Goal: Task Accomplishment & Management: Use online tool/utility

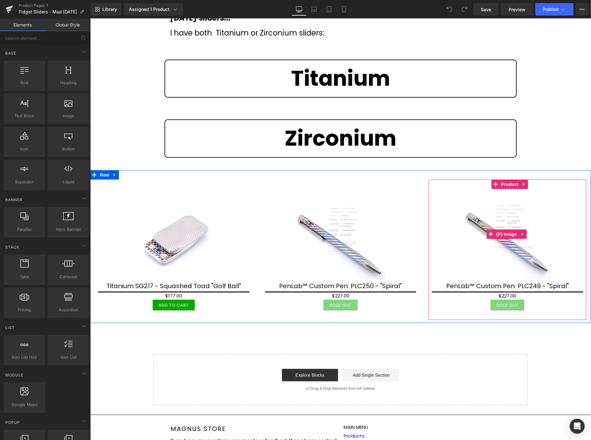
scroll to position [173, 0]
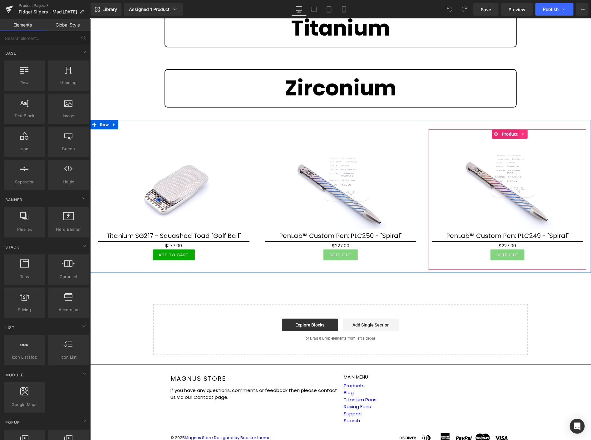
click at [521, 132] on icon at bounding box center [523, 133] width 4 height 5
click at [517, 132] on icon at bounding box center [519, 134] width 4 height 4
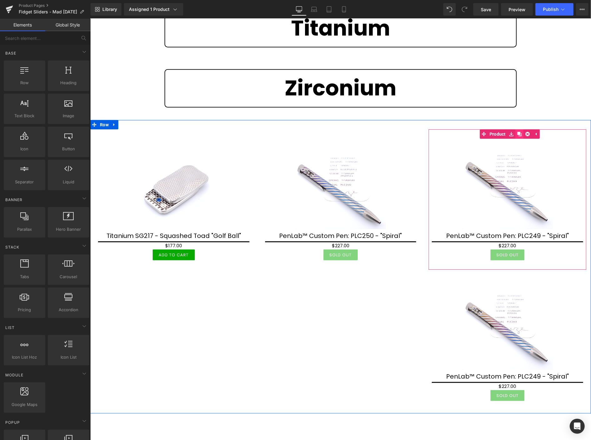
click at [517, 132] on icon at bounding box center [519, 134] width 4 height 4
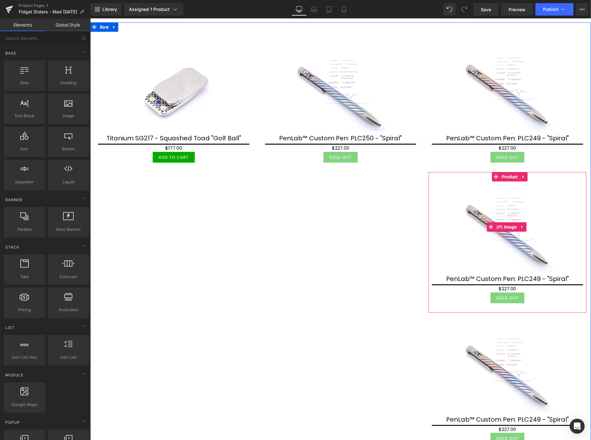
scroll to position [312, 0]
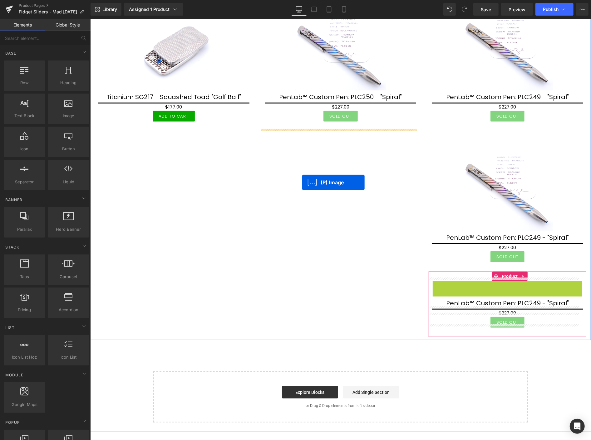
drag, startPoint x: 508, startPoint y: 320, endPoint x: 302, endPoint y: 179, distance: 249.8
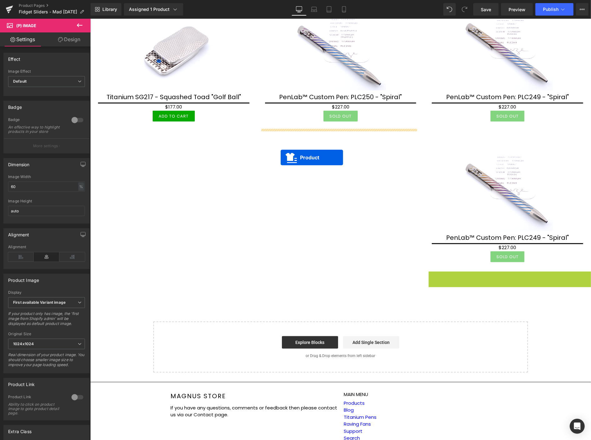
drag, startPoint x: 494, startPoint y: 275, endPoint x: 280, endPoint y: 157, distance: 243.5
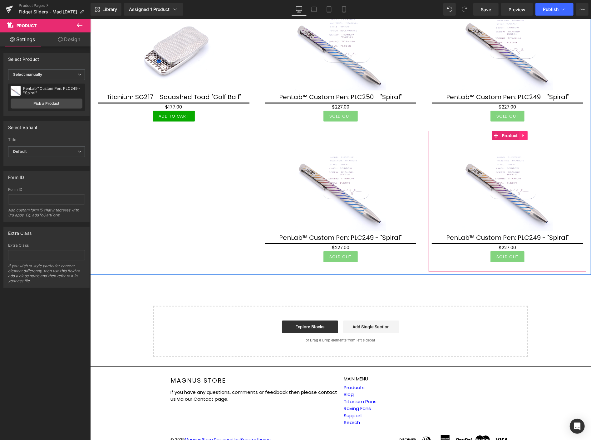
click at [521, 134] on icon at bounding box center [523, 135] width 4 height 5
click at [517, 133] on icon at bounding box center [519, 135] width 4 height 4
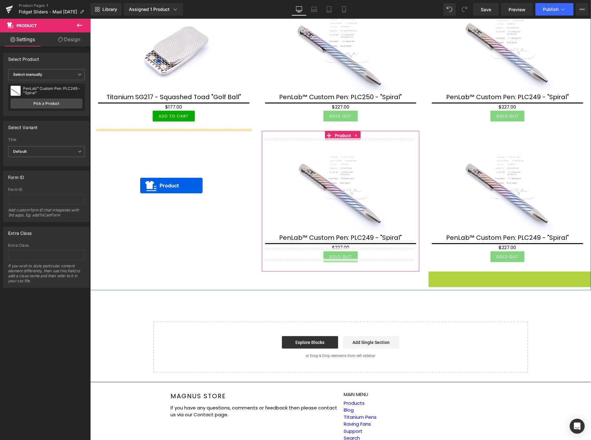
drag, startPoint x: 492, startPoint y: 274, endPoint x: 140, endPoint y: 185, distance: 362.9
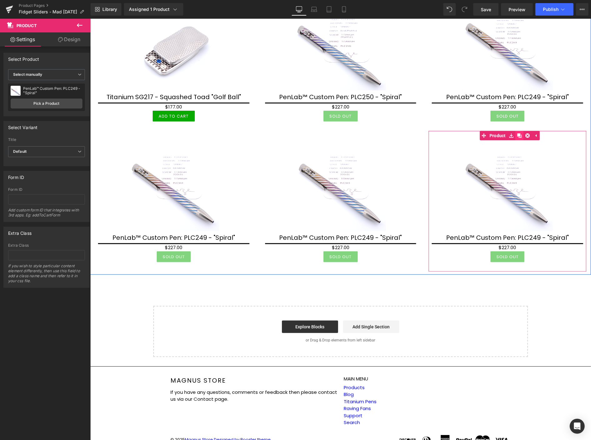
click at [517, 133] on icon at bounding box center [519, 135] width 4 height 4
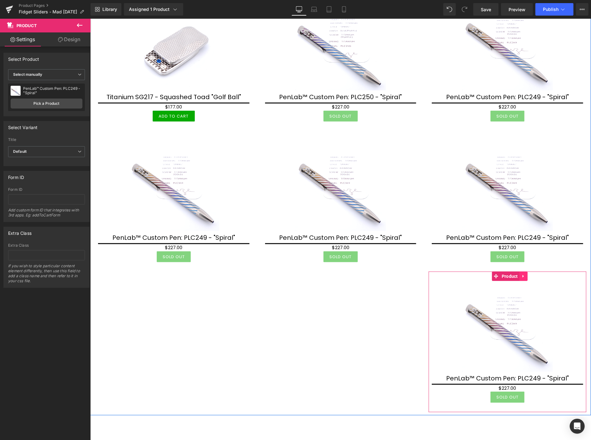
click at [521, 274] on icon at bounding box center [523, 276] width 4 height 5
click at [517, 274] on icon at bounding box center [519, 276] width 4 height 4
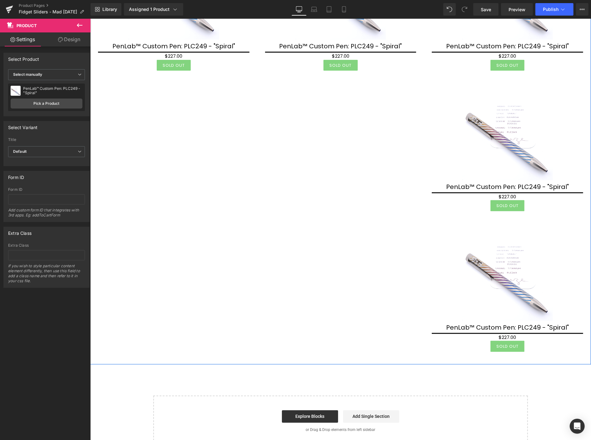
scroll to position [495, 0]
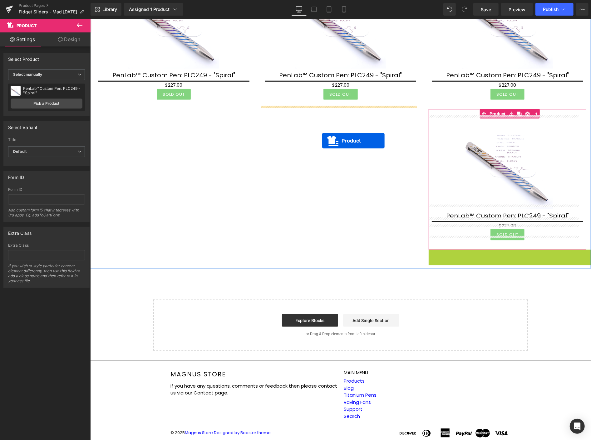
drag, startPoint x: 504, startPoint y: 228, endPoint x: 322, endPoint y: 140, distance: 201.6
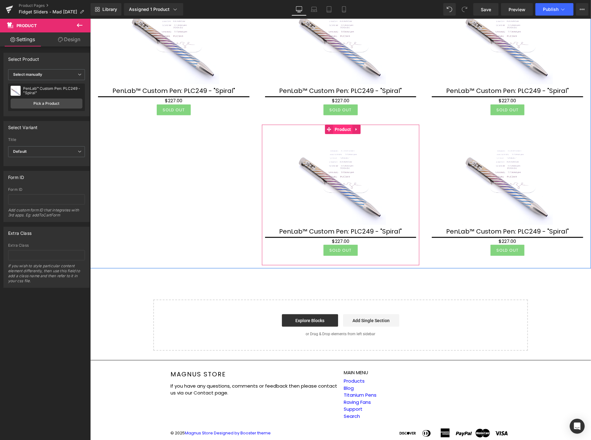
click at [340, 126] on span "Product" at bounding box center [342, 129] width 19 height 9
click at [355, 128] on icon at bounding box center [355, 129] width 1 height 3
click at [350, 127] on icon at bounding box center [352, 129] width 4 height 4
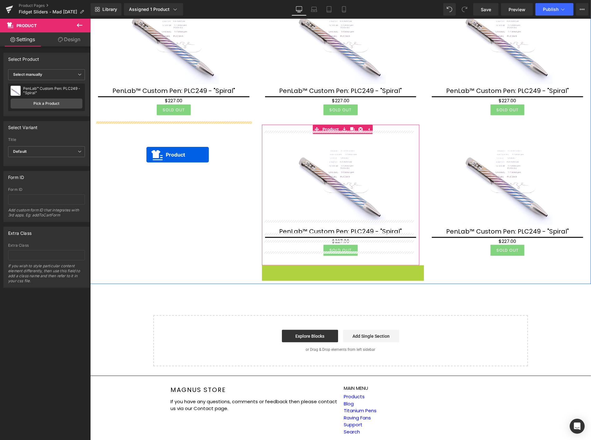
drag, startPoint x: 328, startPoint y: 264, endPoint x: 146, endPoint y: 155, distance: 212.0
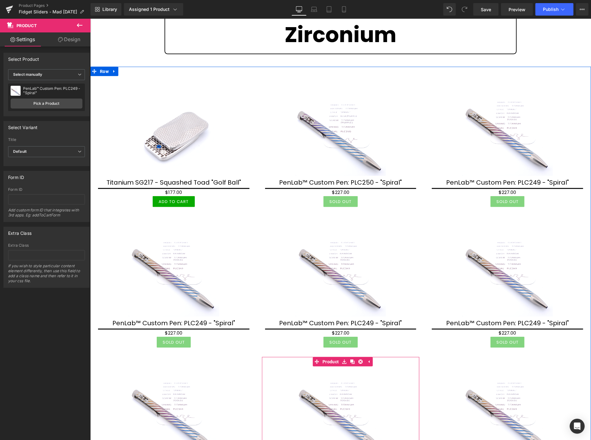
scroll to position [216, 0]
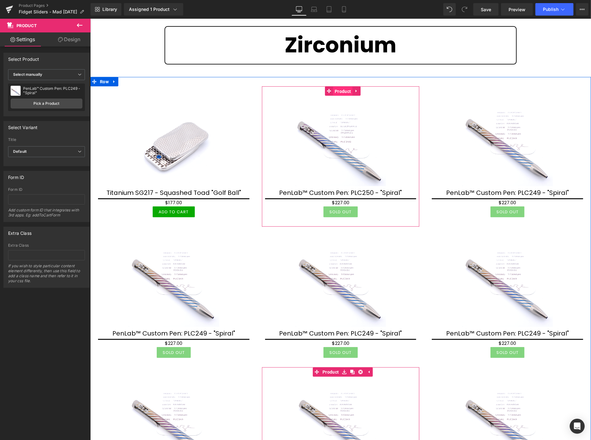
click at [343, 91] on span "Product" at bounding box center [342, 90] width 19 height 9
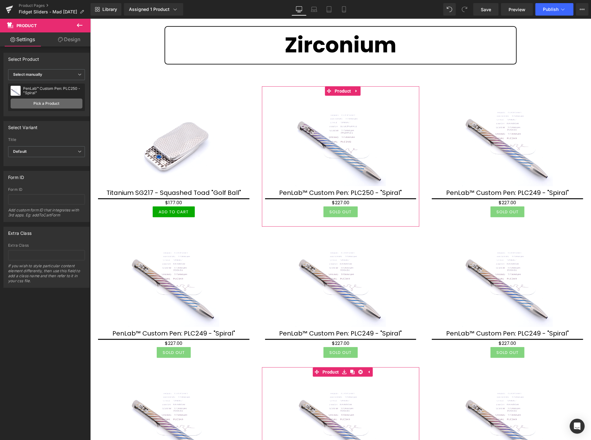
click at [50, 104] on link "Pick a Product" at bounding box center [47, 104] width 72 height 10
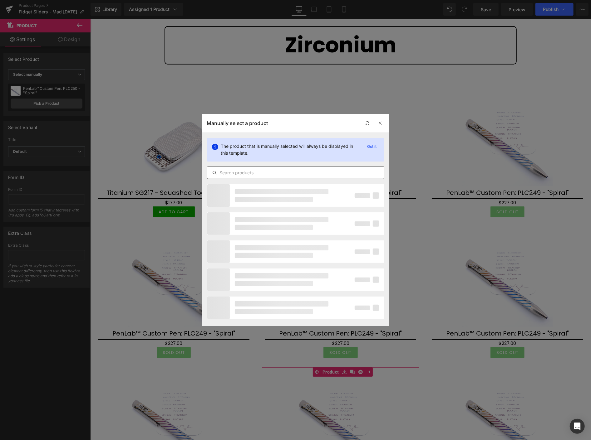
click at [253, 171] on input "text" at bounding box center [295, 172] width 177 height 7
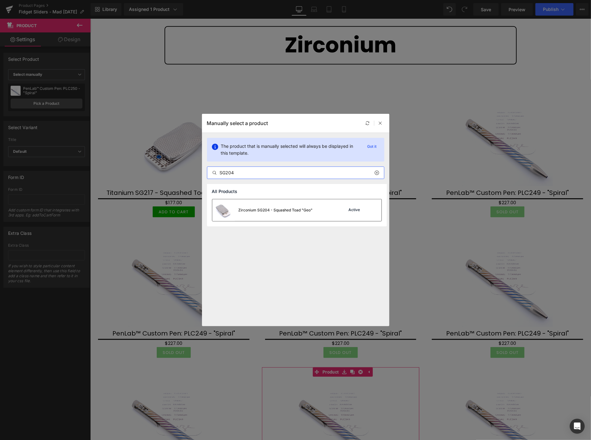
type input "SG204"
click at [284, 211] on div "Zirconium SG204 - Squashed Toad "Geo"" at bounding box center [276, 211] width 74 height 6
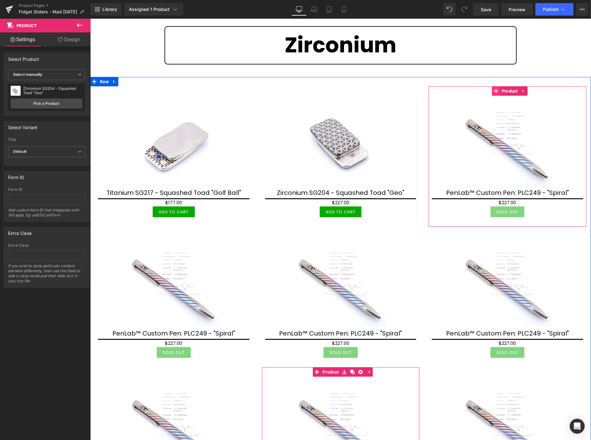
click at [492, 87] on link "Product" at bounding box center [505, 90] width 27 height 9
click at [502, 89] on span "Product" at bounding box center [509, 90] width 19 height 9
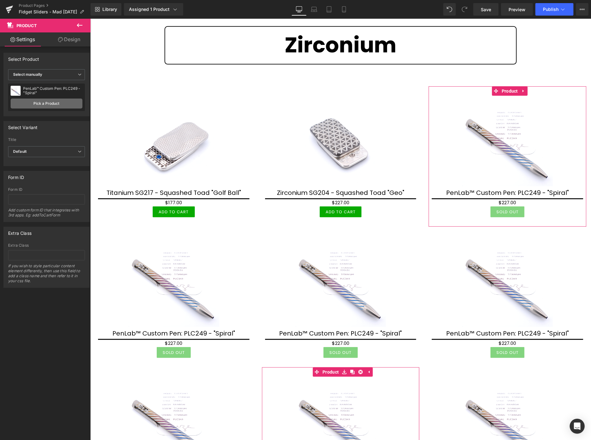
click at [37, 105] on link "Pick a Product" at bounding box center [47, 104] width 72 height 10
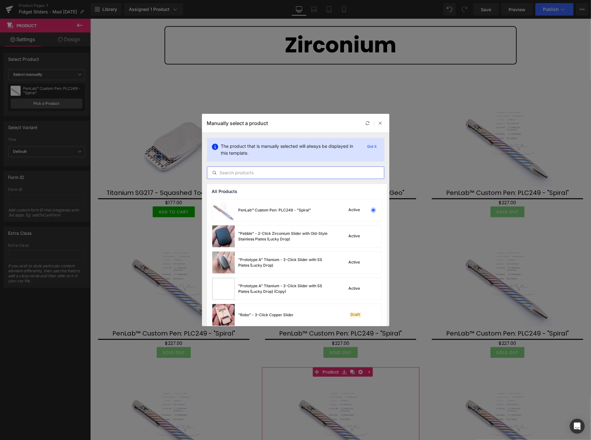
click at [257, 175] on input "text" at bounding box center [295, 172] width 177 height 7
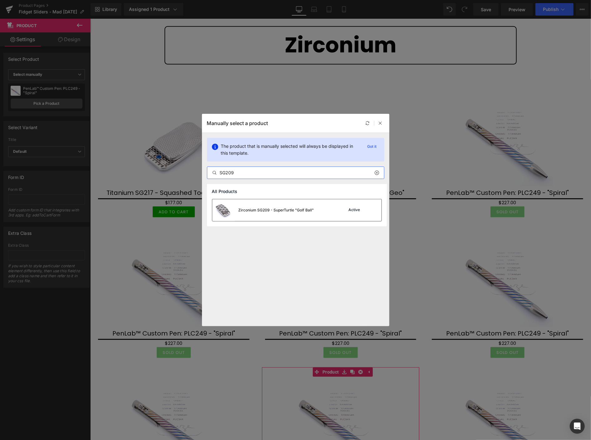
type input "SG209"
click at [274, 211] on div "Zirconium SG209 - SuperTurtle "Golf Ball"" at bounding box center [277, 211] width 76 height 6
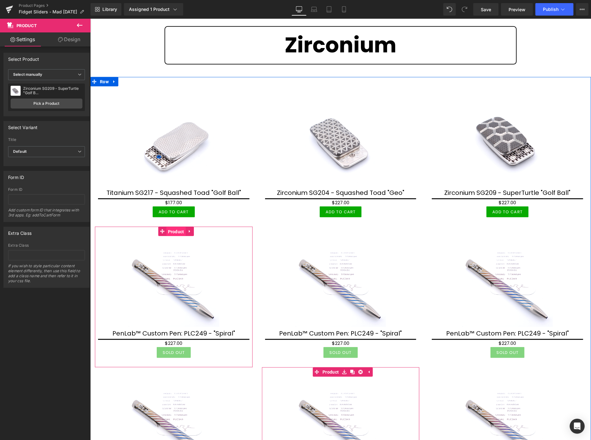
click at [173, 230] on span "Product" at bounding box center [175, 231] width 19 height 9
click at [176, 229] on span "Product" at bounding box center [175, 231] width 19 height 9
click at [174, 229] on span "Product" at bounding box center [175, 231] width 19 height 9
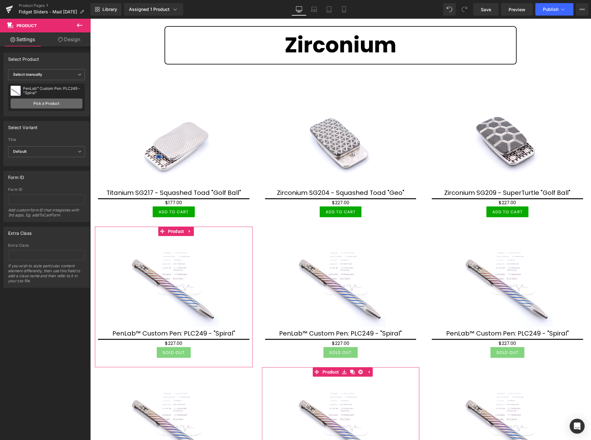
click at [57, 103] on link "Pick a Product" at bounding box center [47, 104] width 72 height 10
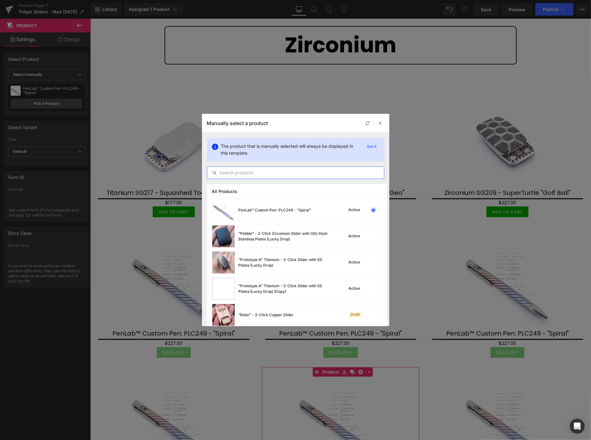
click at [238, 174] on input "text" at bounding box center [295, 172] width 177 height 7
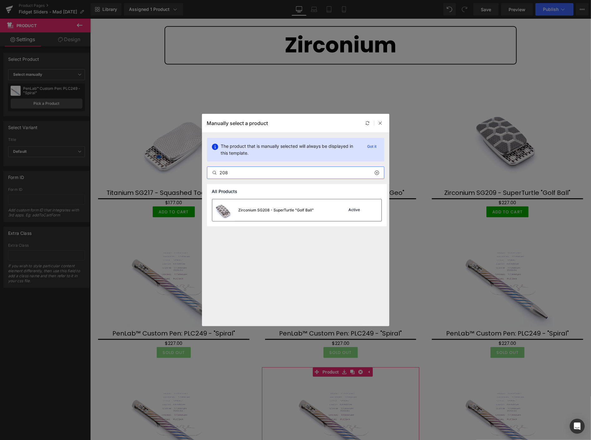
type input "208"
click at [255, 208] on div "Zirconium SG208 - SuperTurtle "Golf Ball"" at bounding box center [277, 211] width 76 height 6
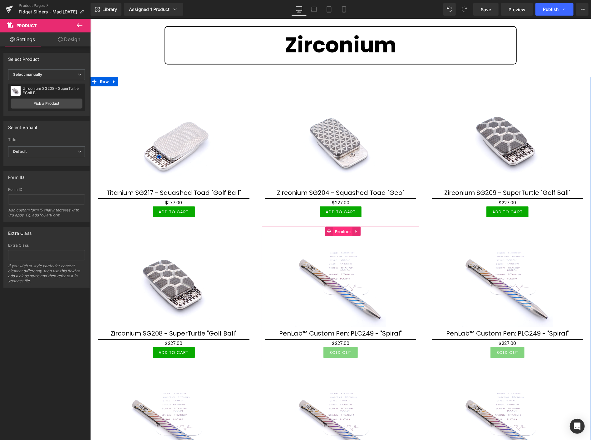
click at [339, 229] on span "Product" at bounding box center [342, 231] width 19 height 9
click at [343, 229] on span "Product" at bounding box center [342, 231] width 19 height 9
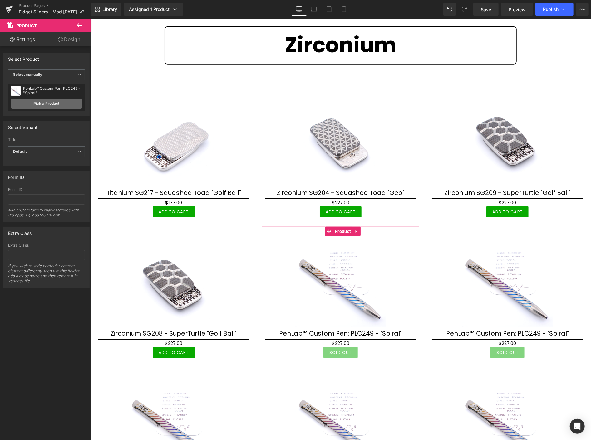
click at [57, 101] on link "Pick a Product" at bounding box center [47, 104] width 72 height 10
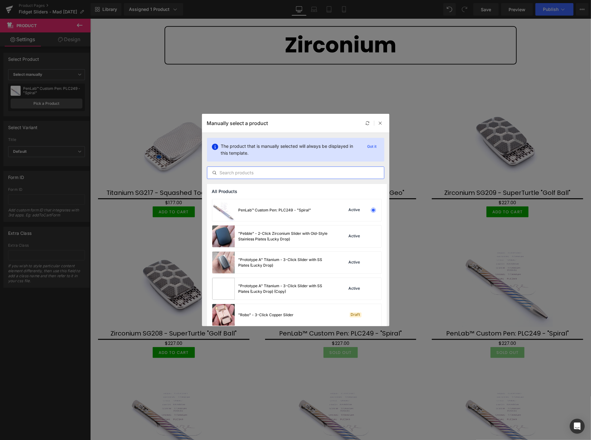
click at [257, 176] on input "text" at bounding box center [295, 172] width 177 height 7
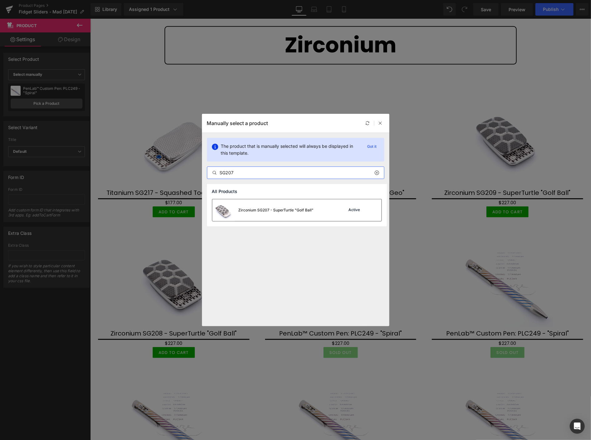
type input "SG207"
click at [272, 211] on div "Zirconium SG207 - SuperTurtle "Golf Ball"" at bounding box center [276, 211] width 75 height 6
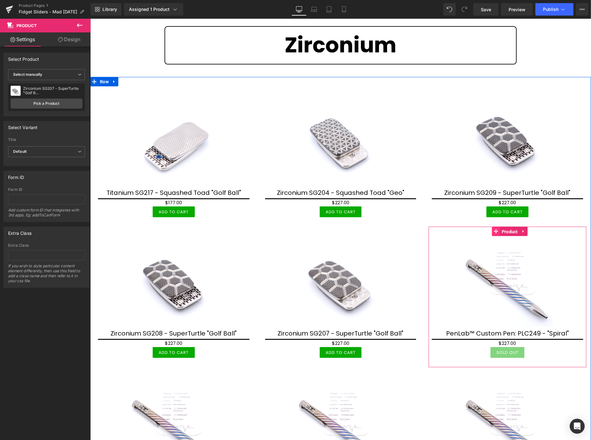
click at [494, 229] on link "Product" at bounding box center [505, 231] width 27 height 9
click at [506, 230] on span "Product" at bounding box center [509, 231] width 19 height 9
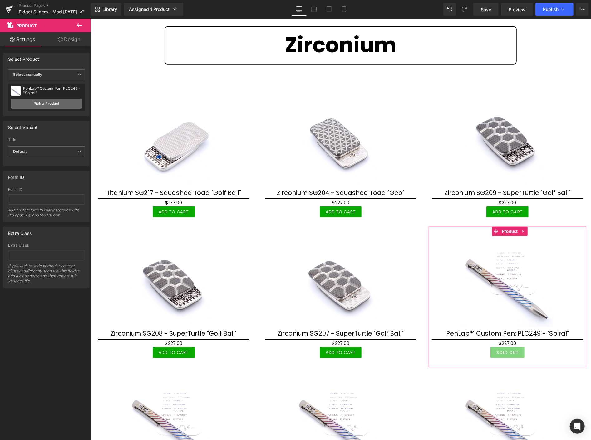
click at [54, 104] on link "Pick a Product" at bounding box center [47, 104] width 72 height 10
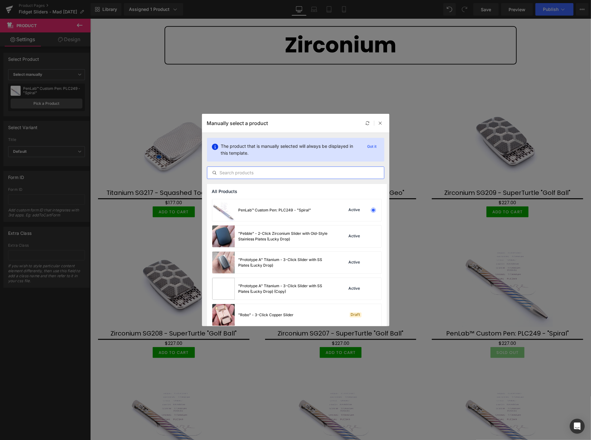
click at [228, 172] on input "text" at bounding box center [295, 172] width 177 height 7
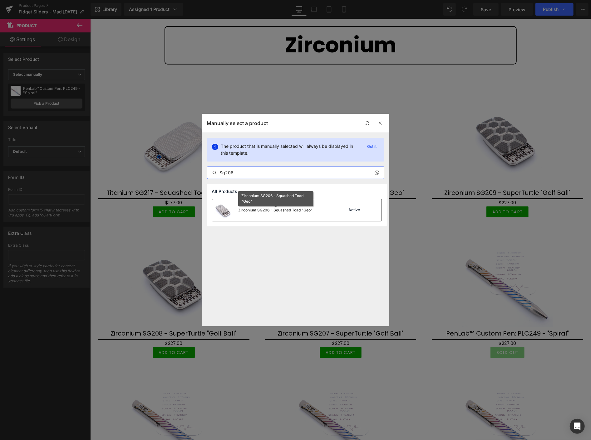
type input "Sg206"
click at [239, 209] on div "Zirconium SG206 - Squashed Toad "Geo"" at bounding box center [276, 211] width 74 height 6
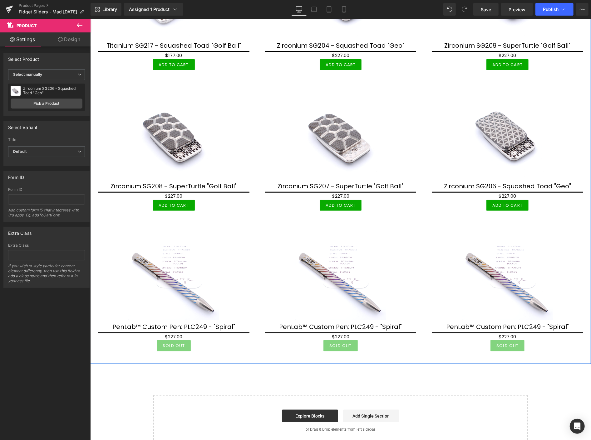
scroll to position [390, 0]
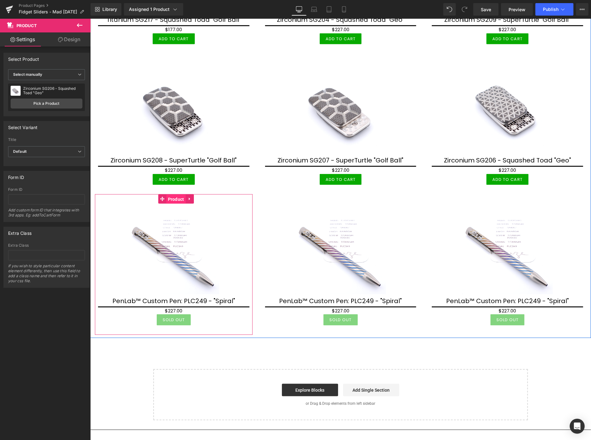
click at [174, 194] on span "Product" at bounding box center [175, 198] width 19 height 9
click at [170, 196] on span "Product" at bounding box center [175, 198] width 19 height 9
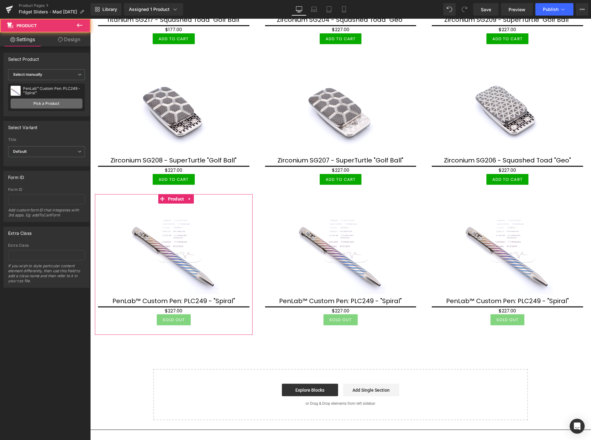
click at [57, 105] on link "Pick a Product" at bounding box center [47, 104] width 72 height 10
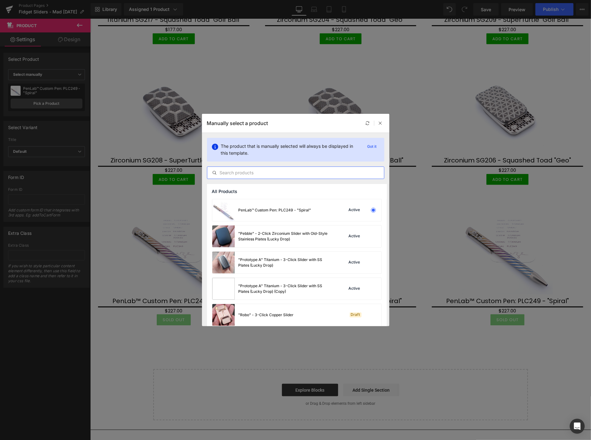
click at [229, 173] on input "text" at bounding box center [295, 172] width 177 height 7
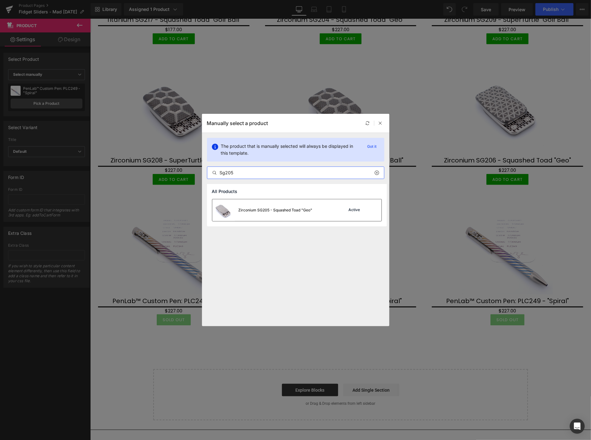
type input "Sg205"
drag, startPoint x: 268, startPoint y: 207, endPoint x: 178, endPoint y: 188, distance: 91.8
click at [268, 207] on div "Zirconium SG205 - Squashed Toad "Geo"" at bounding box center [262, 210] width 100 height 22
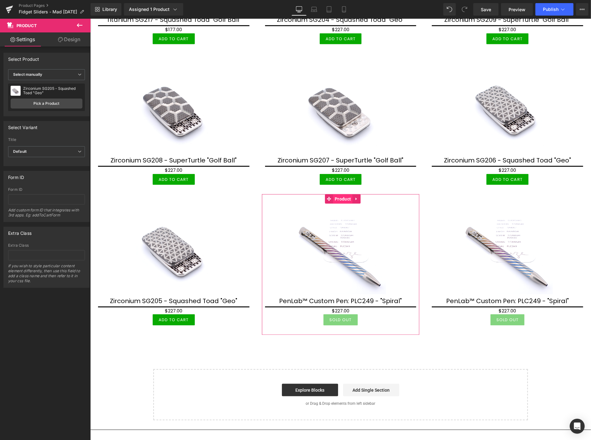
click at [326, 194] on link "Product" at bounding box center [338, 198] width 27 height 9
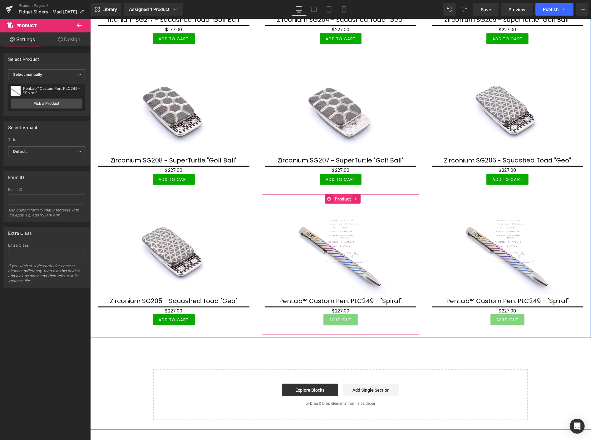
click at [337, 194] on span "Product" at bounding box center [342, 198] width 19 height 9
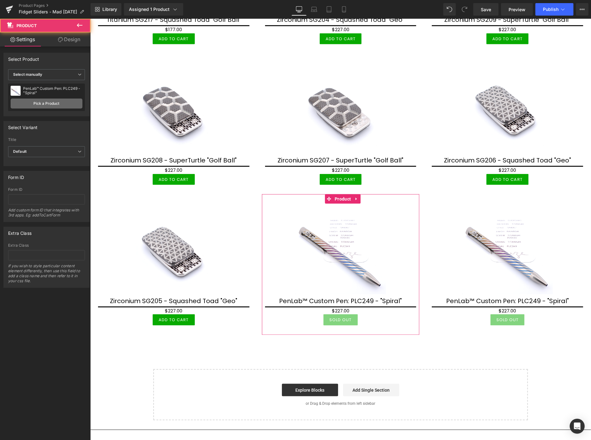
click at [53, 104] on link "Pick a Product" at bounding box center [47, 104] width 72 height 10
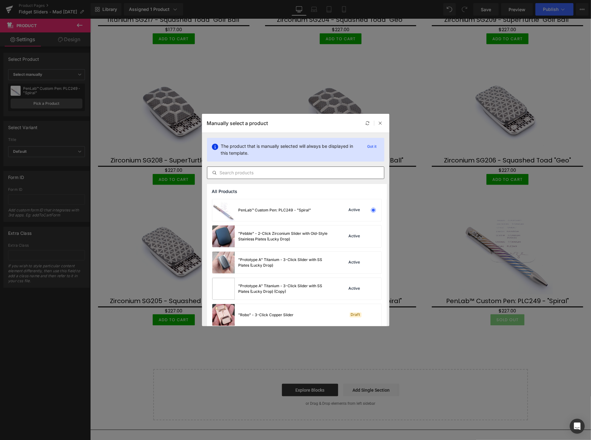
click at [234, 173] on input "text" at bounding box center [295, 172] width 177 height 7
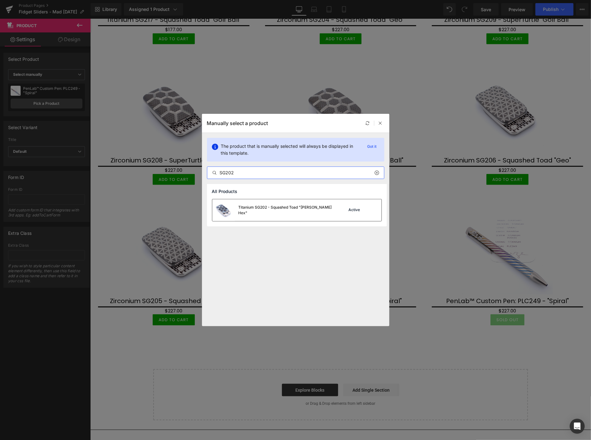
type input "SG202"
click at [275, 208] on div "Titanium SG202 - Squashed Toad "Skelly Hex"" at bounding box center [286, 210] width 94 height 11
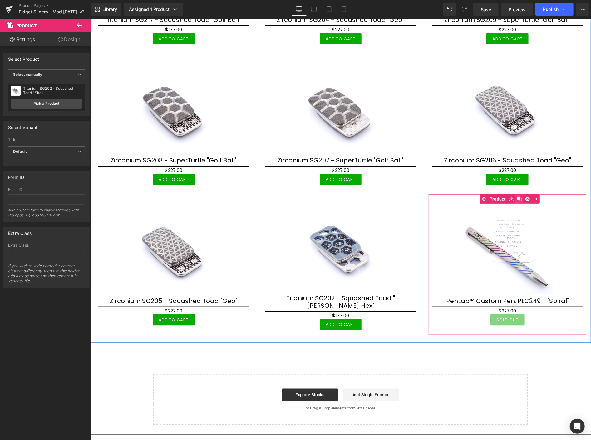
click at [517, 197] on icon at bounding box center [519, 199] width 4 height 4
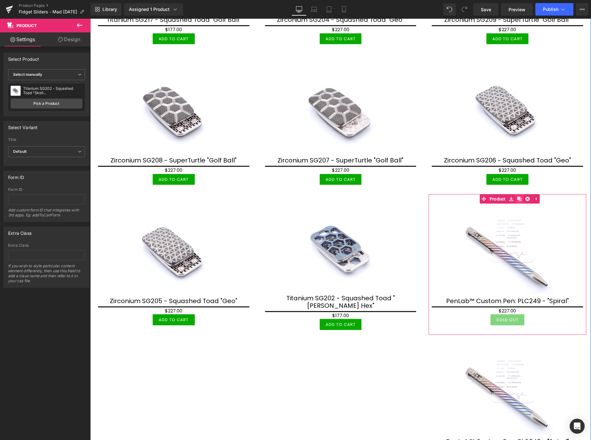
click at [517, 197] on icon at bounding box center [519, 199] width 4 height 4
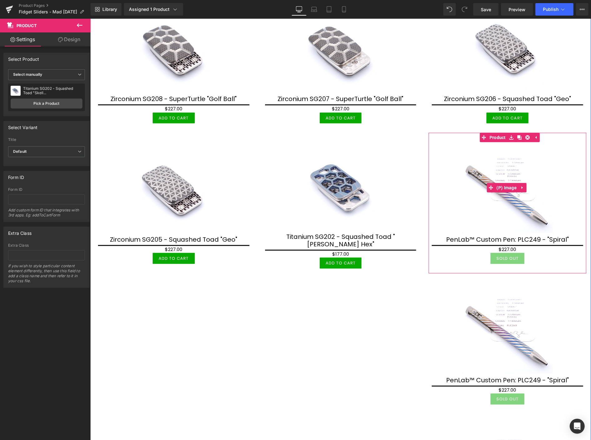
scroll to position [494, 0]
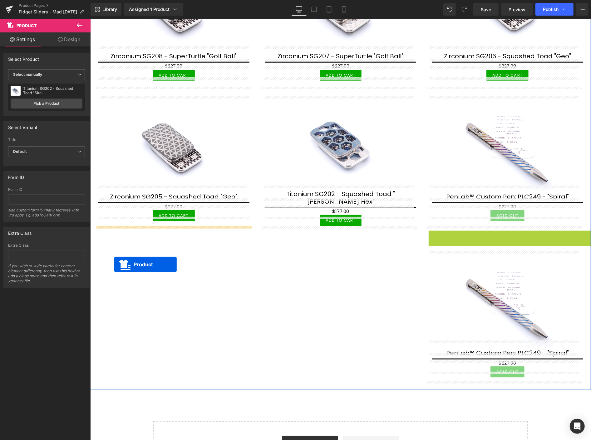
drag, startPoint x: 504, startPoint y: 229, endPoint x: 114, endPoint y: 264, distance: 391.8
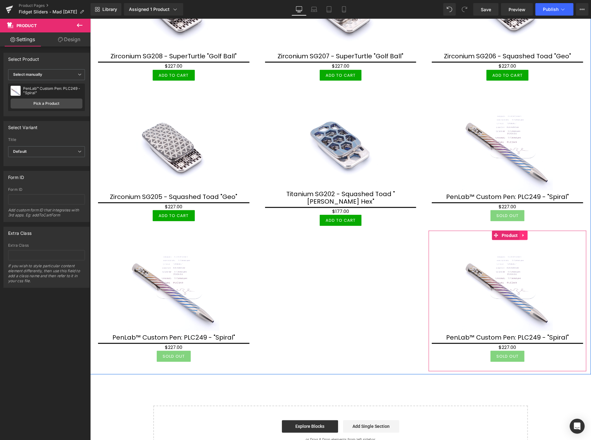
click at [522, 234] on icon at bounding box center [522, 235] width 1 height 3
click at [517, 233] on icon at bounding box center [519, 235] width 4 height 4
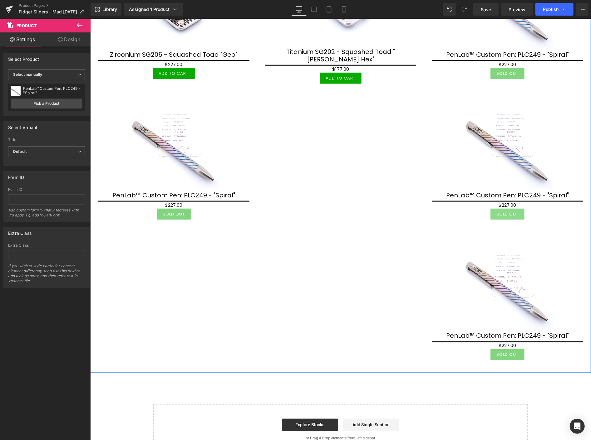
scroll to position [634, 0]
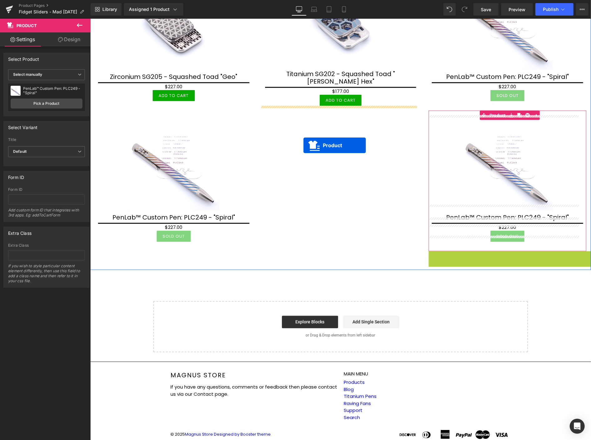
drag, startPoint x: 505, startPoint y: 227, endPoint x: 303, endPoint y: 145, distance: 218.2
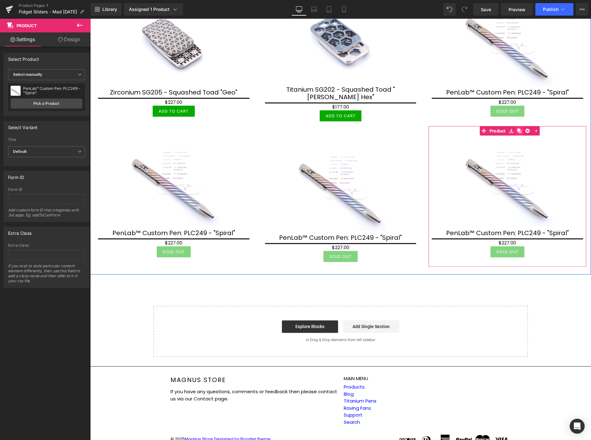
click at [517, 129] on icon at bounding box center [519, 131] width 4 height 4
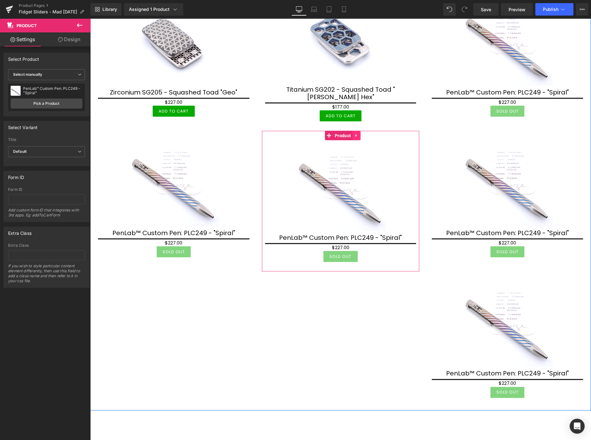
click at [355, 133] on icon at bounding box center [356, 135] width 4 height 5
click at [352, 133] on icon at bounding box center [352, 135] width 4 height 5
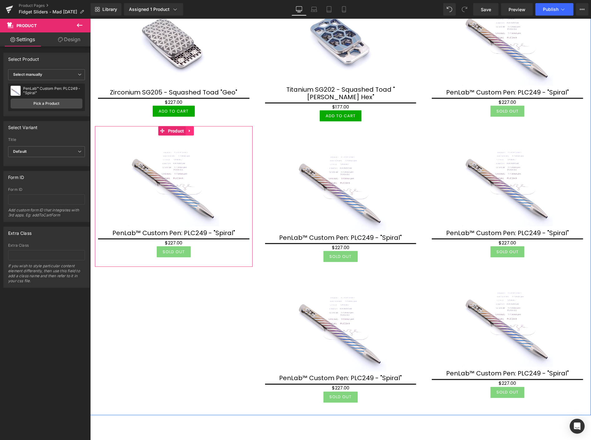
click at [188, 129] on link at bounding box center [189, 130] width 8 height 9
click at [184, 128] on icon at bounding box center [185, 130] width 4 height 5
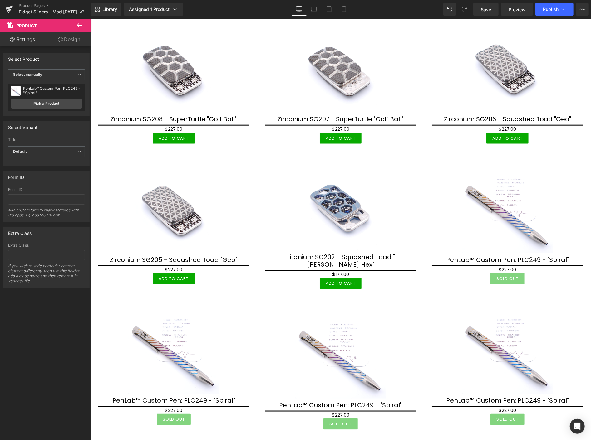
scroll to position [425, 0]
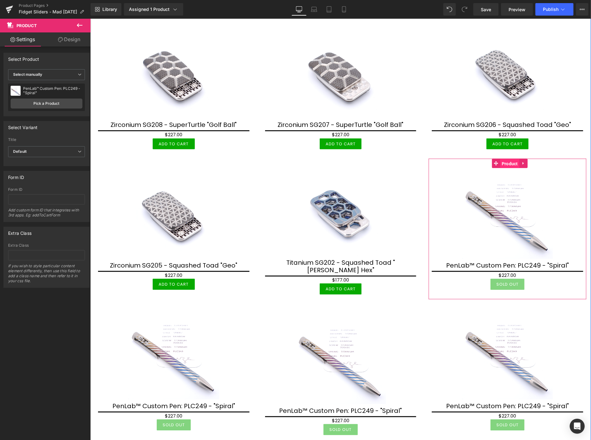
click at [492, 159] on link "Product" at bounding box center [505, 163] width 27 height 9
click at [503, 159] on span "Product" at bounding box center [509, 163] width 19 height 9
click at [52, 101] on link "Pick a Product" at bounding box center [47, 104] width 72 height 10
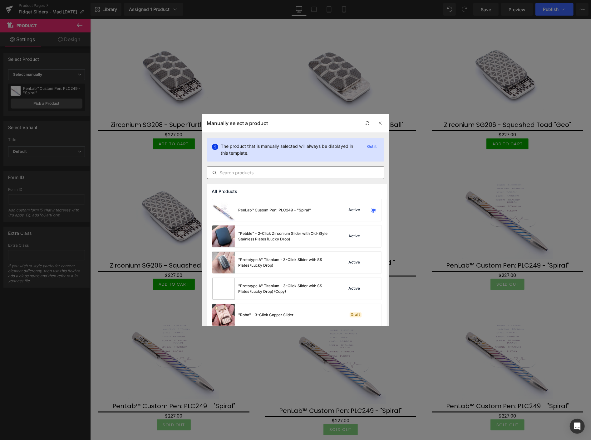
click at [250, 167] on div at bounding box center [295, 173] width 177 height 12
click at [247, 174] on input "text" at bounding box center [295, 172] width 177 height 7
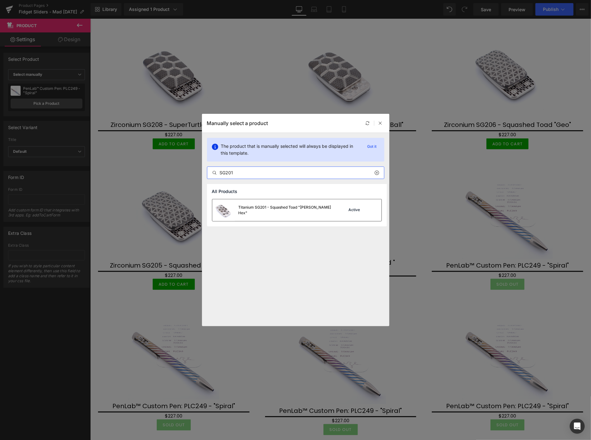
type input "SG201"
drag, startPoint x: 255, startPoint y: 210, endPoint x: 165, endPoint y: 192, distance: 92.4
click at [255, 210] on div "Titanium SG201 - Squashed Toad "Skelly Hex"" at bounding box center [286, 210] width 94 height 11
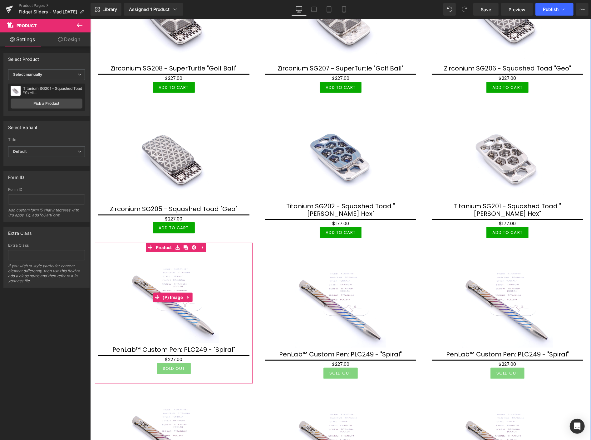
scroll to position [495, 0]
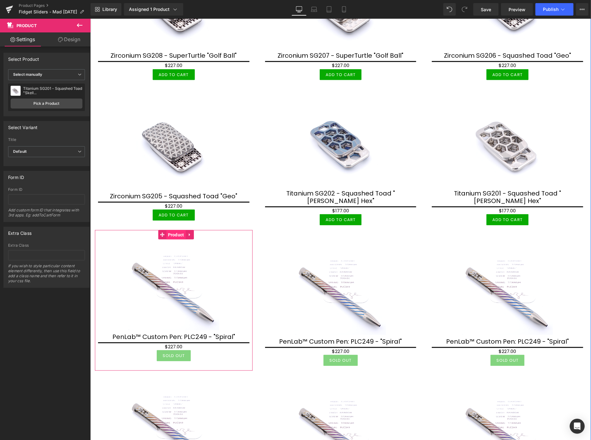
click at [162, 230] on link "Product" at bounding box center [171, 234] width 27 height 9
click at [47, 105] on link "Pick a Product" at bounding box center [47, 104] width 72 height 10
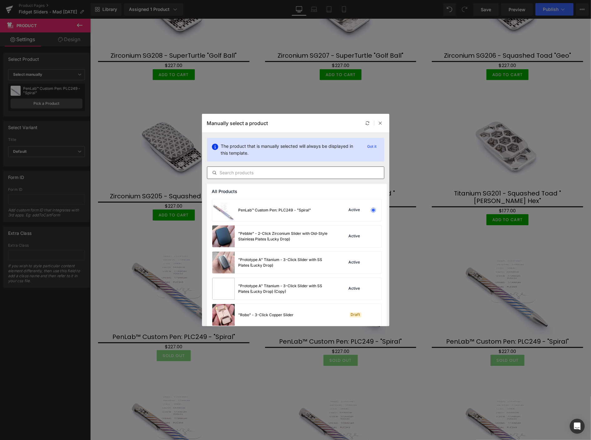
click at [229, 171] on input "text" at bounding box center [295, 172] width 177 height 7
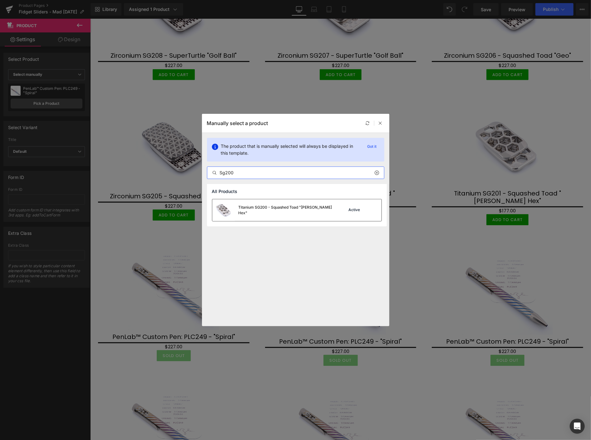
type input "Sg200"
click at [264, 208] on div "Titanium SG200 - Squashed Toad "Skelly Hex"" at bounding box center [286, 210] width 94 height 11
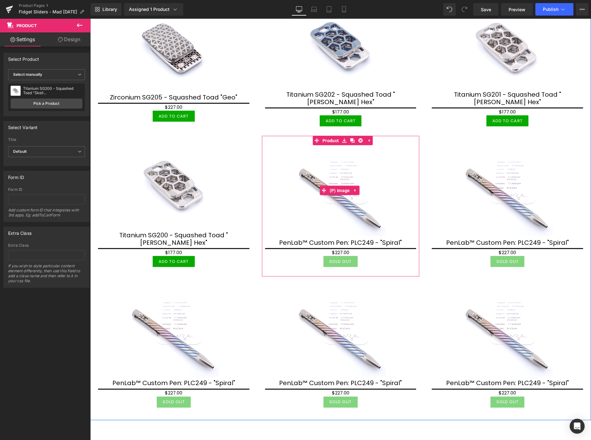
scroll to position [598, 0]
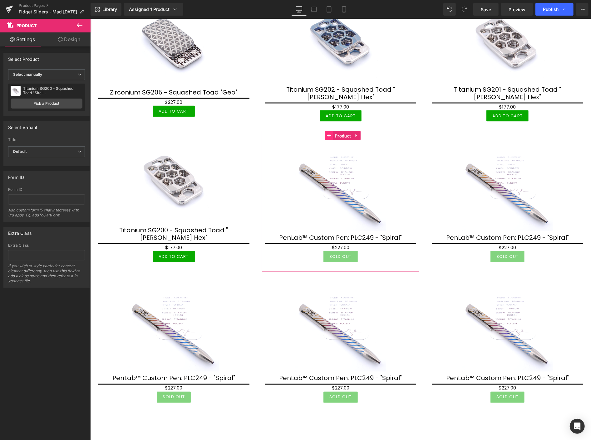
click at [325, 131] on link "Product" at bounding box center [338, 135] width 27 height 9
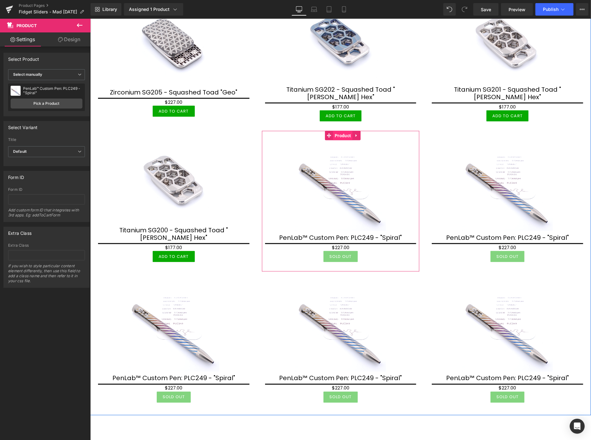
click at [340, 131] on span "Product" at bounding box center [342, 135] width 19 height 9
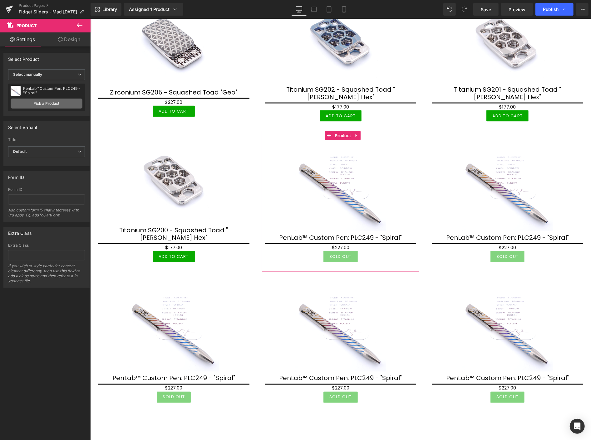
click at [58, 102] on link "Pick a Product" at bounding box center [47, 104] width 72 height 10
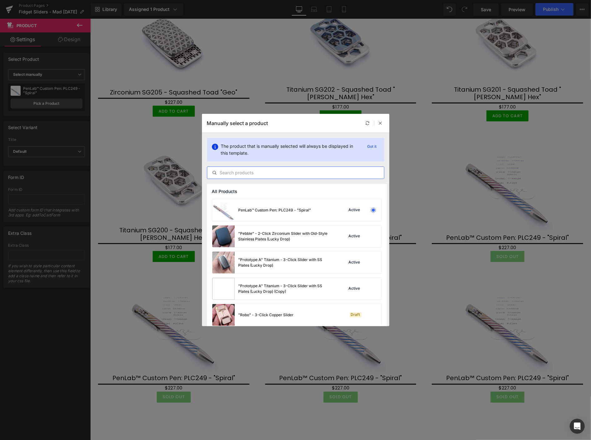
click at [263, 174] on input "text" at bounding box center [295, 172] width 177 height 7
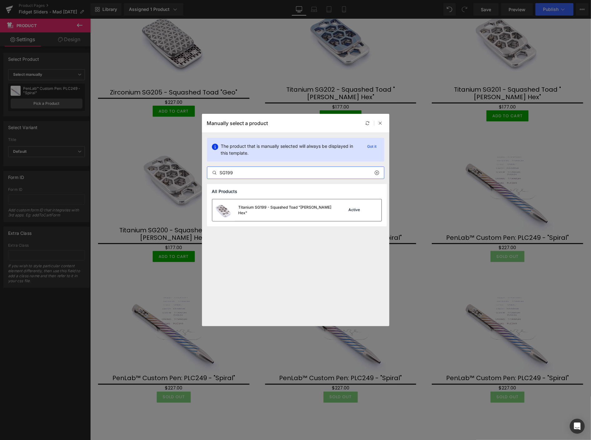
type input "SG199"
click at [276, 212] on div "Titanium SG199 - Squashed Toad "Skelly Hex"" at bounding box center [286, 210] width 94 height 11
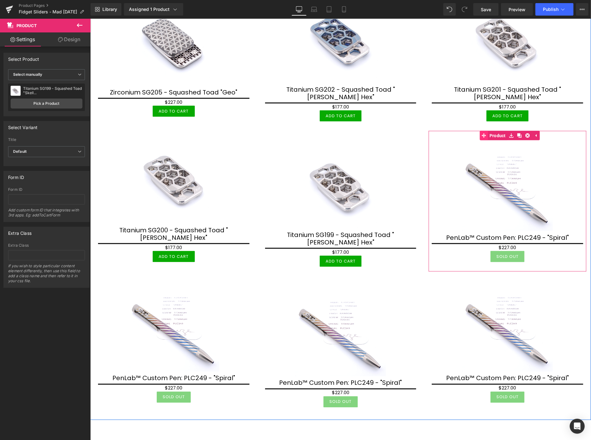
click at [492, 131] on link "Product" at bounding box center [493, 135] width 27 height 9
click at [504, 131] on span "Product" at bounding box center [509, 135] width 19 height 9
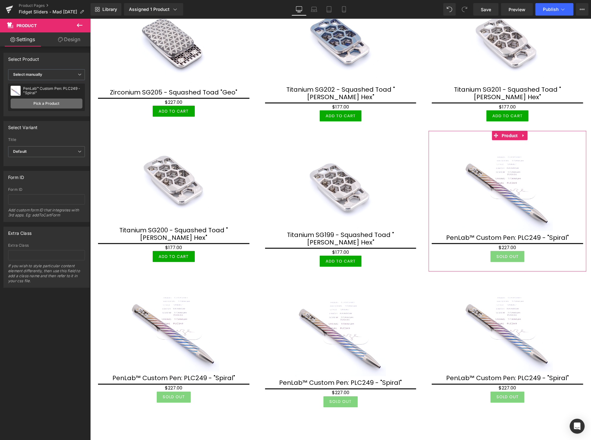
click at [46, 102] on link "Pick a Product" at bounding box center [47, 104] width 72 height 10
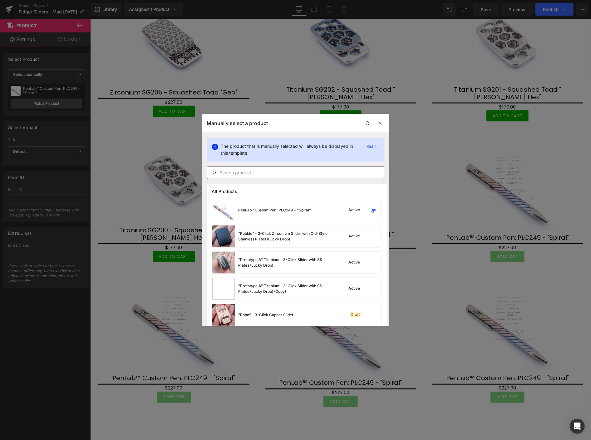
click at [236, 171] on input "text" at bounding box center [295, 172] width 177 height 7
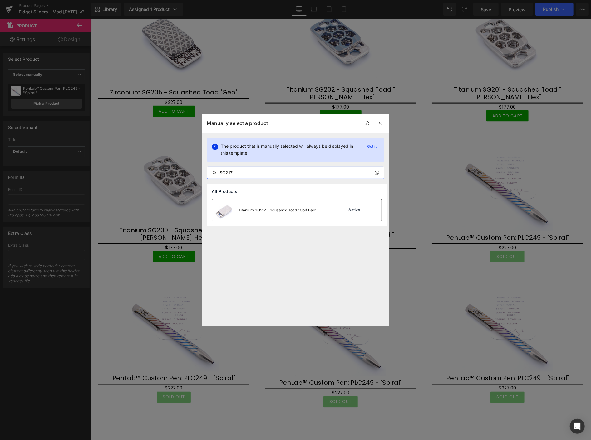
type input "SG217"
click at [335, 213] on div "Titanium SG217 - Squashed Toad "Golf Ball" Active" at bounding box center [296, 210] width 169 height 22
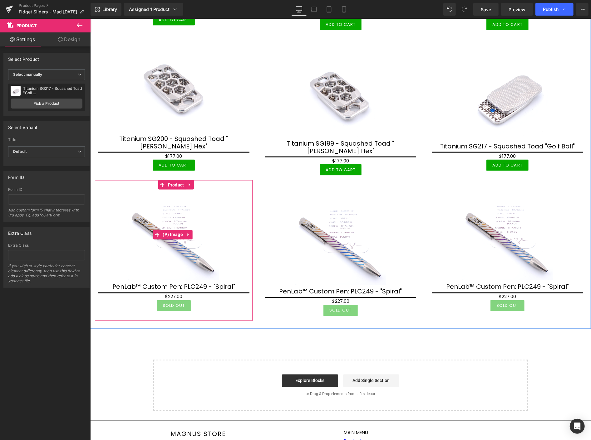
scroll to position [703, 0]
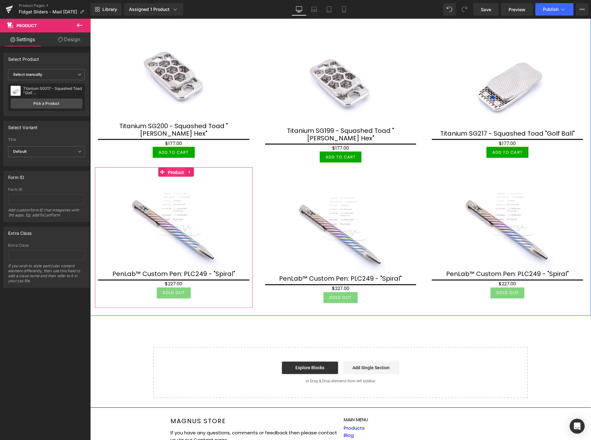
click at [173, 168] on span "Product" at bounding box center [175, 172] width 19 height 9
click at [173, 167] on span "Product" at bounding box center [175, 171] width 19 height 9
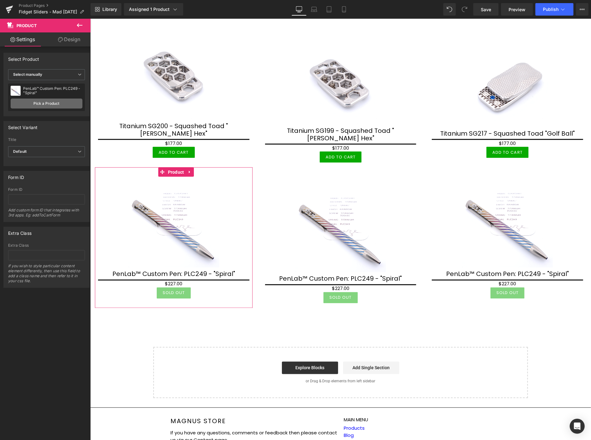
click at [45, 104] on link "Pick a Product" at bounding box center [47, 104] width 72 height 10
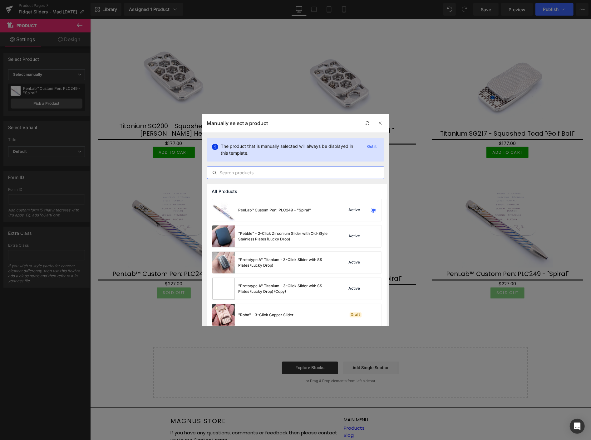
click at [247, 174] on input "text" at bounding box center [295, 172] width 177 height 7
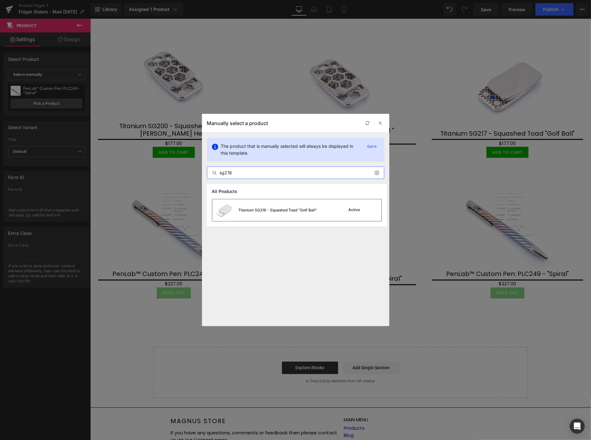
type input "sg216"
drag, startPoint x: 258, startPoint y: 211, endPoint x: 168, endPoint y: 192, distance: 92.2
click at [258, 211] on div "Titanium SG216 - Squashed Toad "Golf Ball"" at bounding box center [278, 211] width 79 height 6
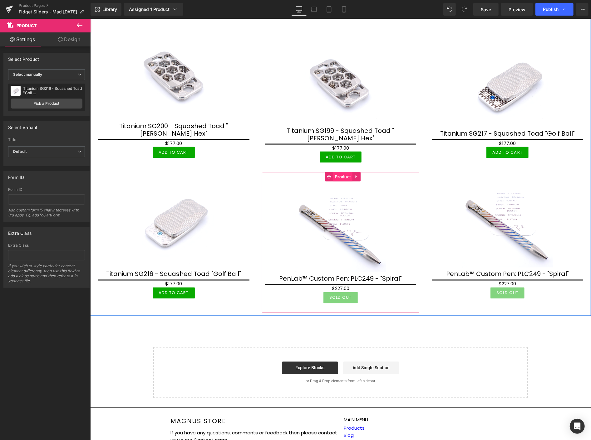
click at [342, 172] on span "Product" at bounding box center [342, 176] width 19 height 9
click at [339, 172] on span "Product" at bounding box center [342, 176] width 19 height 9
click at [342, 172] on span "Product" at bounding box center [342, 176] width 19 height 9
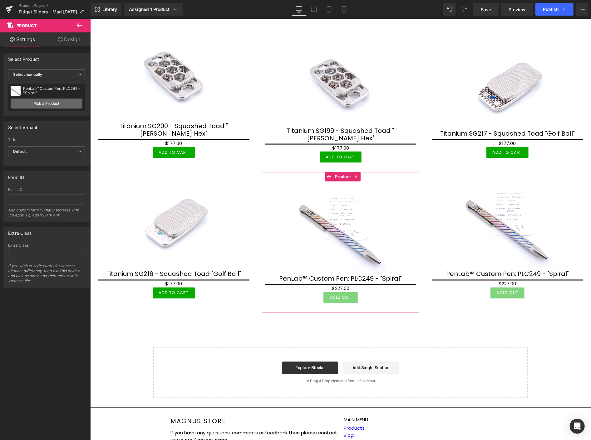
click at [57, 100] on link "Pick a Product" at bounding box center [47, 104] width 72 height 10
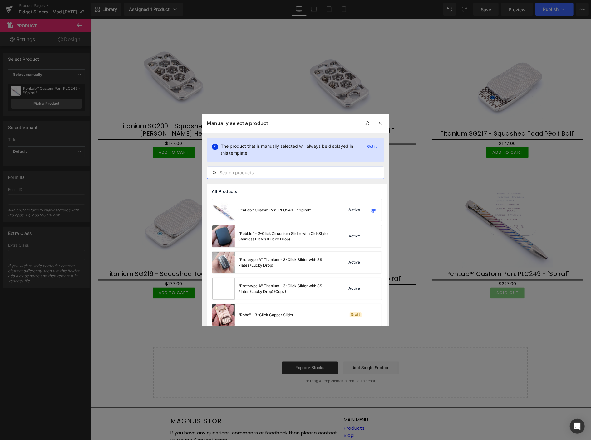
click at [234, 174] on input "text" at bounding box center [295, 172] width 177 height 7
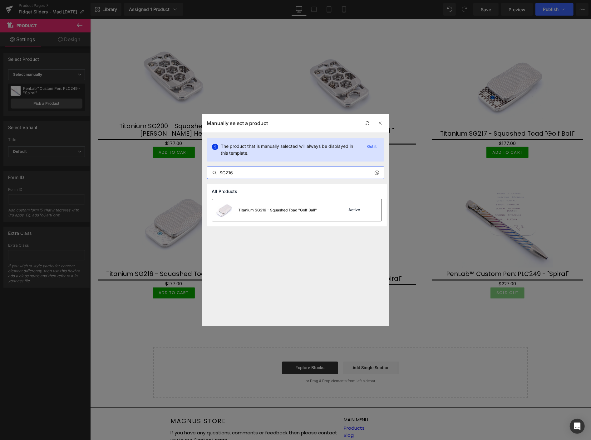
type input "SG216"
click at [254, 210] on div "Titanium SG216 - Squashed Toad "Golf Ball"" at bounding box center [278, 211] width 79 height 6
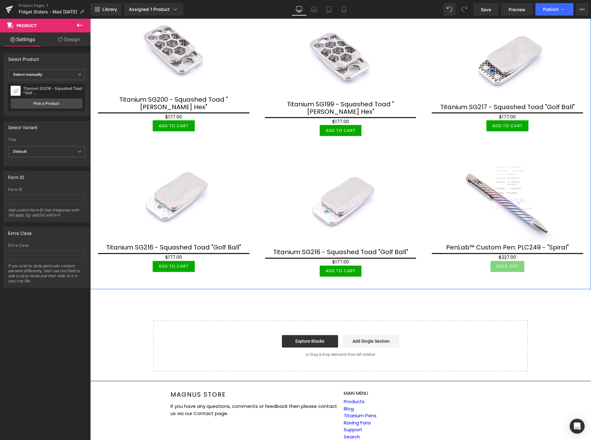
scroll to position [738, 0]
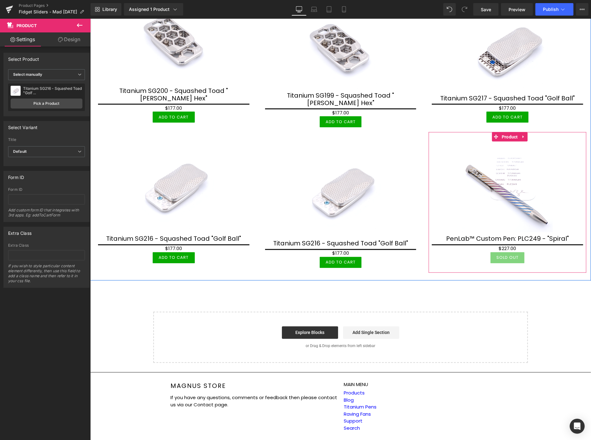
click at [524, 132] on div "Sale Off (P) Image PenLab™ Custom Pen: PLC249 - "Spiral" (P) Title $0 $227.00 (…" at bounding box center [507, 202] width 158 height 141
click at [522, 135] on icon at bounding box center [522, 136] width 1 height 3
click at [517, 134] on icon at bounding box center [519, 136] width 4 height 5
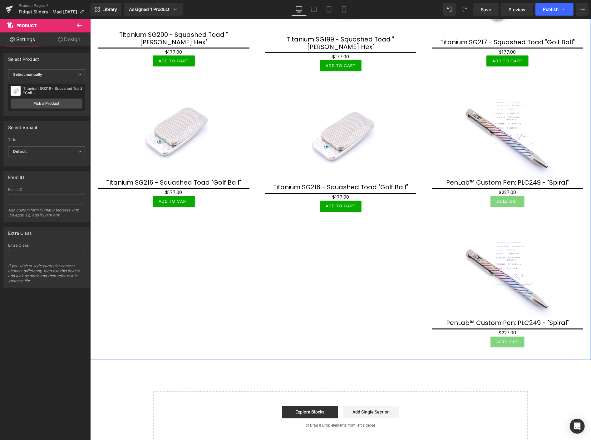
scroll to position [807, 0]
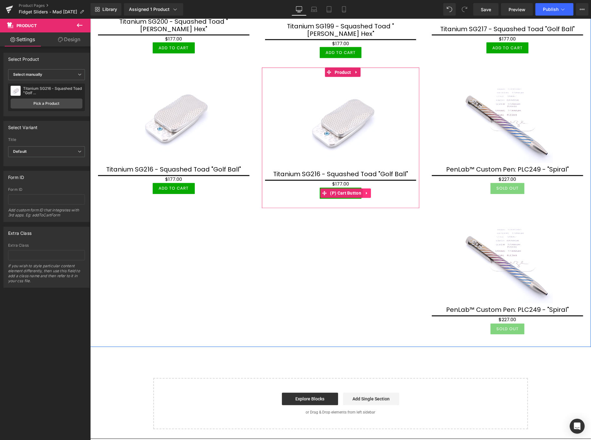
click at [364, 191] on icon at bounding box center [366, 193] width 4 height 5
click at [359, 189] on link at bounding box center [362, 193] width 8 height 9
click at [365, 202] on icon at bounding box center [366, 204] width 4 height 5
click at [368, 202] on icon at bounding box center [370, 204] width 4 height 5
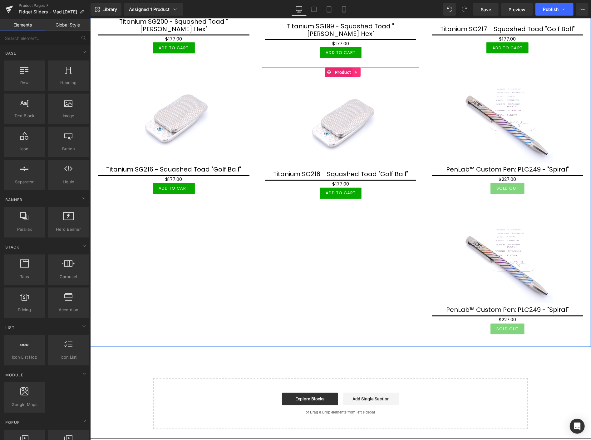
click at [355, 71] on icon at bounding box center [355, 72] width 1 height 3
click at [351, 70] on icon at bounding box center [352, 72] width 4 height 4
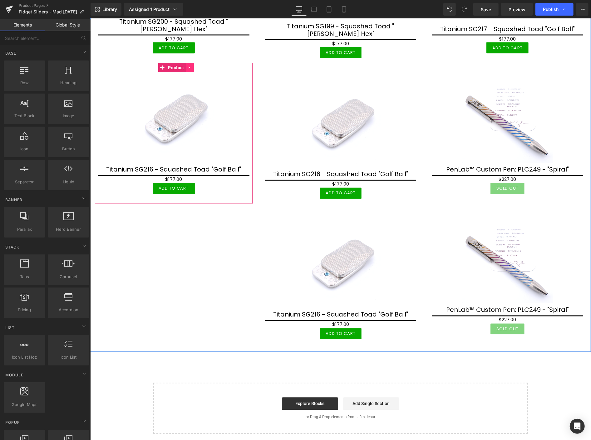
click at [188, 65] on icon at bounding box center [189, 67] width 4 height 5
click at [186, 65] on icon at bounding box center [185, 67] width 4 height 5
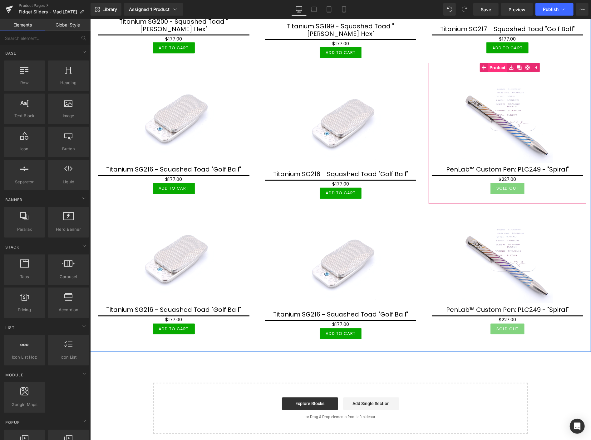
click at [494, 63] on link "Product" at bounding box center [493, 67] width 27 height 9
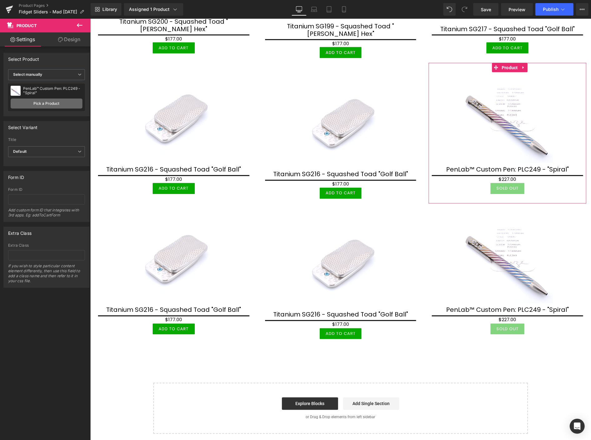
click at [52, 102] on link "Pick a Product" at bounding box center [47, 104] width 72 height 10
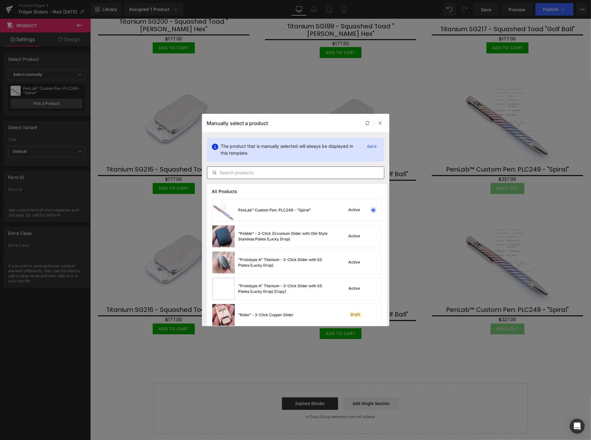
click at [244, 172] on input "text" at bounding box center [295, 172] width 177 height 7
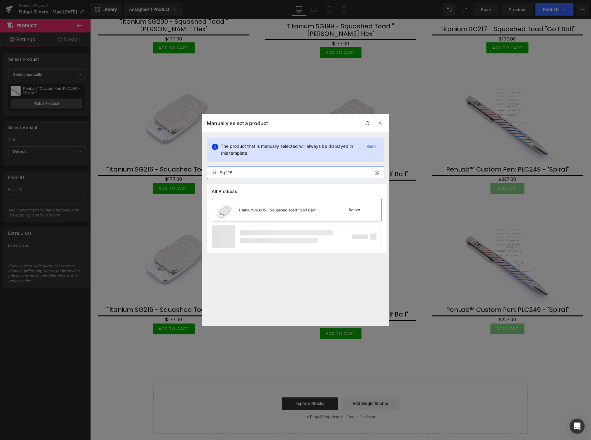
type input "Sg215"
drag, startPoint x: 260, startPoint y: 213, endPoint x: 170, endPoint y: 194, distance: 92.5
click at [260, 213] on div "Titanium SG215 - Squashed Toad "Golf Ball"" at bounding box center [278, 211] width 78 height 6
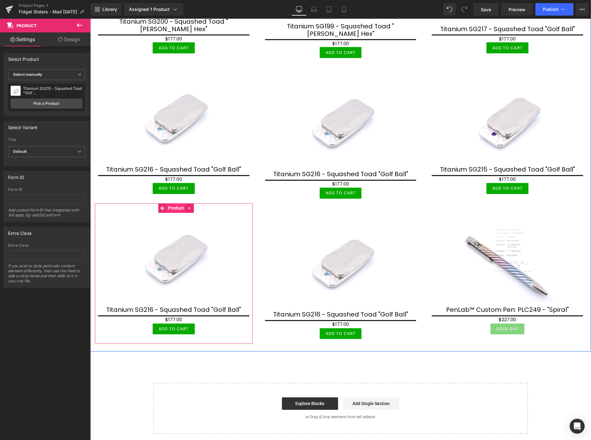
click at [177, 204] on span "Product" at bounding box center [175, 208] width 19 height 9
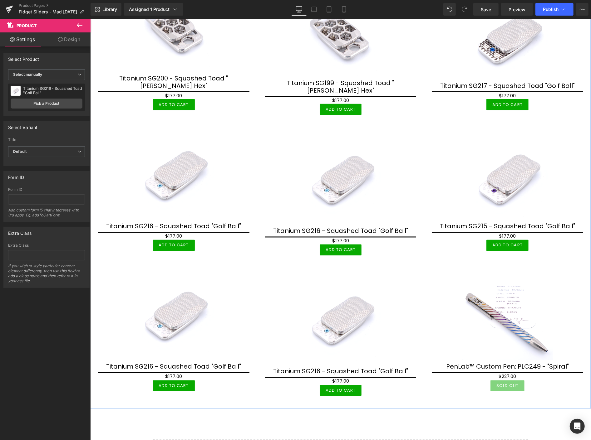
scroll to position [738, 0]
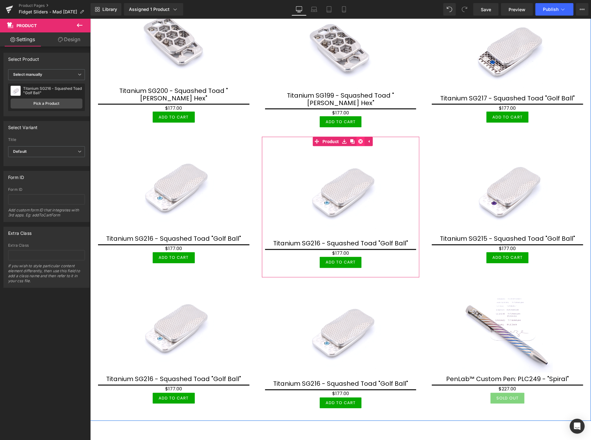
click at [358, 139] on icon at bounding box center [360, 141] width 4 height 4
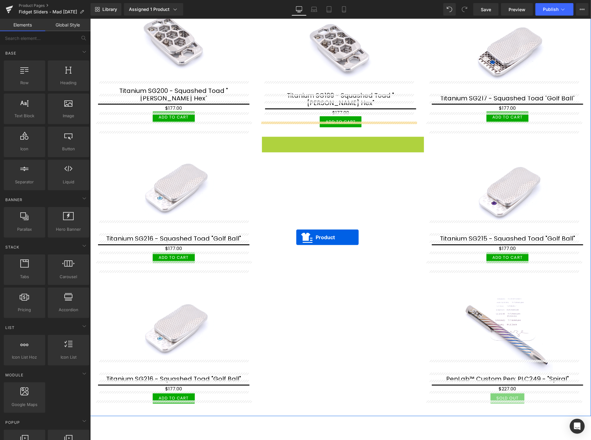
drag, startPoint x: 328, startPoint y: 128, endPoint x: 296, endPoint y: 237, distance: 113.8
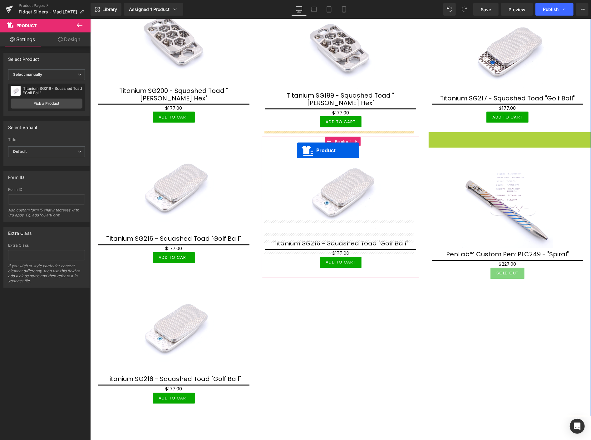
drag, startPoint x: 493, startPoint y: 125, endPoint x: 297, endPoint y: 150, distance: 197.9
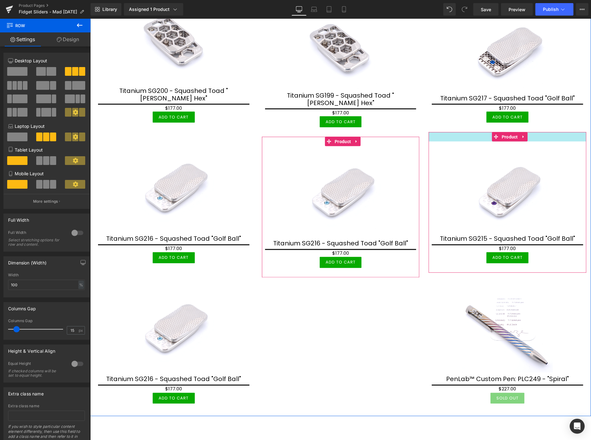
click at [354, 137] on link at bounding box center [356, 141] width 8 height 9
click at [359, 139] on icon at bounding box center [360, 141] width 4 height 4
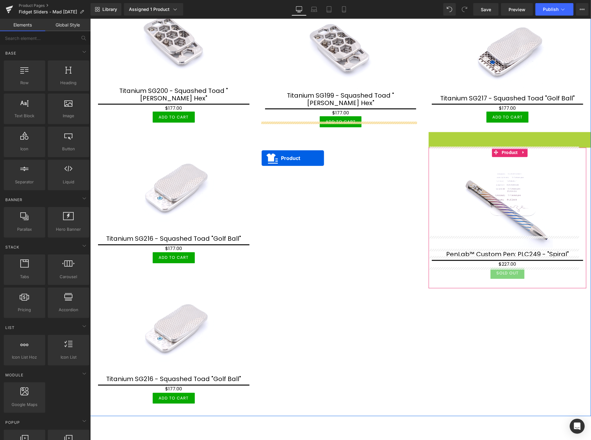
drag, startPoint x: 504, startPoint y: 126, endPoint x: 261, endPoint y: 158, distance: 244.6
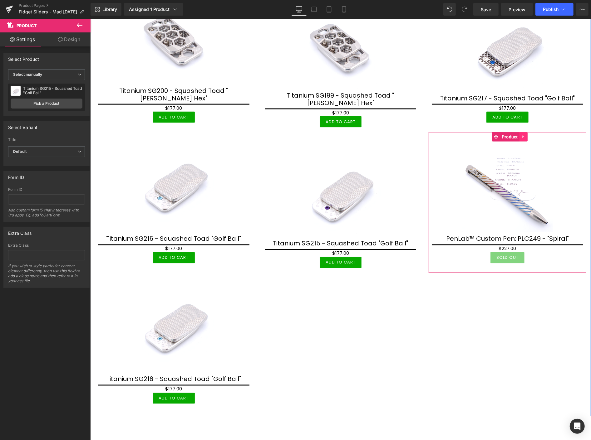
click at [521, 134] on icon at bounding box center [523, 136] width 4 height 5
click at [517, 134] on icon at bounding box center [519, 136] width 4 height 5
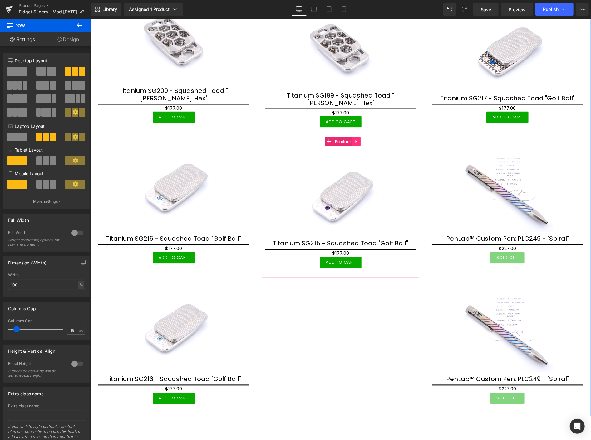
click at [355, 139] on icon at bounding box center [356, 141] width 4 height 5
click at [350, 139] on icon at bounding box center [352, 141] width 4 height 4
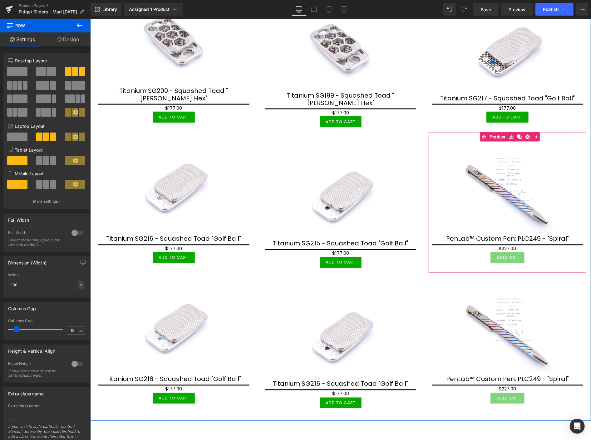
drag, startPoint x: 492, startPoint y: 126, endPoint x: 475, endPoint y: 130, distance: 17.8
click at [492, 132] on link "Product" at bounding box center [493, 136] width 27 height 9
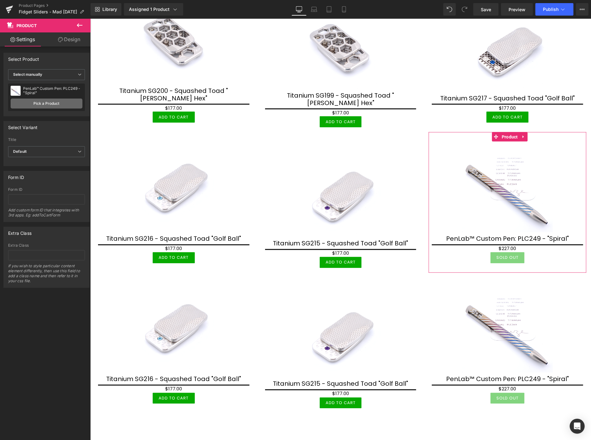
click at [37, 102] on link "Pick a Product" at bounding box center [47, 104] width 72 height 10
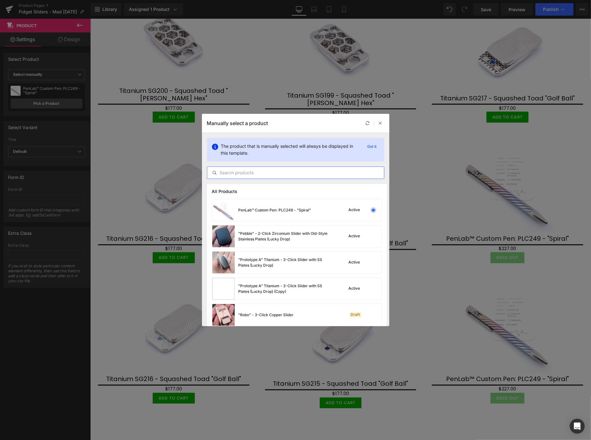
click at [235, 177] on div at bounding box center [295, 173] width 177 height 12
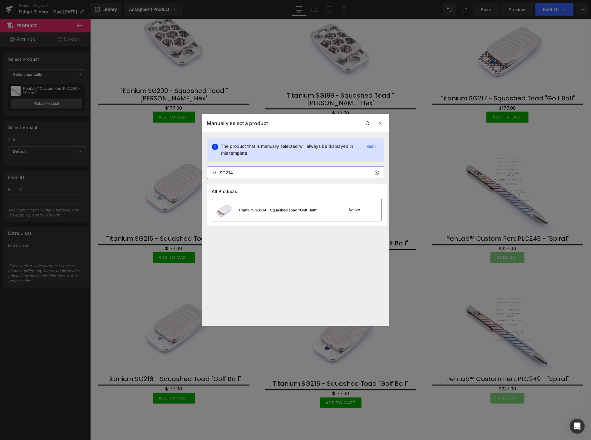
type input "SG214"
click at [292, 208] on div "Titanium SG214 - Squashed Toad "Golf Ball"" at bounding box center [278, 211] width 79 height 6
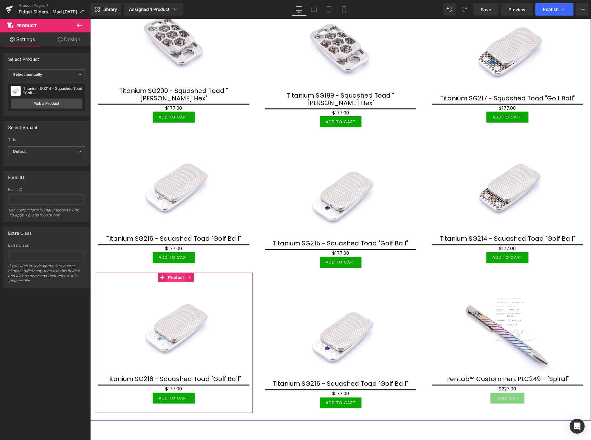
click at [174, 273] on span "Product" at bounding box center [175, 277] width 19 height 9
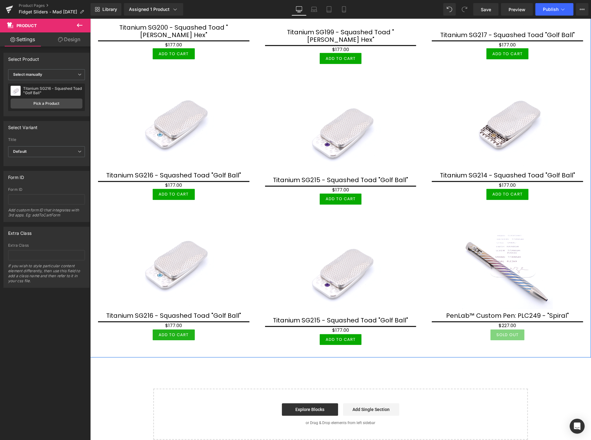
scroll to position [808, 0]
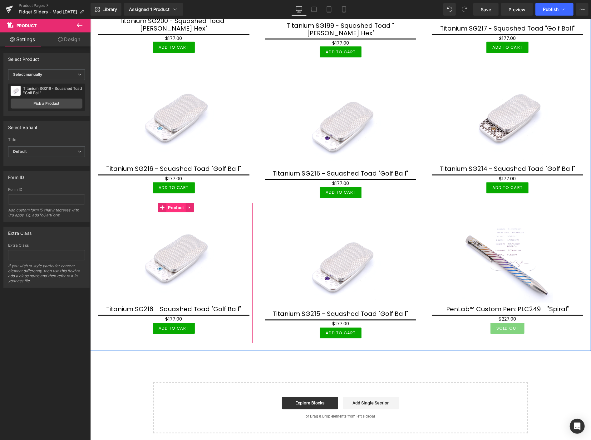
click at [172, 203] on span "Product" at bounding box center [175, 207] width 19 height 9
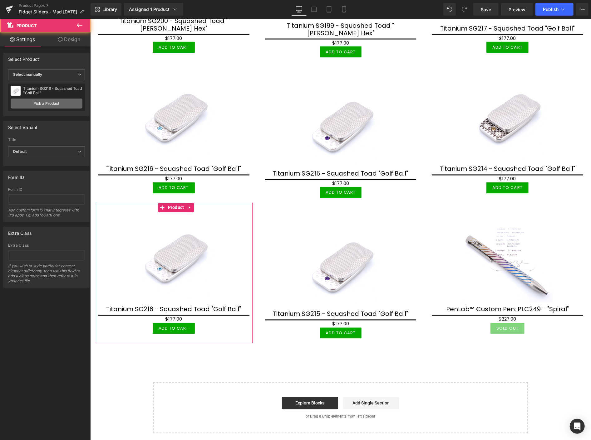
click at [48, 100] on link "Pick a Product" at bounding box center [47, 104] width 72 height 10
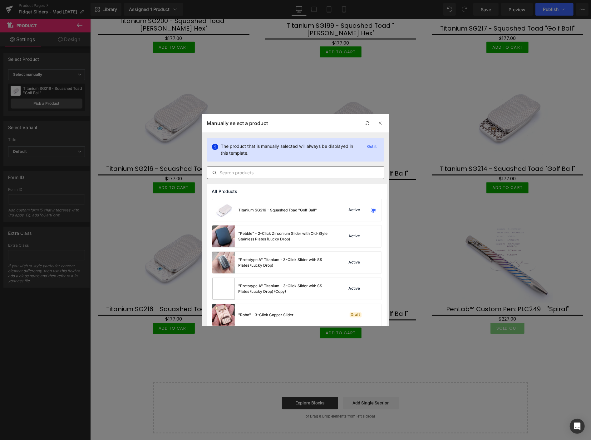
click at [237, 172] on input "text" at bounding box center [295, 172] width 177 height 7
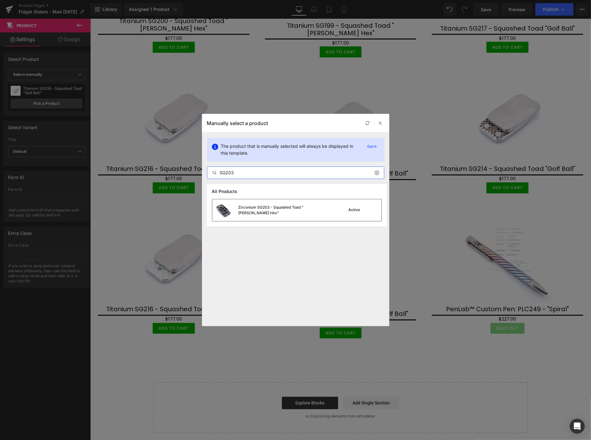
type input "SG203"
click at [272, 210] on div "Zirconium SG203 - Squashed Toad "Skelly Hex"" at bounding box center [286, 210] width 94 height 11
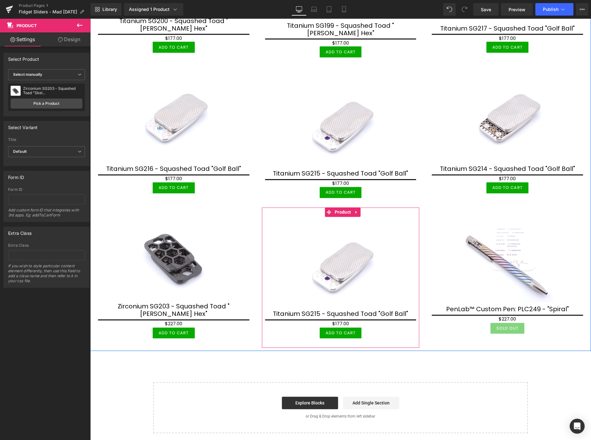
drag, startPoint x: 342, startPoint y: 196, endPoint x: 135, endPoint y: 152, distance: 211.6
click at [342, 208] on span "Product" at bounding box center [342, 212] width 19 height 9
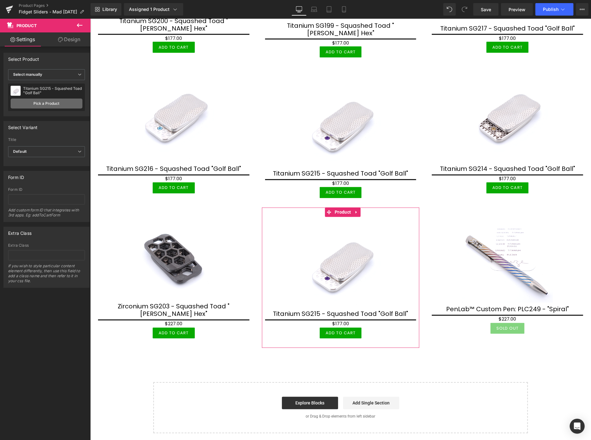
click at [39, 104] on link "Pick a Product" at bounding box center [47, 104] width 72 height 10
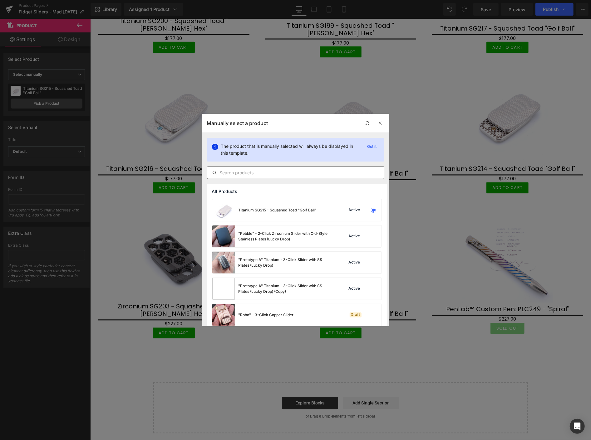
click at [242, 173] on input "text" at bounding box center [295, 172] width 177 height 7
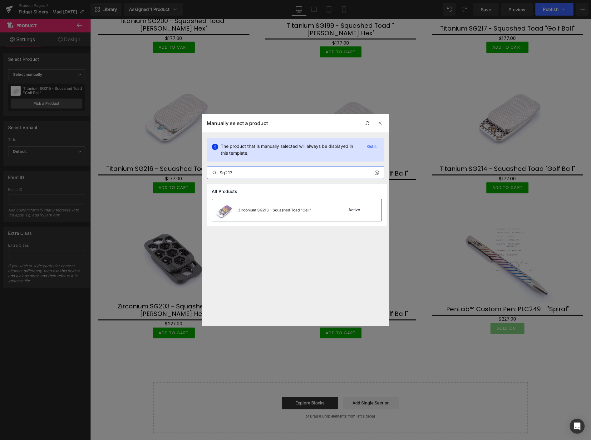
type input "Sg213"
click at [253, 214] on div "Zirconium SG213 - Squashed Toad "Cell"" at bounding box center [261, 210] width 99 height 22
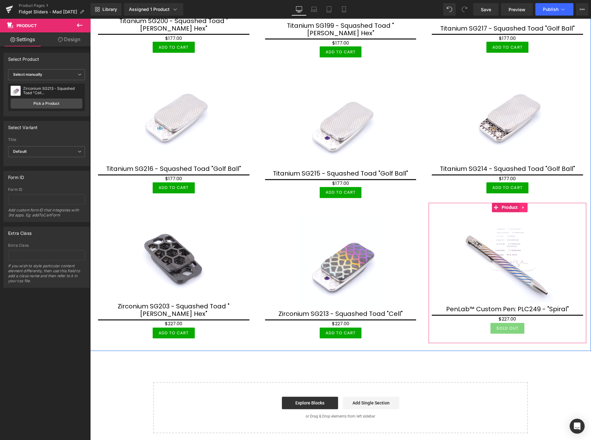
click at [522, 203] on link at bounding box center [523, 207] width 8 height 9
click at [517, 205] on icon at bounding box center [519, 207] width 4 height 5
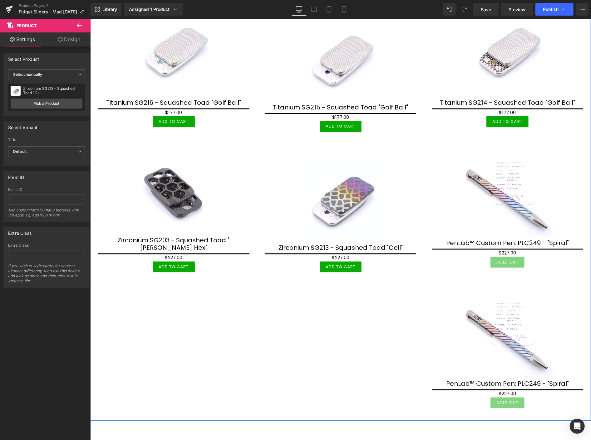
scroll to position [878, 0]
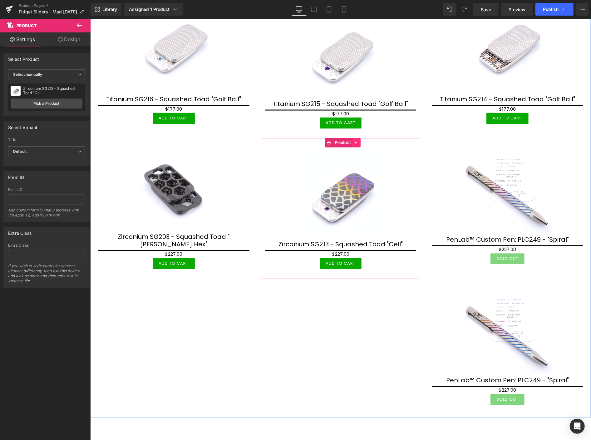
click at [357, 138] on link at bounding box center [356, 142] width 8 height 9
click at [348, 138] on link at bounding box center [352, 142] width 8 height 9
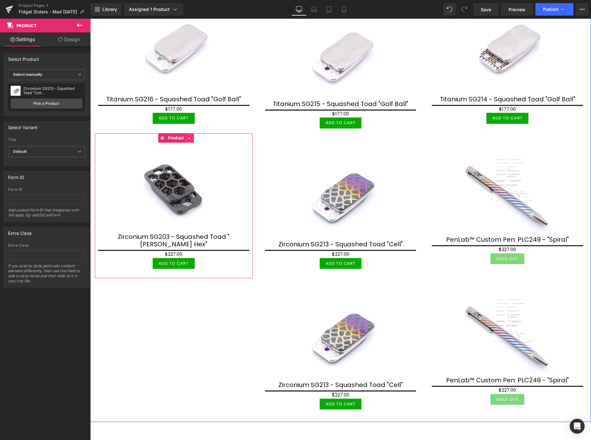
click at [189, 136] on icon at bounding box center [188, 137] width 1 height 3
click at [182, 133] on link at bounding box center [185, 137] width 8 height 9
click at [185, 136] on icon at bounding box center [185, 138] width 4 height 4
click at [184, 136] on icon at bounding box center [185, 138] width 4 height 4
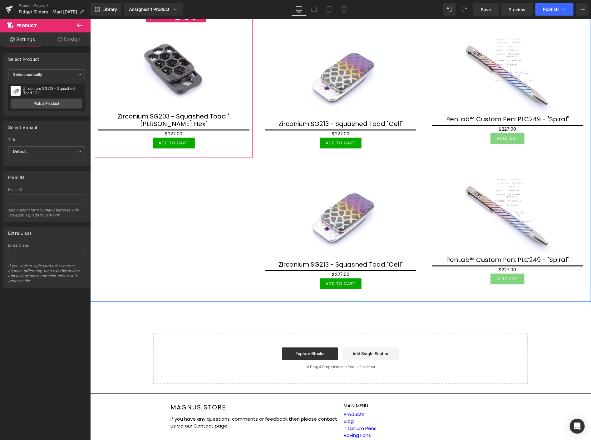
scroll to position [912, 0]
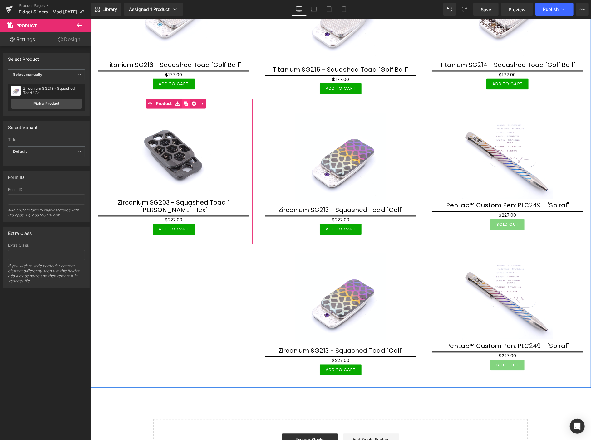
click at [185, 101] on icon at bounding box center [185, 103] width 4 height 4
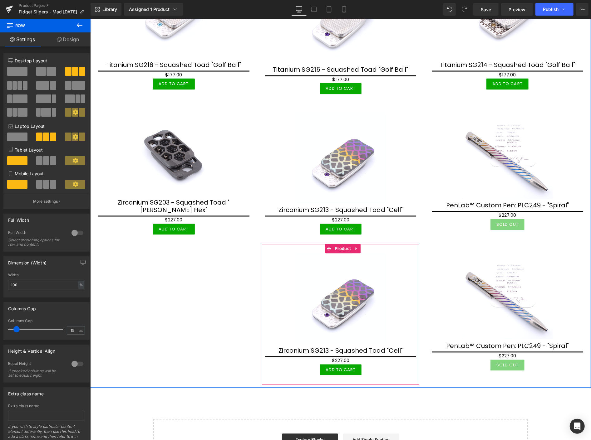
click at [354, 246] on icon at bounding box center [356, 248] width 4 height 5
click at [352, 246] on icon at bounding box center [352, 248] width 4 height 5
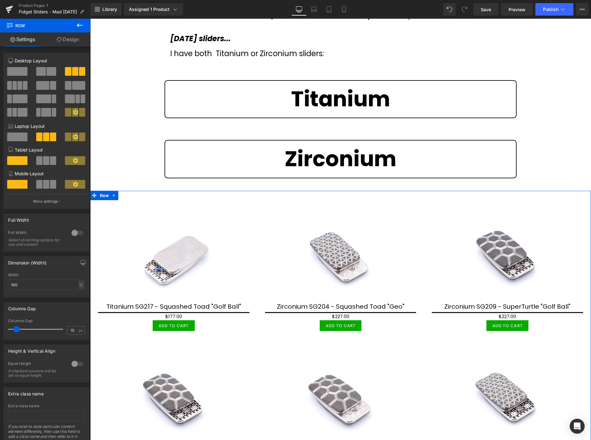
scroll to position [0, 0]
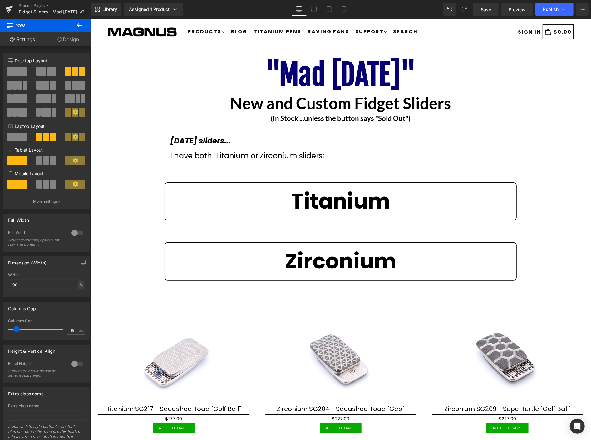
click at [32, 2] on div "Product Pages Fidget Sliders - Mad Monday" at bounding box center [45, 9] width 91 height 19
click at [32, 3] on link "Product Pages" at bounding box center [55, 5] width 72 height 5
click at [484, 9] on span "Save" at bounding box center [486, 9] width 10 height 7
click at [36, 2] on div "Product Pages Fidget Sliders - Mad Monday" at bounding box center [45, 9] width 91 height 19
click at [35, 5] on link "Product Pages" at bounding box center [55, 5] width 72 height 5
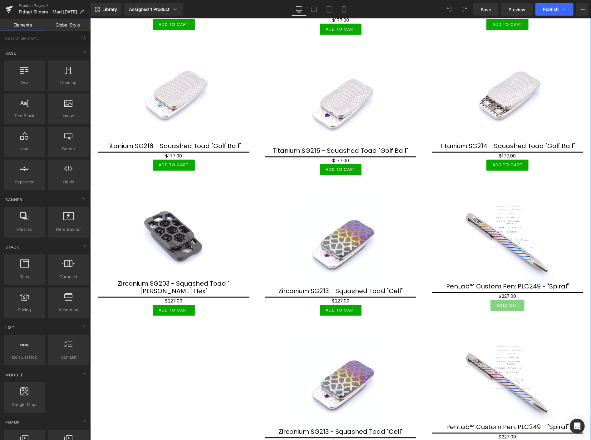
scroll to position [867, 0]
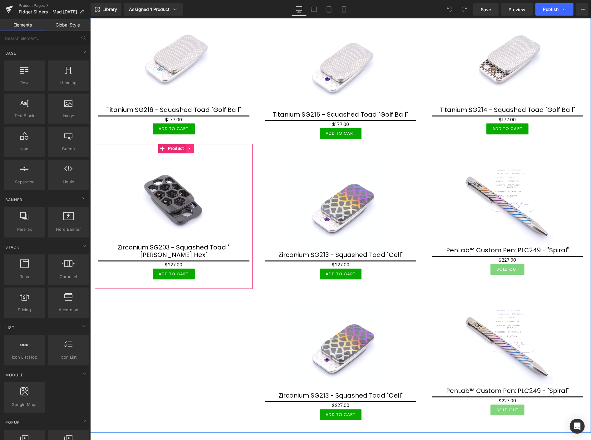
click at [189, 147] on icon at bounding box center [188, 148] width 1 height 3
click at [194, 146] on icon at bounding box center [193, 148] width 4 height 4
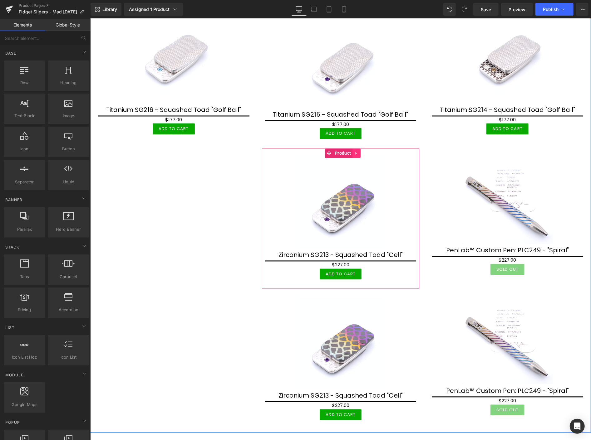
click at [354, 151] on icon at bounding box center [356, 153] width 4 height 5
click at [358, 151] on icon at bounding box center [360, 153] width 4 height 4
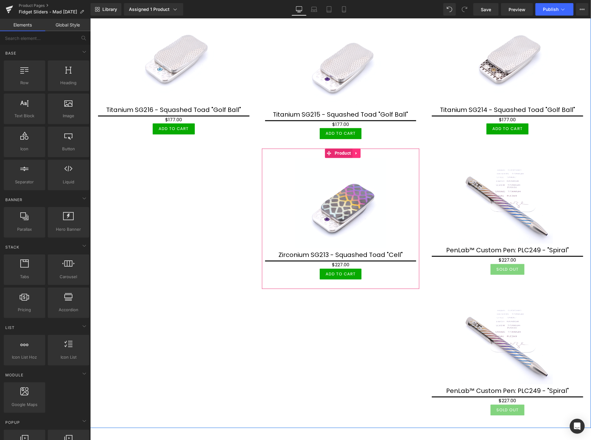
click at [355, 151] on icon at bounding box center [356, 153] width 4 height 5
click at [358, 151] on icon at bounding box center [360, 153] width 4 height 4
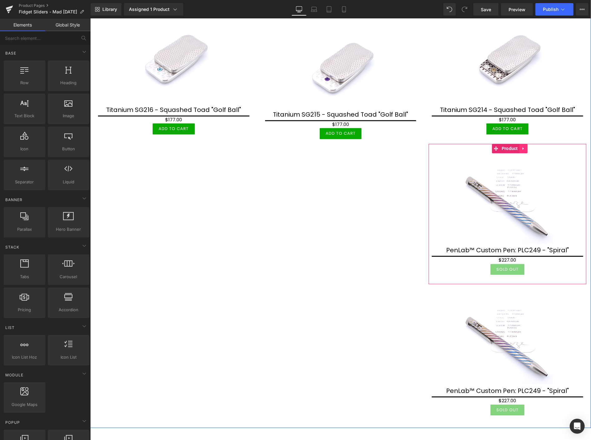
click at [519, 144] on link at bounding box center [523, 148] width 8 height 9
click at [525, 146] on icon at bounding box center [527, 148] width 4 height 4
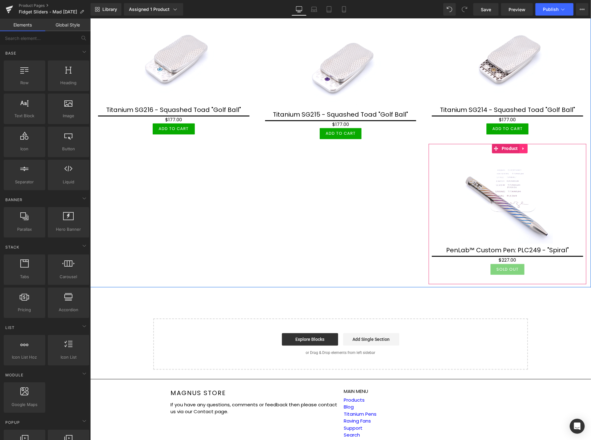
click at [521, 146] on icon at bounding box center [523, 148] width 4 height 5
click at [525, 146] on icon at bounding box center [527, 148] width 4 height 5
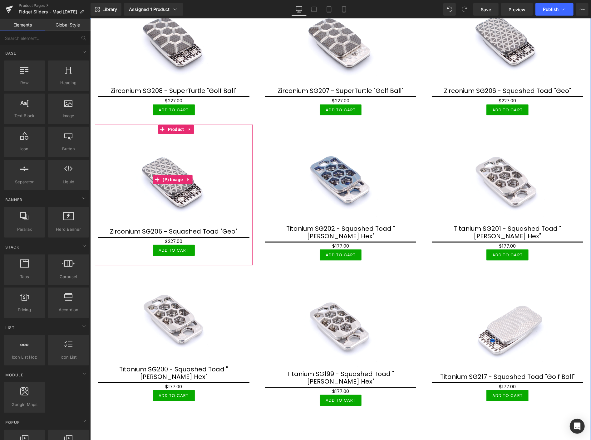
scroll to position [457, 0]
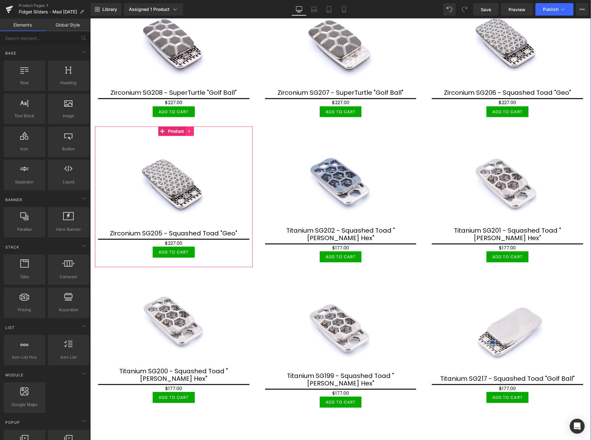
click at [189, 130] on icon at bounding box center [188, 131] width 1 height 3
click at [193, 129] on icon at bounding box center [193, 131] width 4 height 5
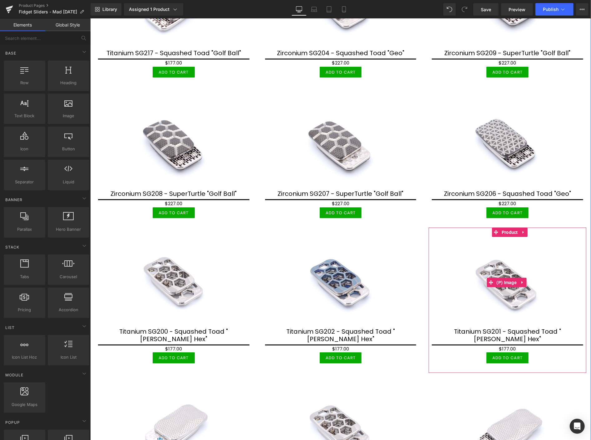
scroll to position [353, 0]
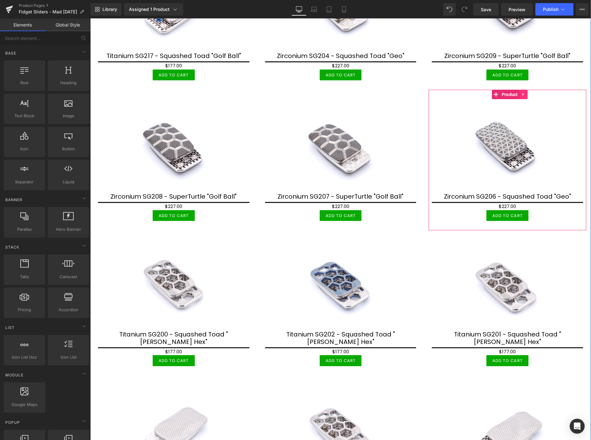
click at [521, 92] on icon at bounding box center [523, 94] width 4 height 5
click at [525, 92] on icon at bounding box center [527, 94] width 4 height 4
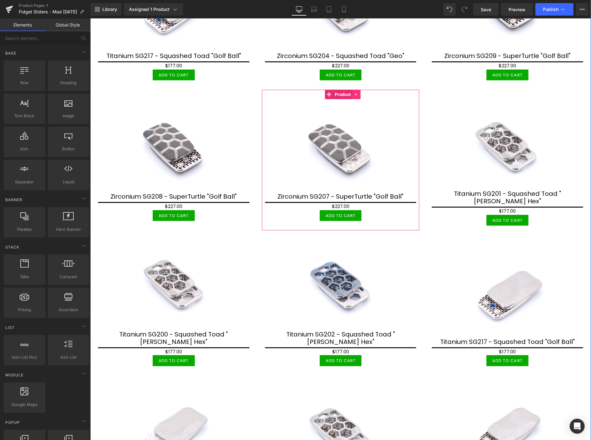
click at [352, 93] on link at bounding box center [356, 94] width 8 height 9
click at [359, 93] on icon at bounding box center [360, 94] width 4 height 4
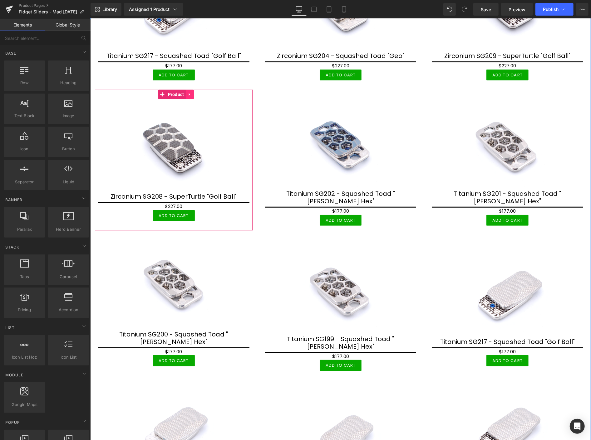
click at [190, 92] on icon at bounding box center [189, 94] width 4 height 5
click at [192, 92] on icon at bounding box center [193, 94] width 4 height 4
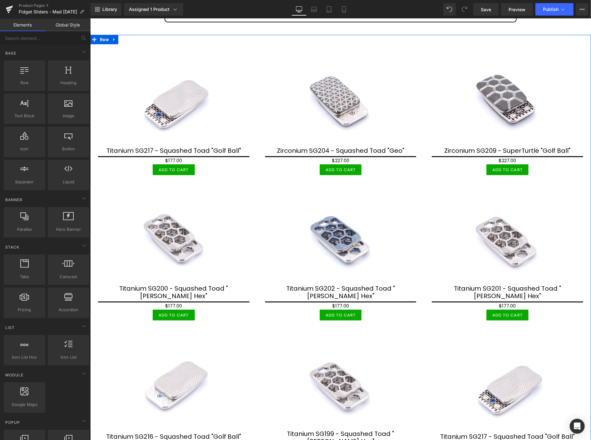
scroll to position [249, 0]
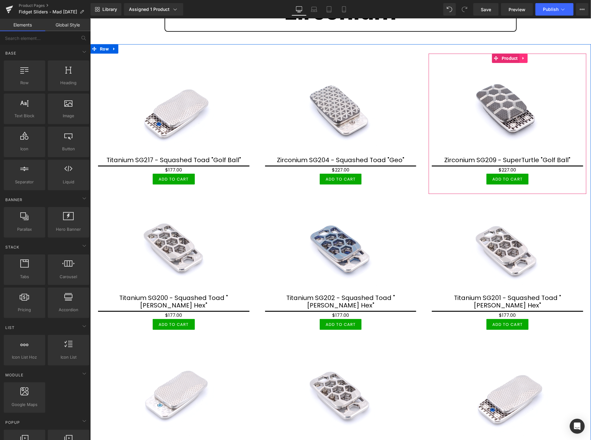
click at [519, 56] on link at bounding box center [523, 57] width 8 height 9
click at [525, 57] on icon at bounding box center [527, 58] width 4 height 5
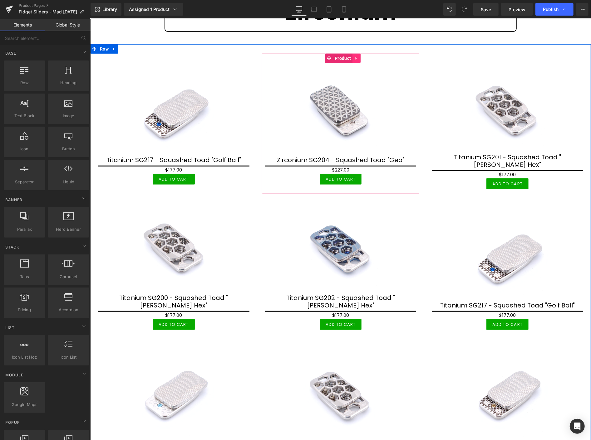
click at [355, 57] on icon at bounding box center [355, 58] width 1 height 3
click at [358, 56] on icon at bounding box center [360, 58] width 4 height 4
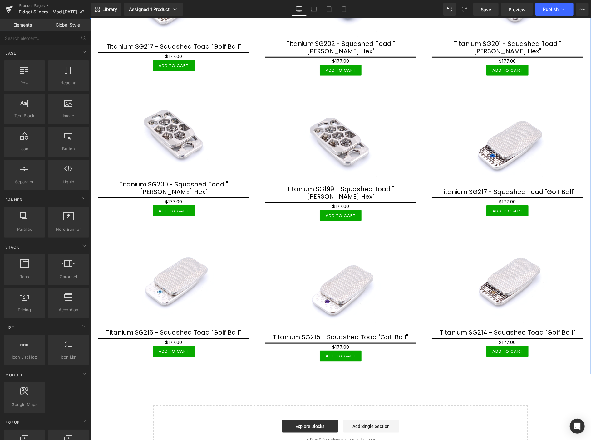
scroll to position [459, 0]
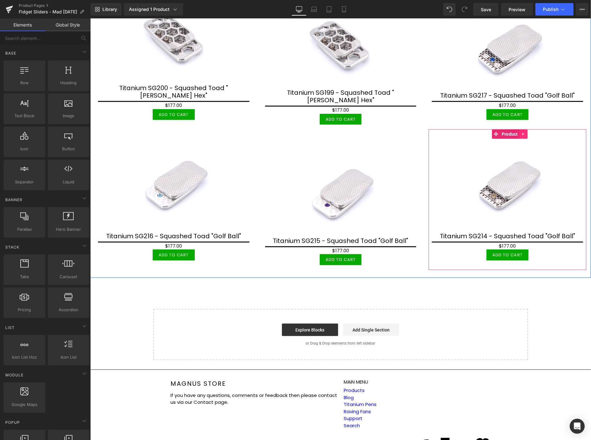
click at [521, 132] on icon at bounding box center [523, 134] width 4 height 5
click at [517, 132] on icon at bounding box center [519, 134] width 4 height 4
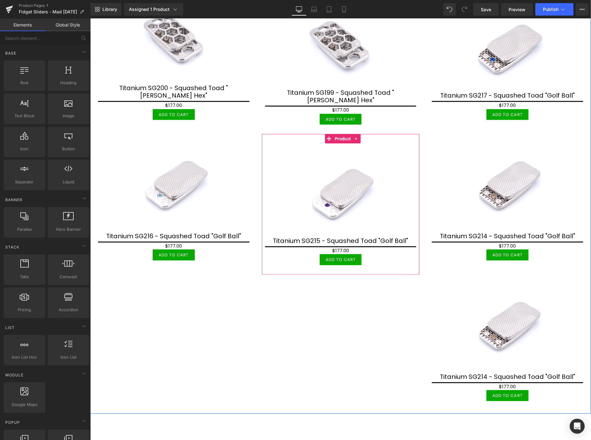
click at [355, 137] on icon at bounding box center [355, 138] width 1 height 3
click at [350, 136] on icon at bounding box center [352, 138] width 4 height 4
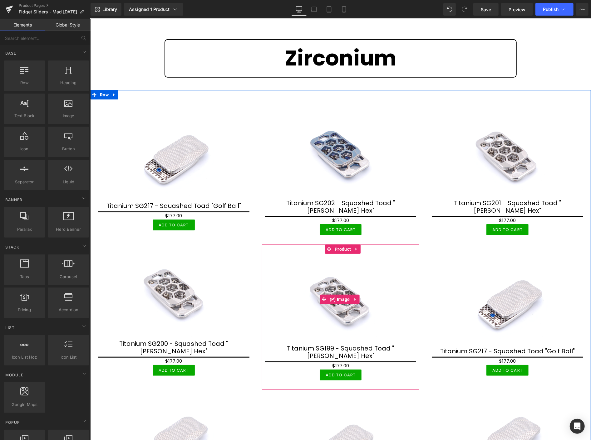
scroll to position [216, 0]
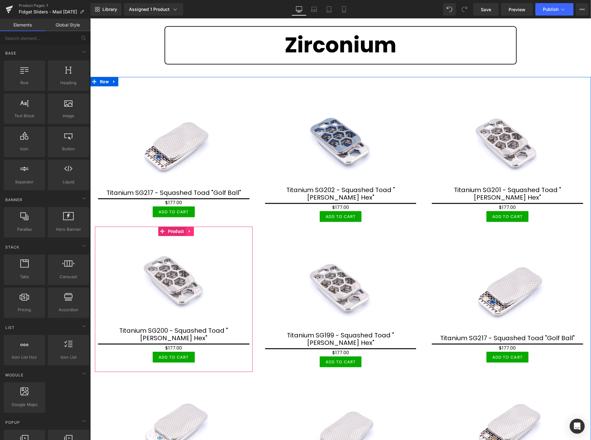
click at [187, 227] on link at bounding box center [189, 231] width 8 height 9
click at [194, 229] on icon at bounding box center [193, 231] width 4 height 4
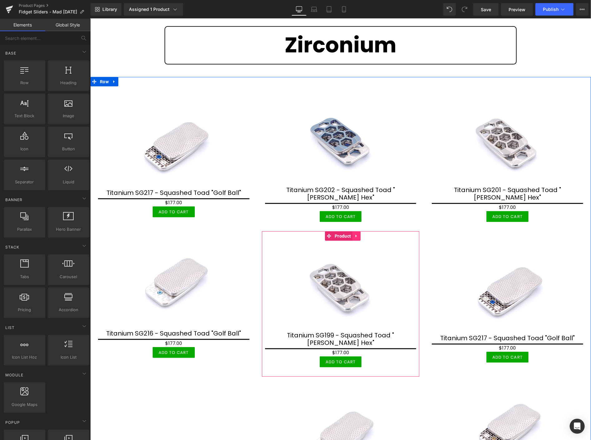
click at [354, 234] on icon at bounding box center [356, 236] width 4 height 5
click at [358, 234] on icon at bounding box center [360, 236] width 4 height 4
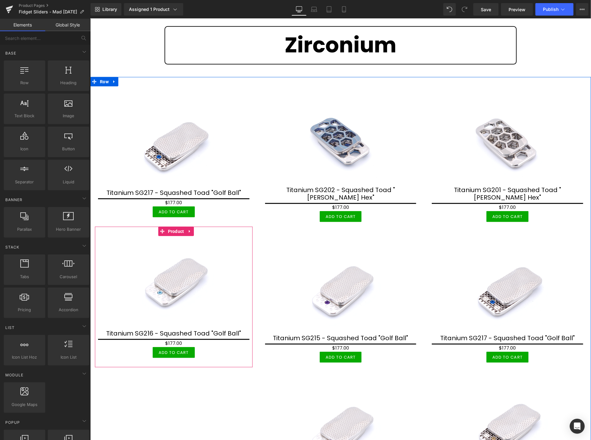
click at [190, 229] on icon at bounding box center [189, 231] width 4 height 5
click at [193, 229] on icon at bounding box center [193, 231] width 4 height 5
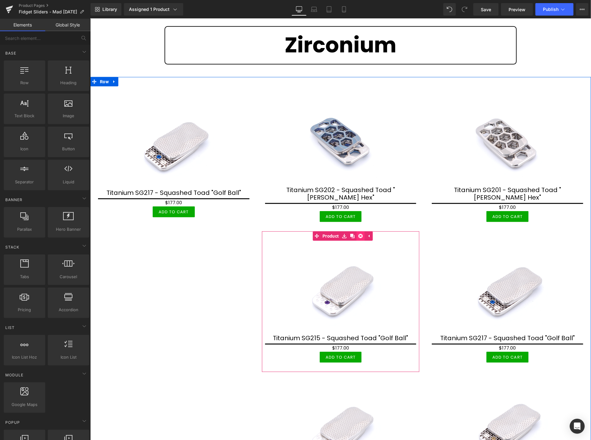
click at [359, 234] on icon at bounding box center [360, 236] width 4 height 5
click at [355, 235] on icon at bounding box center [355, 236] width 1 height 3
click at [358, 231] on link at bounding box center [360, 235] width 8 height 9
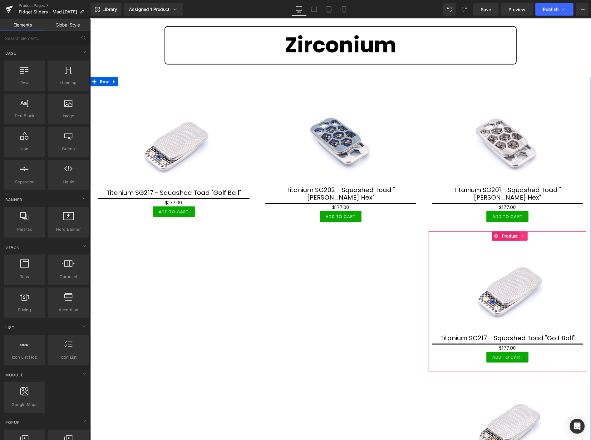
click at [519, 231] on link at bounding box center [523, 235] width 8 height 9
click at [525, 234] on icon at bounding box center [527, 236] width 4 height 4
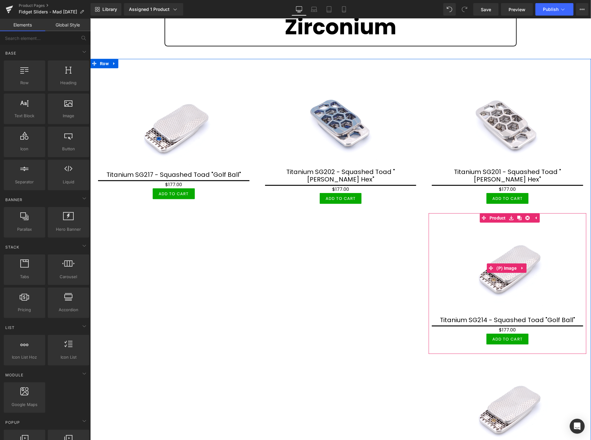
scroll to position [320, 0]
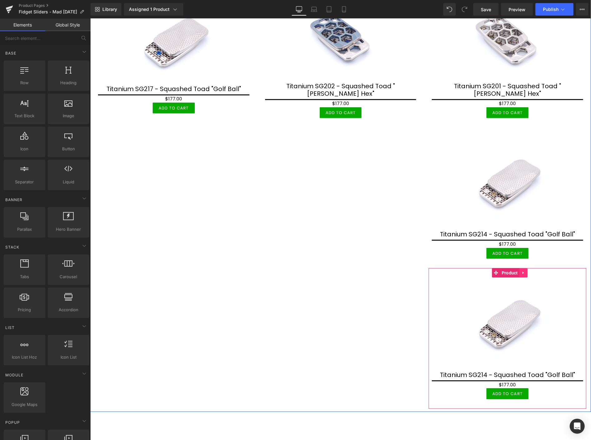
click at [521, 271] on icon at bounding box center [523, 273] width 4 height 5
click at [525, 271] on icon at bounding box center [527, 273] width 4 height 4
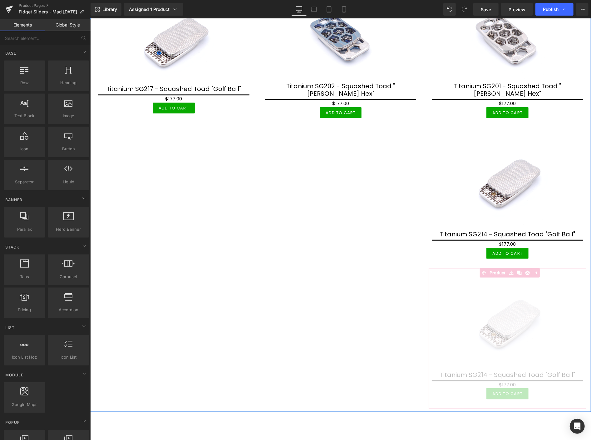
scroll to position [316, 0]
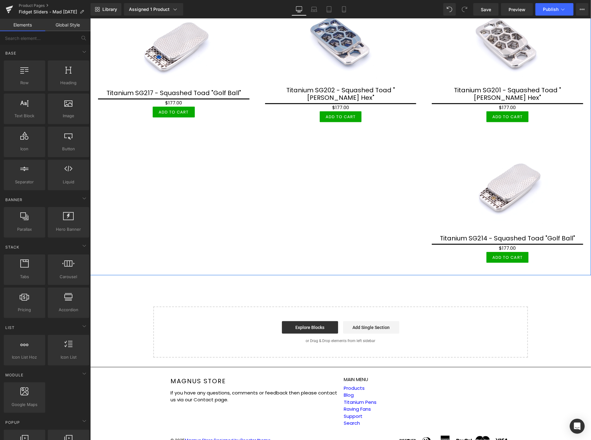
click at [520, 148] on img at bounding box center [507, 186] width 91 height 91
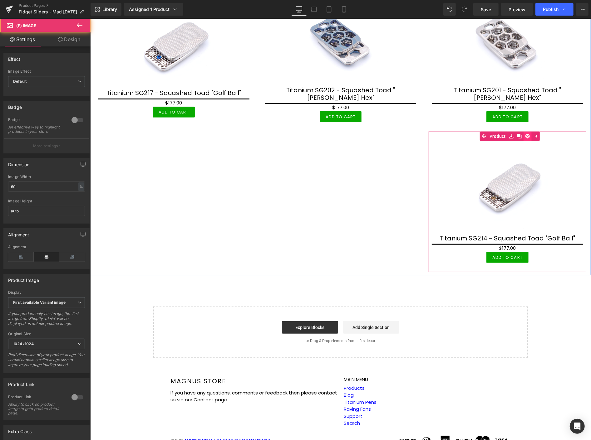
click at [525, 134] on icon at bounding box center [527, 136] width 4 height 4
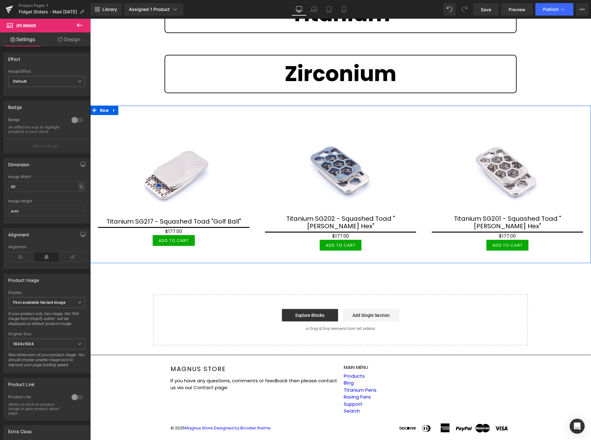
scroll to position [177, 0]
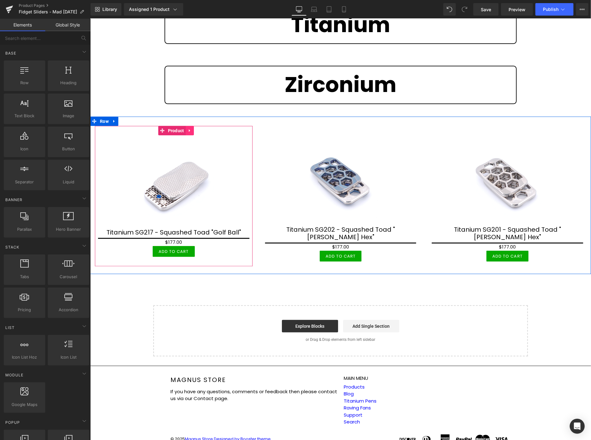
click at [188, 128] on icon at bounding box center [189, 130] width 4 height 5
click at [193, 128] on icon at bounding box center [193, 130] width 4 height 4
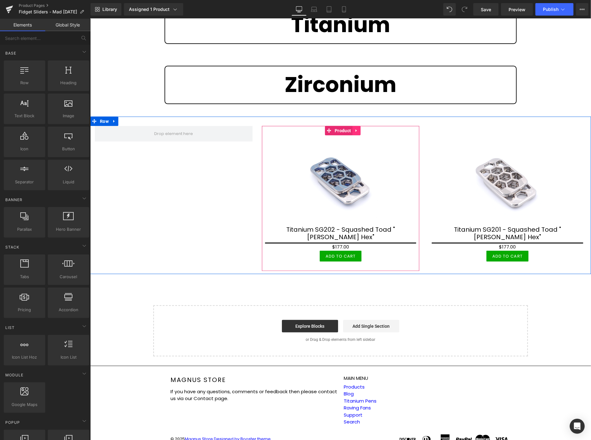
click at [355, 129] on icon at bounding box center [356, 130] width 4 height 5
click at [350, 130] on icon at bounding box center [352, 130] width 4 height 5
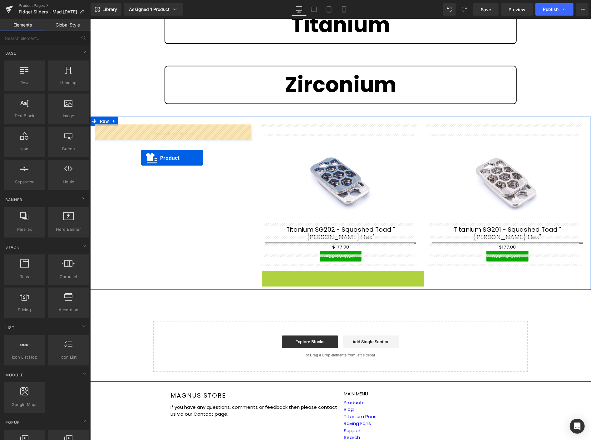
drag, startPoint x: 340, startPoint y: 268, endPoint x: 140, endPoint y: 158, distance: 227.8
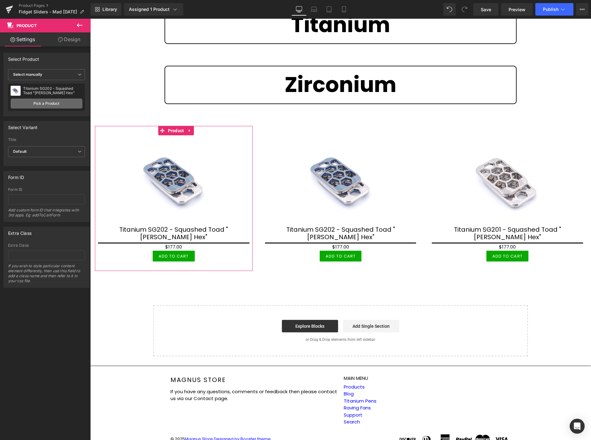
click at [44, 104] on link "Pick a Product" at bounding box center [47, 104] width 72 height 10
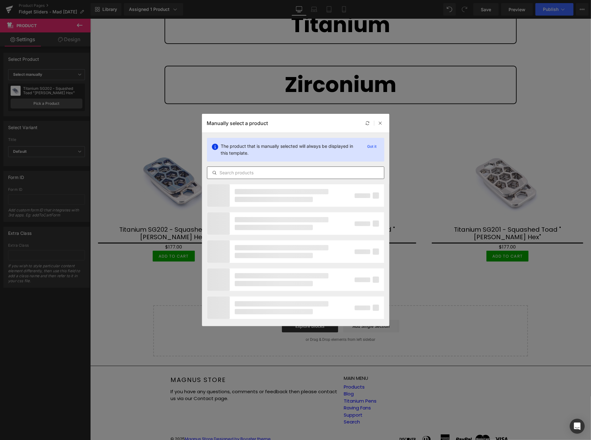
click at [251, 172] on input "text" at bounding box center [295, 172] width 177 height 7
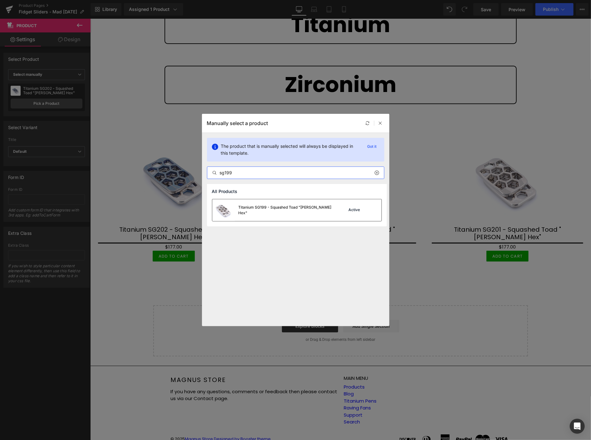
type input "sg199"
click at [260, 204] on div "Titanium SG199 - Squashed Toad "[PERSON_NAME] Hex"" at bounding box center [272, 210] width 120 height 22
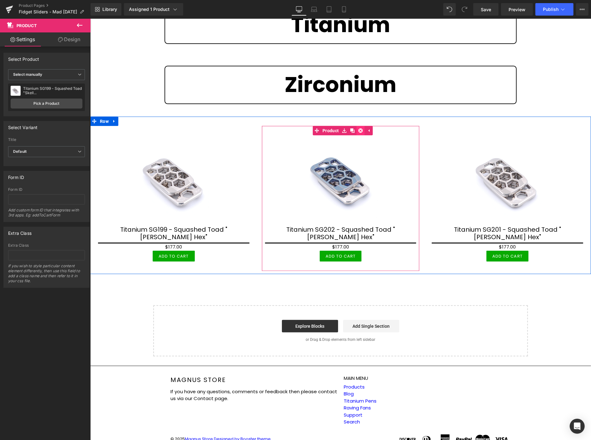
click at [359, 129] on icon at bounding box center [360, 130] width 4 height 4
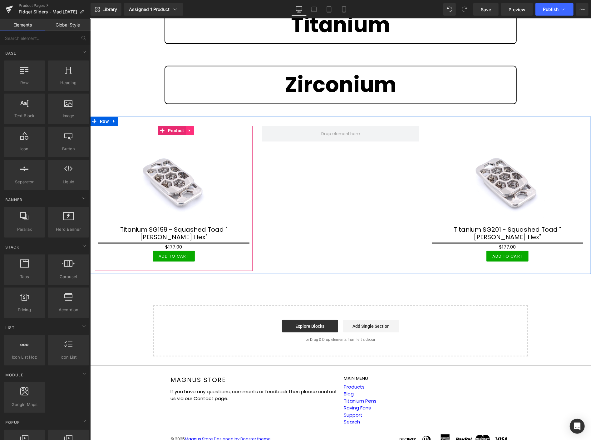
click at [190, 130] on icon at bounding box center [189, 130] width 4 height 5
click at [186, 130] on icon at bounding box center [185, 130] width 4 height 4
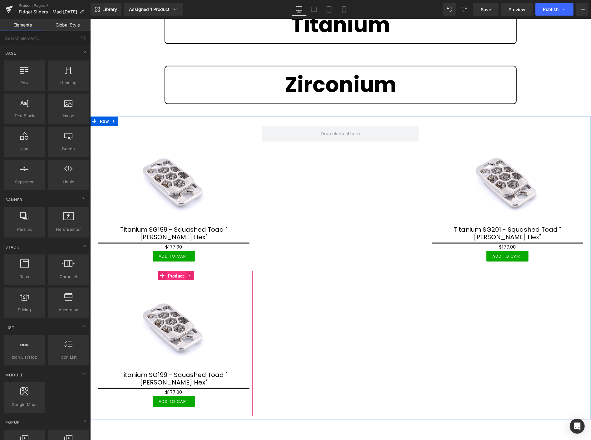
click at [173, 271] on span "Product" at bounding box center [175, 275] width 19 height 9
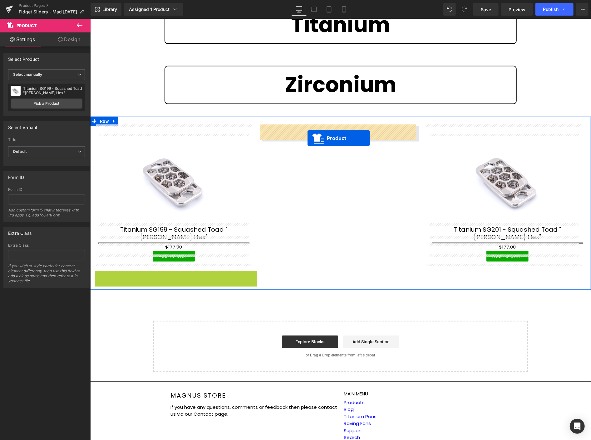
drag, startPoint x: 160, startPoint y: 269, endPoint x: 306, endPoint y: 138, distance: 195.8
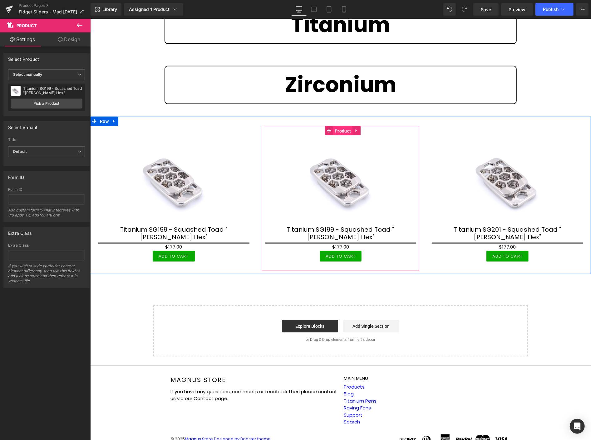
click at [340, 128] on span "Product" at bounding box center [342, 130] width 19 height 9
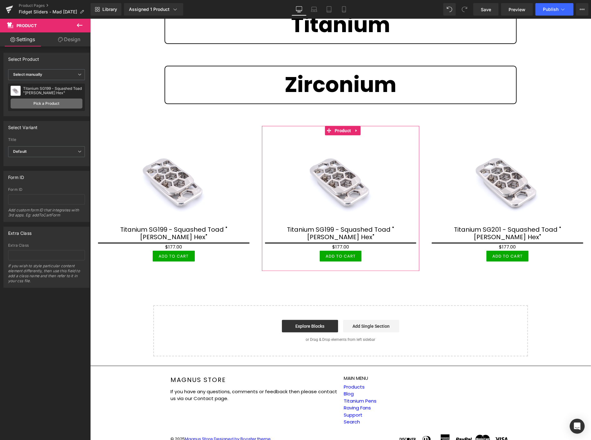
click at [43, 103] on link "Pick a Product" at bounding box center [47, 104] width 72 height 10
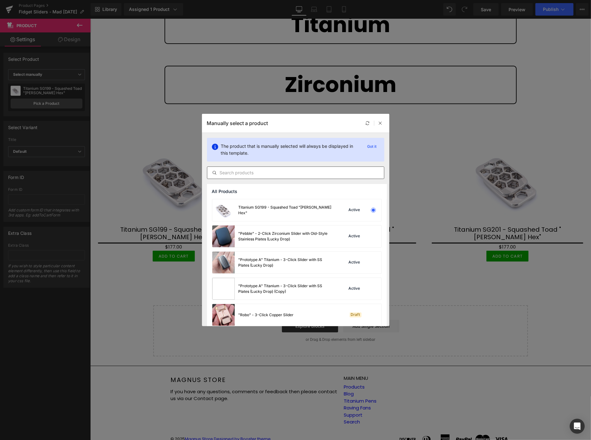
click at [244, 176] on div at bounding box center [295, 173] width 177 height 12
click at [248, 174] on input "text" at bounding box center [295, 172] width 177 height 7
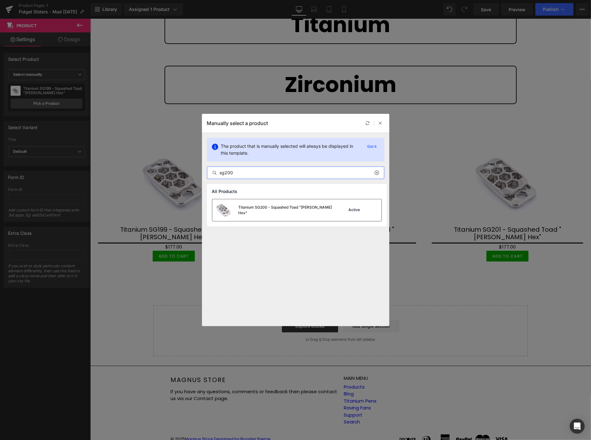
type input "sg200"
click at [270, 210] on div "Titanium SG200 - Squashed Toad "[PERSON_NAME] Hex"" at bounding box center [286, 210] width 94 height 11
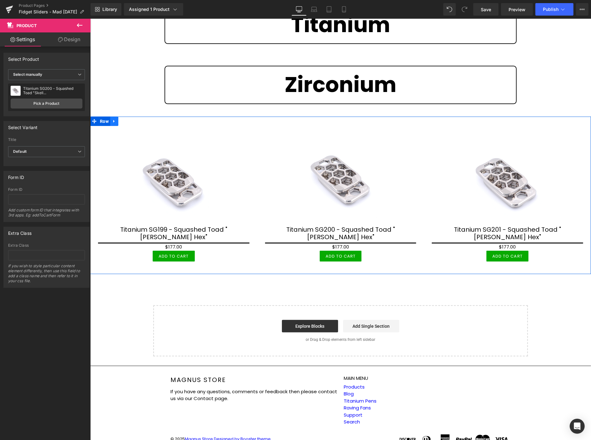
click at [114, 120] on icon at bounding box center [113, 121] width 1 height 3
click at [121, 119] on icon at bounding box center [122, 121] width 4 height 4
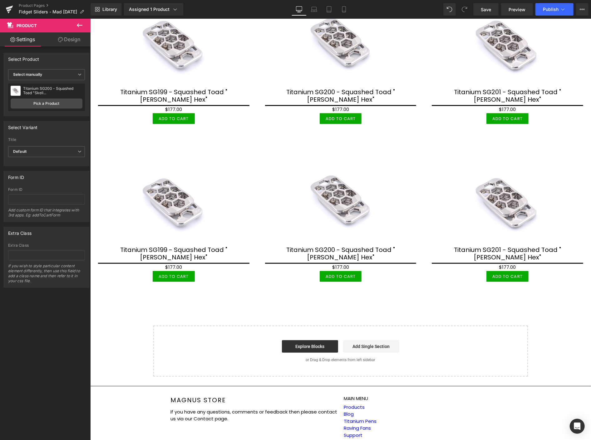
scroll to position [316, 0]
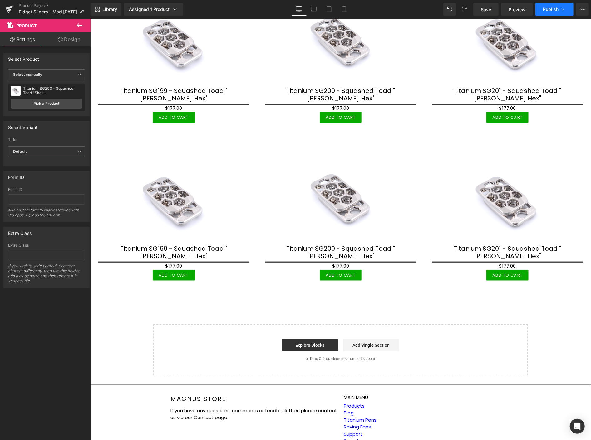
click at [551, 9] on span "Publish" at bounding box center [551, 9] width 16 height 5
click at [483, 7] on span "Save" at bounding box center [486, 9] width 10 height 7
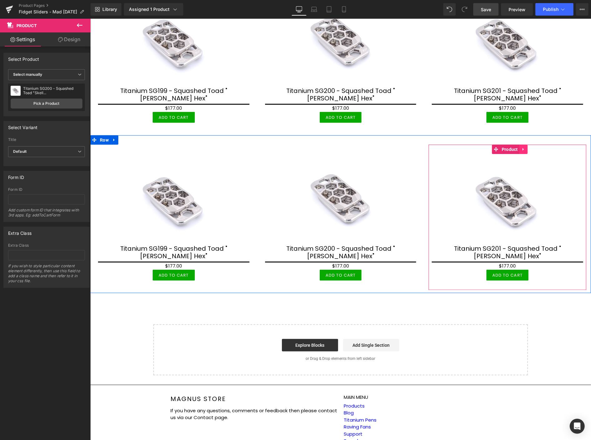
click at [521, 147] on icon at bounding box center [523, 149] width 4 height 5
click at [525, 147] on icon at bounding box center [527, 149] width 4 height 4
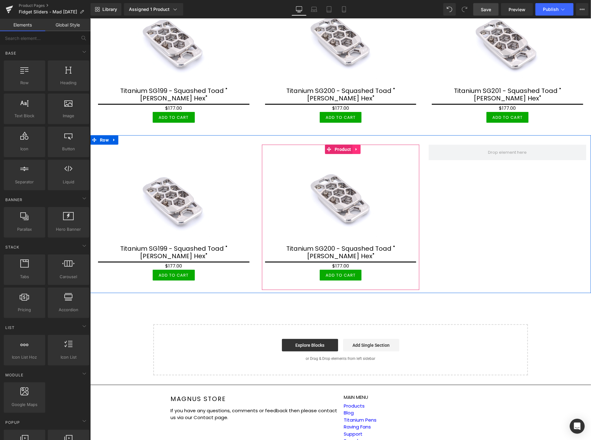
click at [355, 147] on icon at bounding box center [356, 149] width 4 height 5
click at [358, 147] on icon at bounding box center [360, 149] width 4 height 4
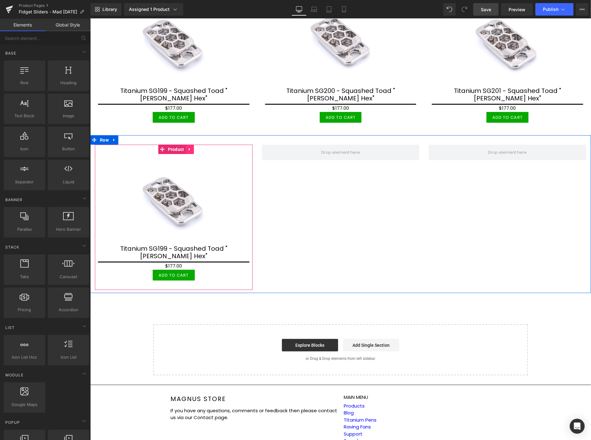
click at [187, 147] on icon at bounding box center [189, 149] width 4 height 5
click at [195, 147] on icon at bounding box center [193, 149] width 4 height 4
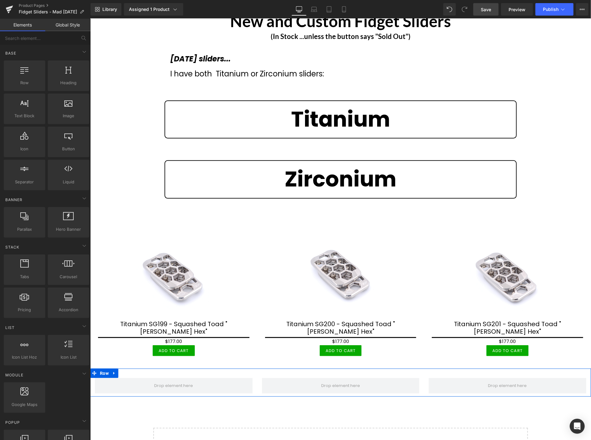
scroll to position [135, 0]
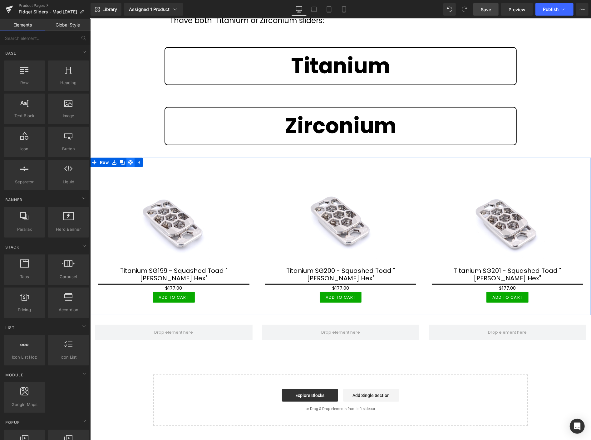
click at [129, 160] on icon at bounding box center [130, 162] width 4 height 5
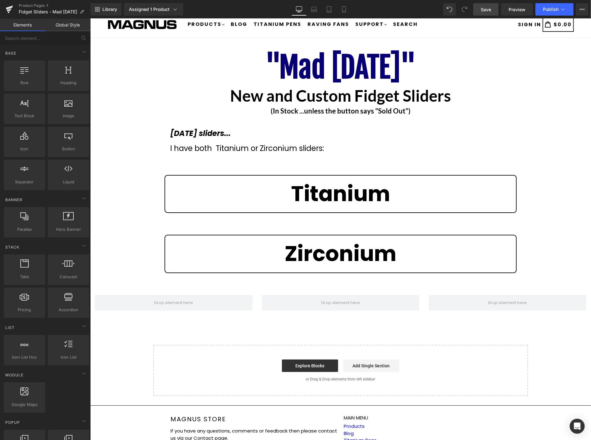
scroll to position [0, 0]
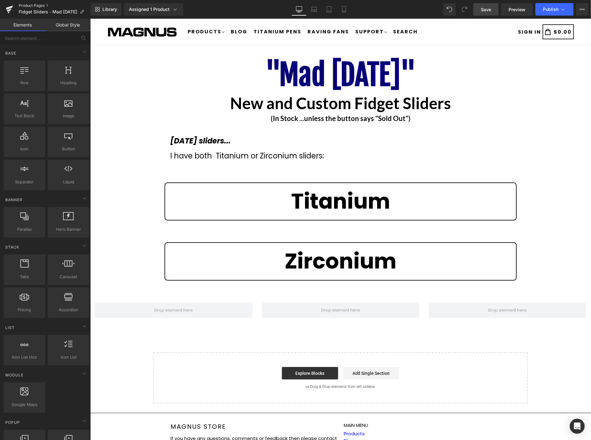
click at [37, 3] on link "Product Pages" at bounding box center [55, 5] width 72 height 5
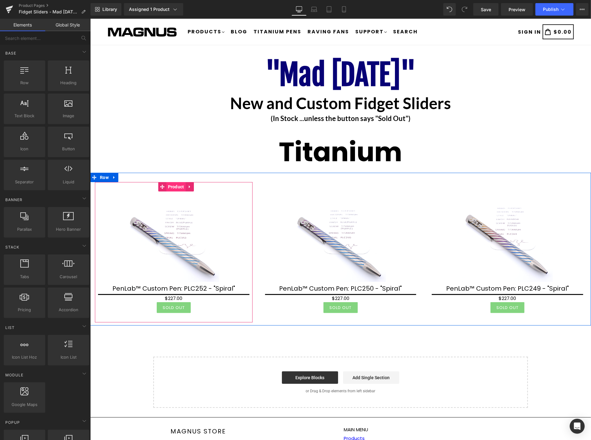
click at [174, 187] on span "Product" at bounding box center [175, 186] width 19 height 9
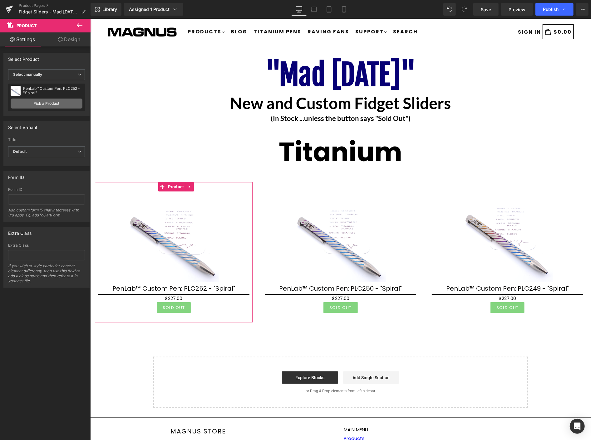
click at [42, 104] on link "Pick a Product" at bounding box center [47, 104] width 72 height 10
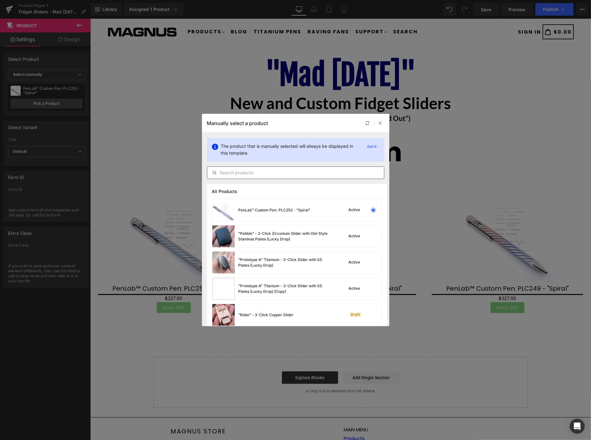
click at [247, 173] on input "text" at bounding box center [295, 172] width 177 height 7
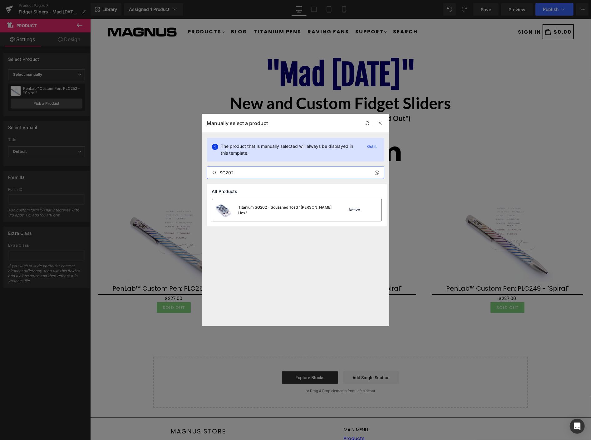
type input "SG202"
click at [268, 211] on div "Titanium SG202 - Squashed Toad "[PERSON_NAME] Hex"" at bounding box center [286, 210] width 94 height 11
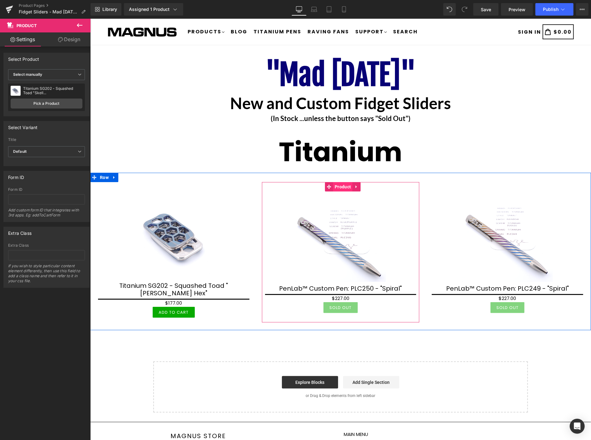
click at [340, 188] on span "Product" at bounding box center [342, 186] width 19 height 9
click at [116, 176] on link at bounding box center [114, 177] width 8 height 9
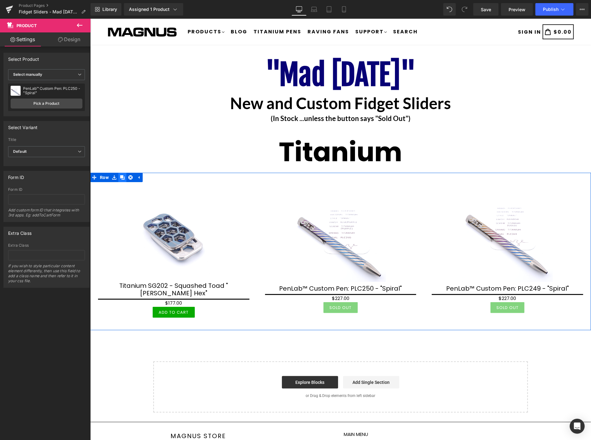
click at [122, 178] on icon at bounding box center [122, 177] width 4 height 4
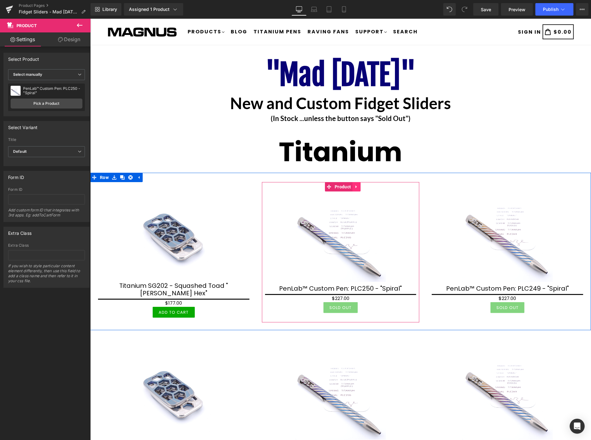
click at [355, 186] on icon at bounding box center [355, 186] width 1 height 3
click at [331, 185] on span "Product" at bounding box center [330, 186] width 19 height 9
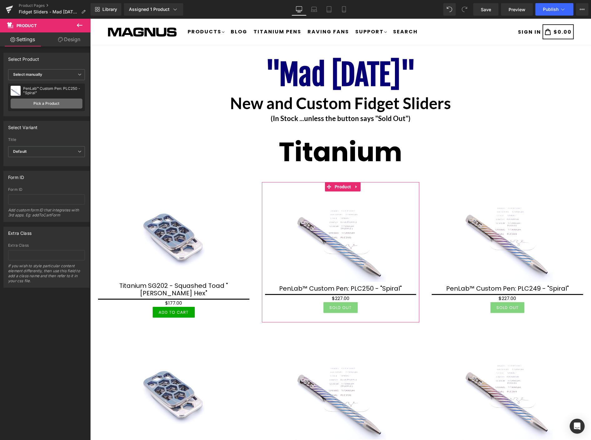
click at [47, 101] on link "Pick a Product" at bounding box center [47, 104] width 72 height 10
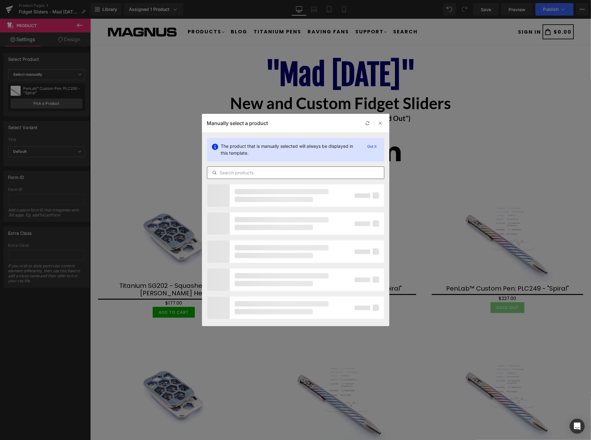
click at [255, 173] on input "text" at bounding box center [295, 172] width 177 height 7
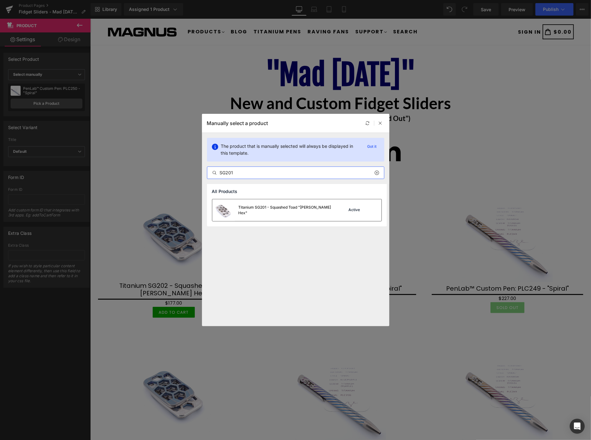
type input "SG201"
click at [273, 207] on div "Titanium SG201 - Squashed Toad "[PERSON_NAME] Hex"" at bounding box center [272, 210] width 120 height 22
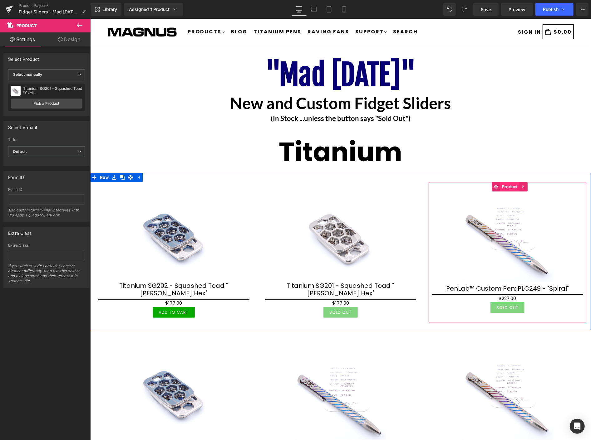
click at [506, 188] on span "Product" at bounding box center [509, 186] width 19 height 9
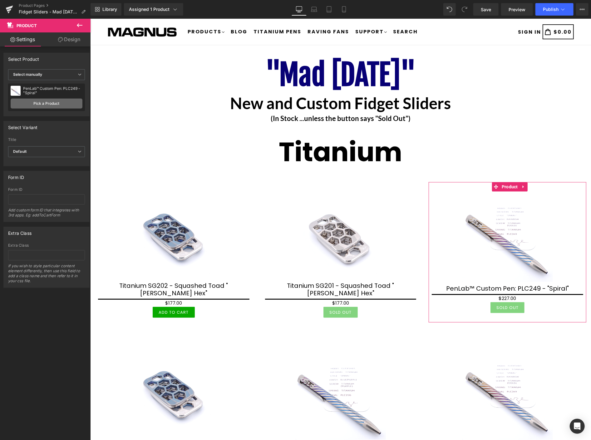
click at [57, 103] on link "Pick a Product" at bounding box center [47, 104] width 72 height 10
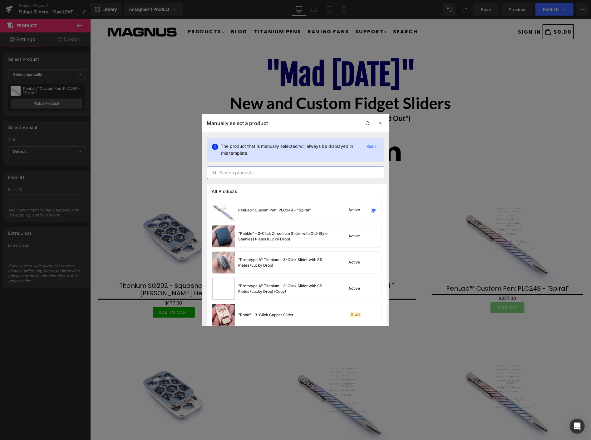
click at [241, 171] on input "text" at bounding box center [295, 172] width 177 height 7
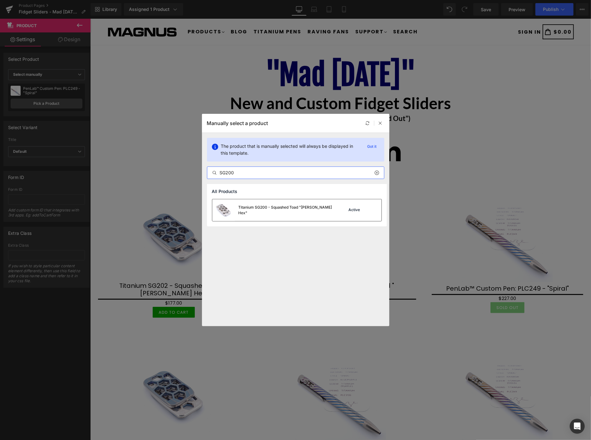
type input "SG200"
click at [269, 208] on div "Titanium SG200 - Squashed Toad "[PERSON_NAME] Hex"" at bounding box center [286, 210] width 94 height 11
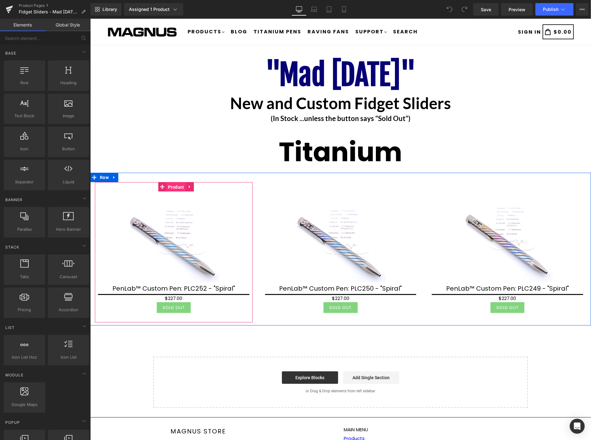
click at [175, 186] on span "Product" at bounding box center [175, 186] width 19 height 9
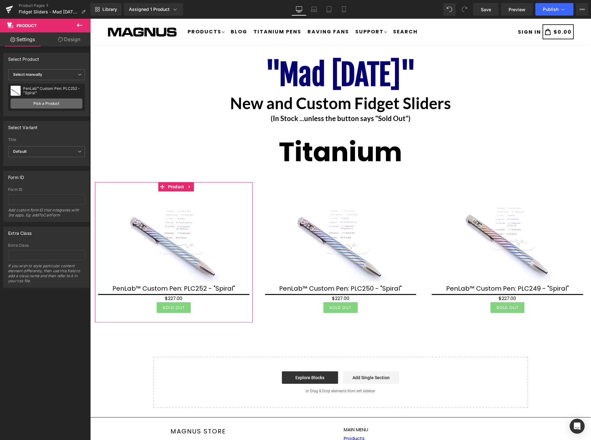
click at [67, 102] on link "Pick a Product" at bounding box center [47, 104] width 72 height 10
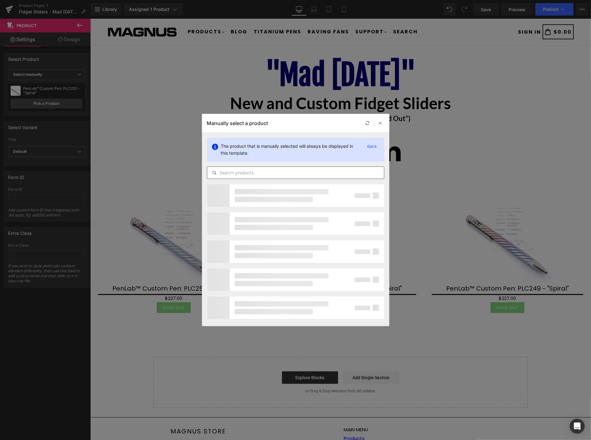
click at [244, 174] on input "text" at bounding box center [295, 172] width 177 height 7
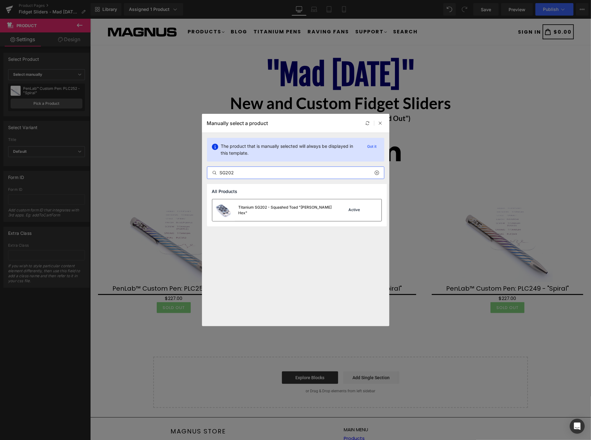
type input "SG202"
drag, startPoint x: 165, startPoint y: 189, endPoint x: 256, endPoint y: 208, distance: 92.5
click at [256, 208] on div "Titanium SG202 - Squashed Toad "[PERSON_NAME] Hex"" at bounding box center [286, 210] width 94 height 11
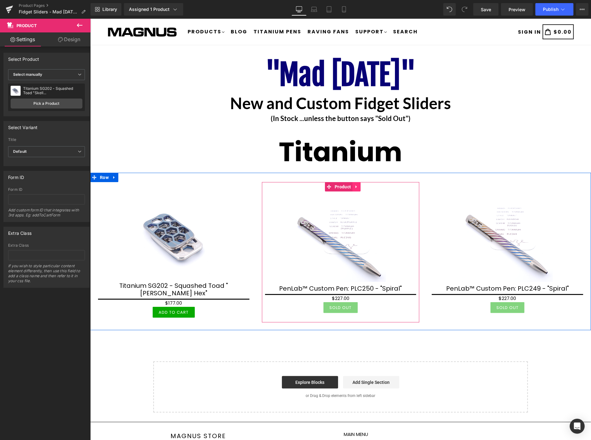
click at [354, 185] on icon at bounding box center [356, 186] width 4 height 5
click at [325, 186] on link "Product" at bounding box center [338, 186] width 27 height 9
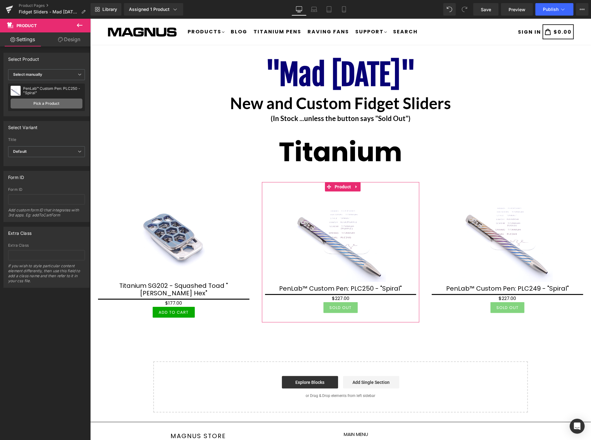
click at [44, 103] on link "Pick a Product" at bounding box center [47, 104] width 72 height 10
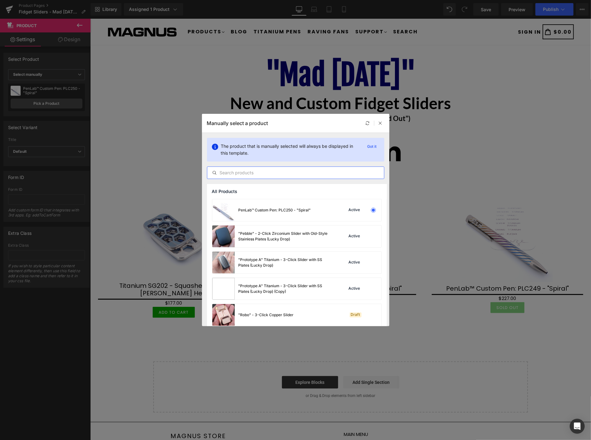
click at [258, 170] on input "text" at bounding box center [295, 172] width 177 height 7
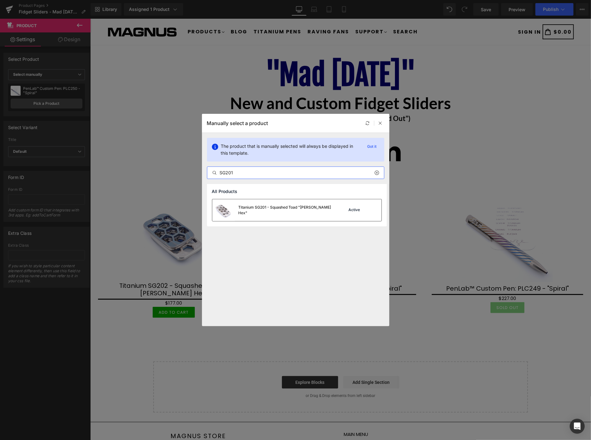
type input "SG201"
click at [267, 211] on div "Titanium SG201 - Squashed Toad "[PERSON_NAME] Hex"" at bounding box center [286, 210] width 94 height 11
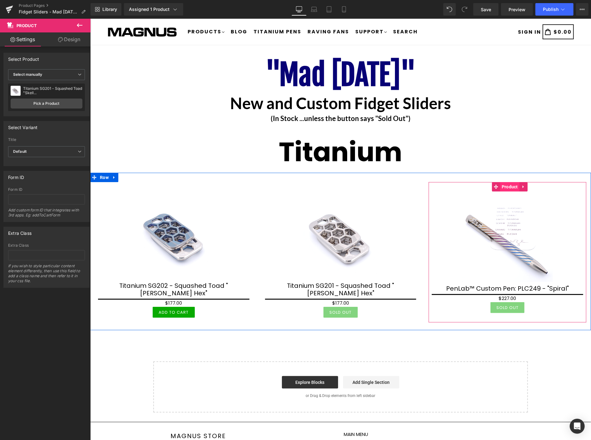
drag, startPoint x: 506, startPoint y: 185, endPoint x: 501, endPoint y: 182, distance: 5.3
click at [506, 185] on span "Product" at bounding box center [509, 186] width 19 height 9
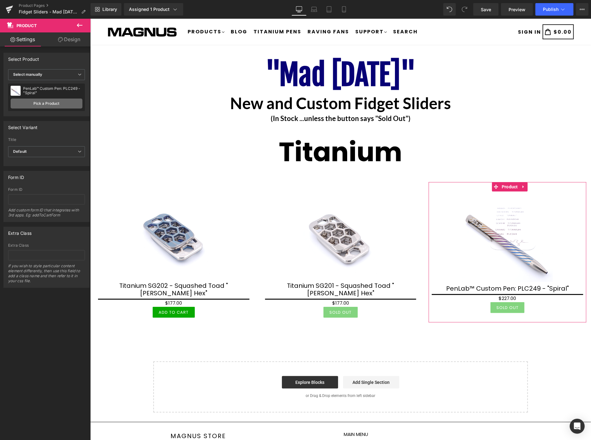
click at [57, 102] on link "Pick a Product" at bounding box center [47, 104] width 72 height 10
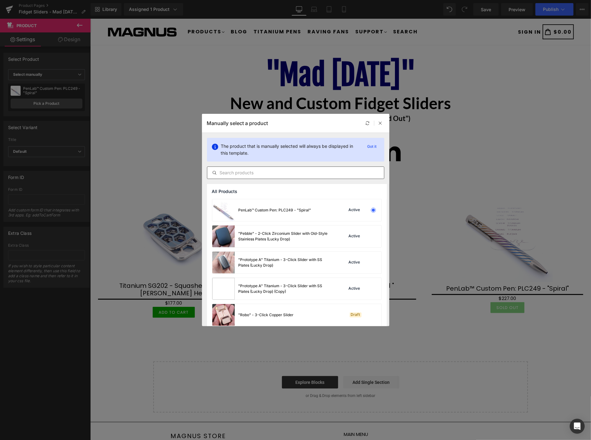
click at [246, 172] on input "text" at bounding box center [295, 172] width 177 height 7
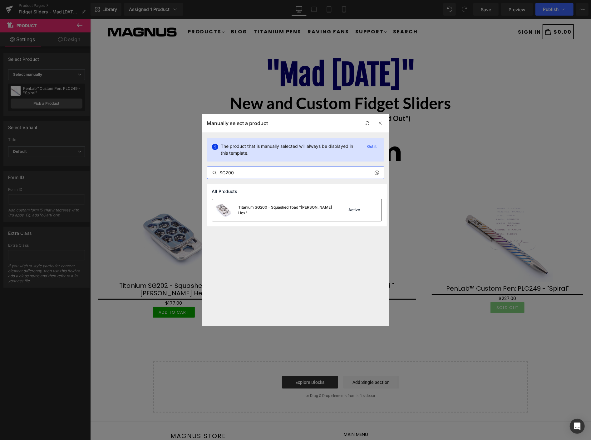
type input "SG200"
click at [281, 210] on div "Titanium SG200 - Squashed Toad "[PERSON_NAME] Hex"" at bounding box center [286, 210] width 94 height 11
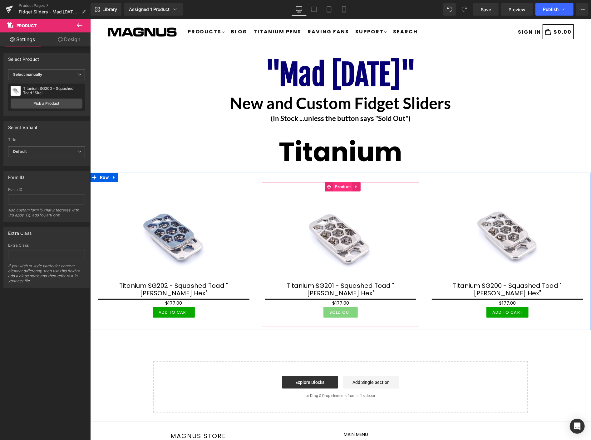
click at [339, 187] on span "Product" at bounding box center [342, 186] width 19 height 9
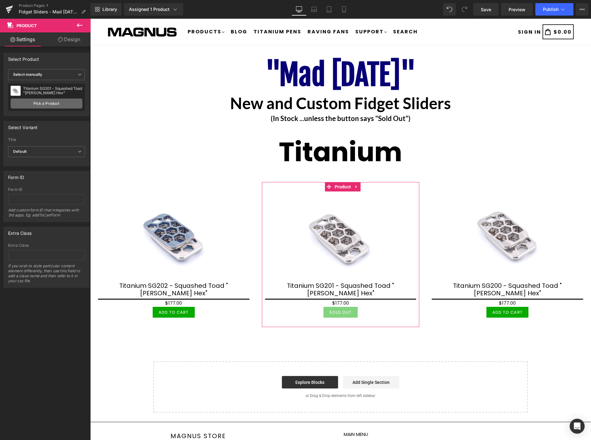
click at [45, 105] on link "Pick a Product" at bounding box center [47, 104] width 72 height 10
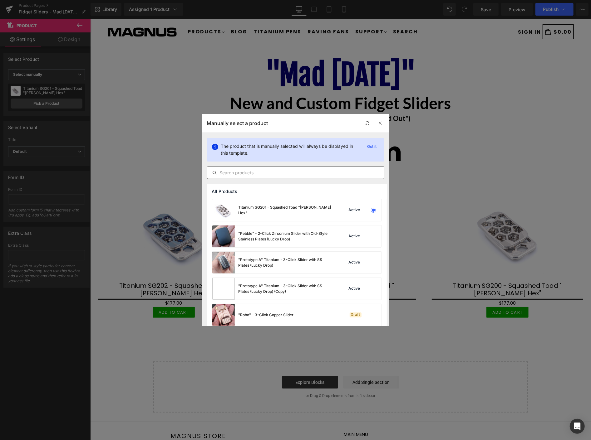
click at [233, 172] on input "text" at bounding box center [295, 172] width 177 height 7
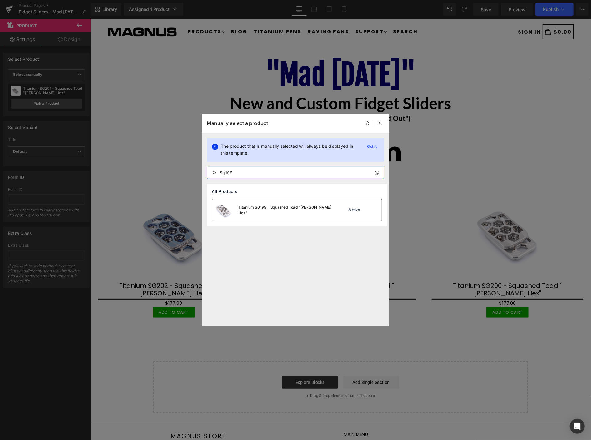
type input "Sg199"
click at [263, 208] on div "Titanium SG199 - Squashed Toad "[PERSON_NAME] Hex"" at bounding box center [286, 210] width 94 height 11
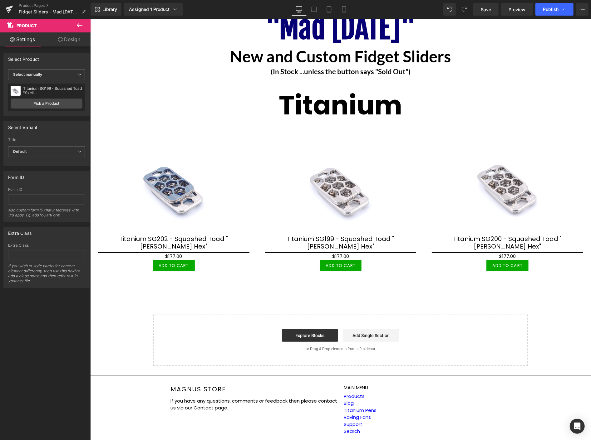
scroll to position [61, 0]
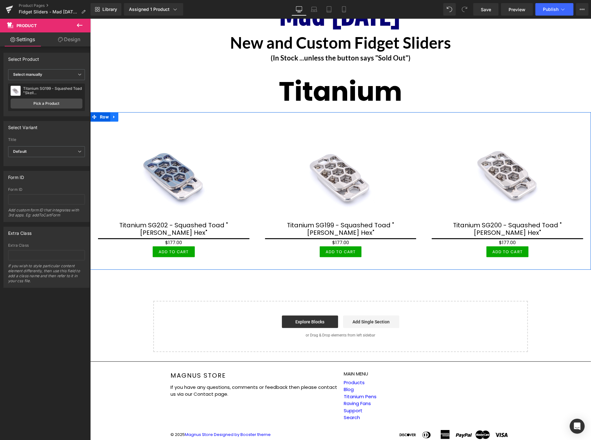
click at [114, 117] on icon at bounding box center [114, 116] width 4 height 5
click at [122, 116] on icon at bounding box center [122, 117] width 4 height 4
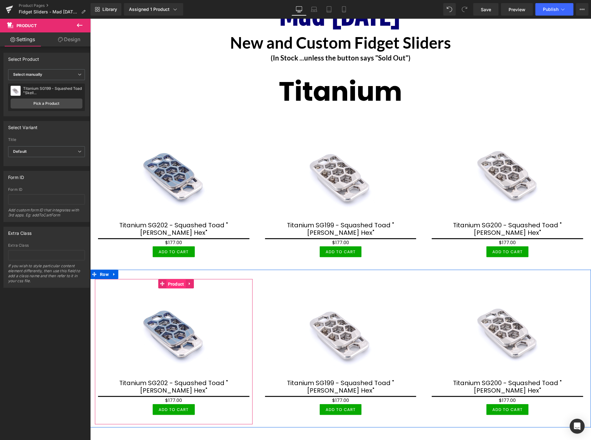
click at [173, 281] on span "Product" at bounding box center [175, 283] width 19 height 9
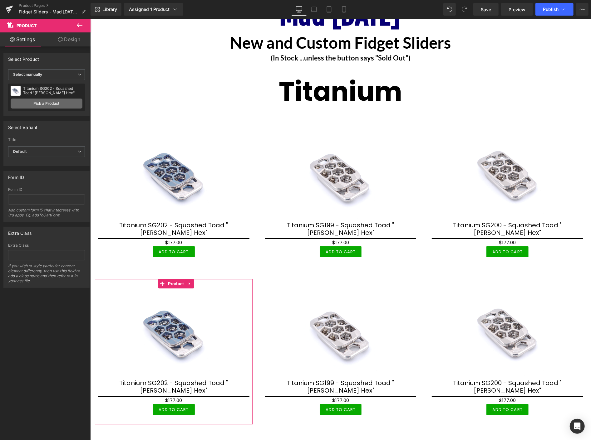
click at [44, 104] on link "Pick a Product" at bounding box center [47, 104] width 72 height 10
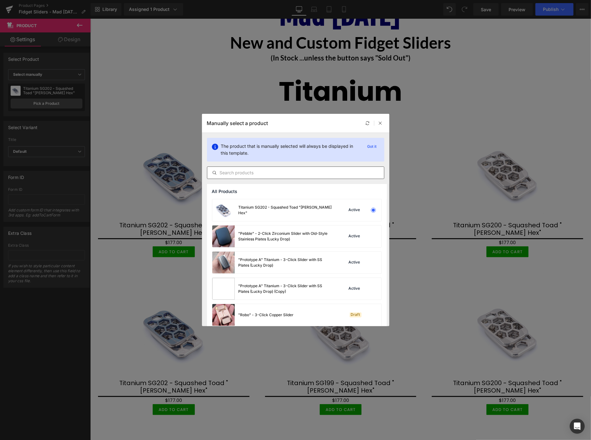
click at [239, 170] on input "text" at bounding box center [295, 172] width 177 height 7
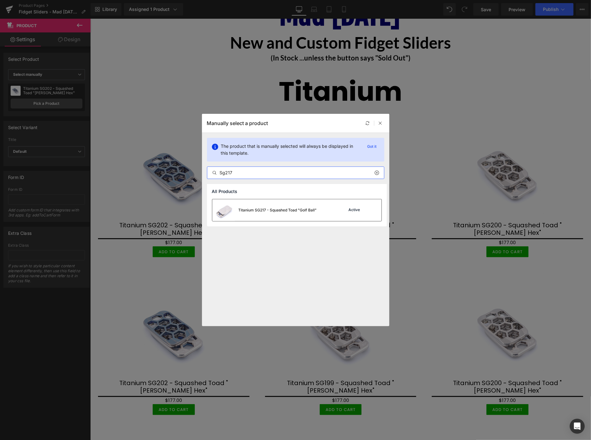
type input "Sg217"
drag, startPoint x: 254, startPoint y: 209, endPoint x: 163, endPoint y: 189, distance: 93.4
click at [254, 209] on div "Titanium SG217 - Squashed Toad "Golf Ball"" at bounding box center [278, 211] width 78 height 6
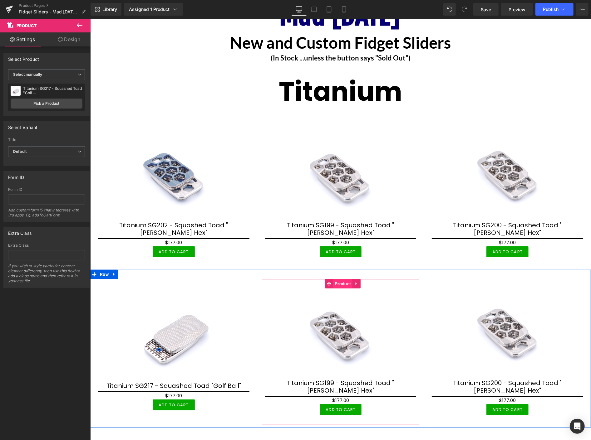
click at [338, 279] on span "Product" at bounding box center [342, 283] width 19 height 9
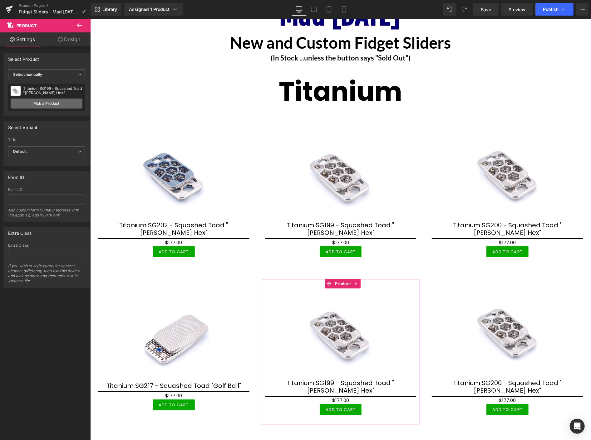
click at [55, 104] on link "Pick a Product" at bounding box center [47, 104] width 72 height 10
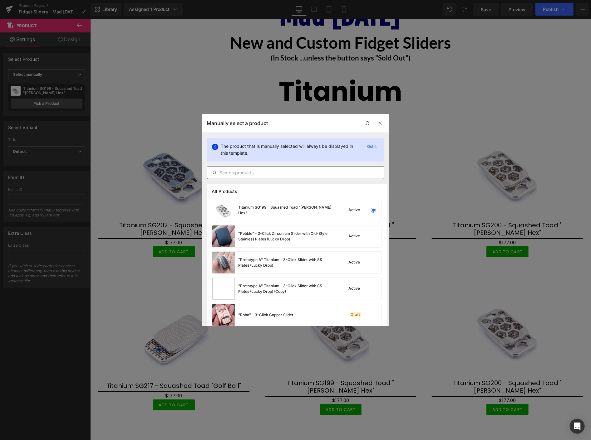
click at [258, 176] on input "text" at bounding box center [295, 172] width 177 height 7
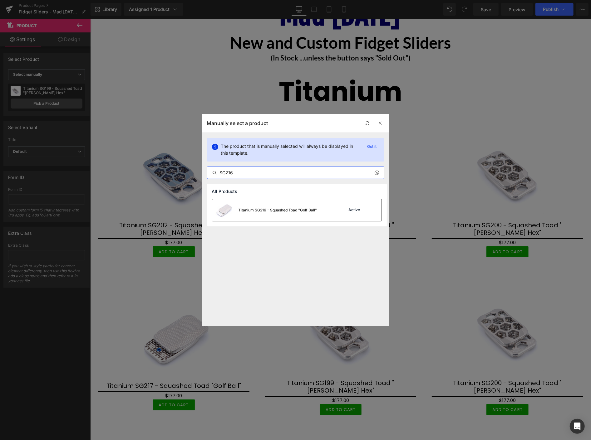
type input "SG216"
click at [276, 209] on div "Titanium SG216 - Squashed Toad "Golf Ball"" at bounding box center [278, 211] width 79 height 6
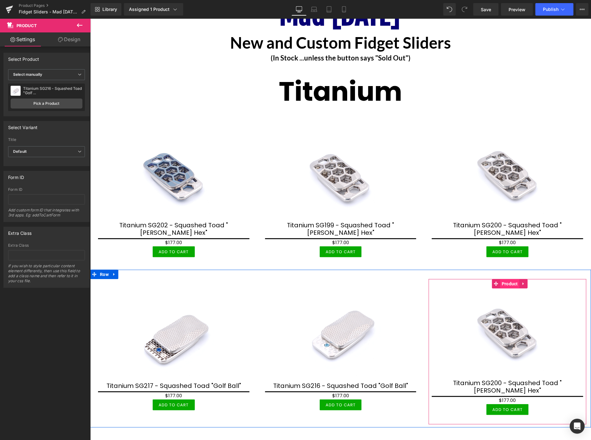
click at [504, 279] on span "Product" at bounding box center [509, 283] width 19 height 9
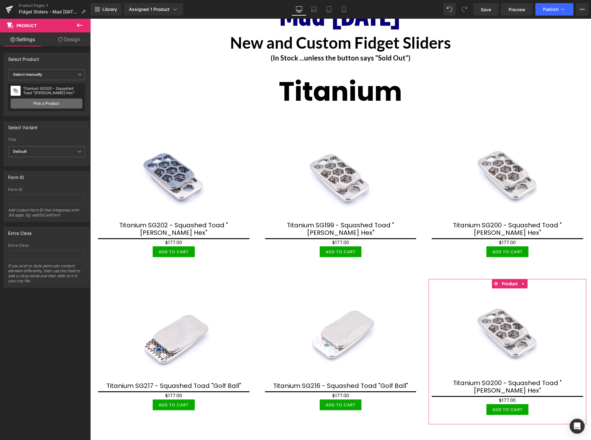
click at [36, 102] on link "Pick a Product" at bounding box center [47, 104] width 72 height 10
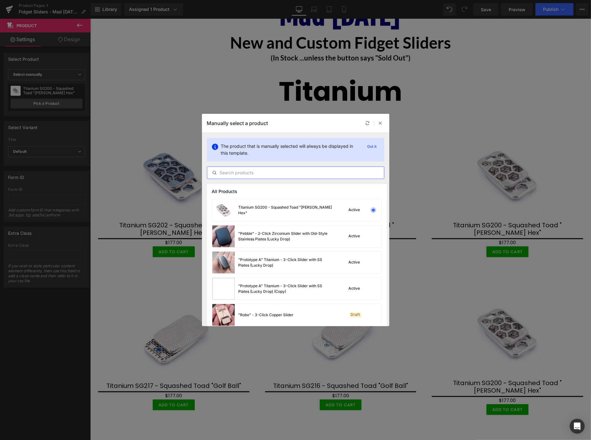
click at [242, 172] on input "text" at bounding box center [295, 172] width 177 height 7
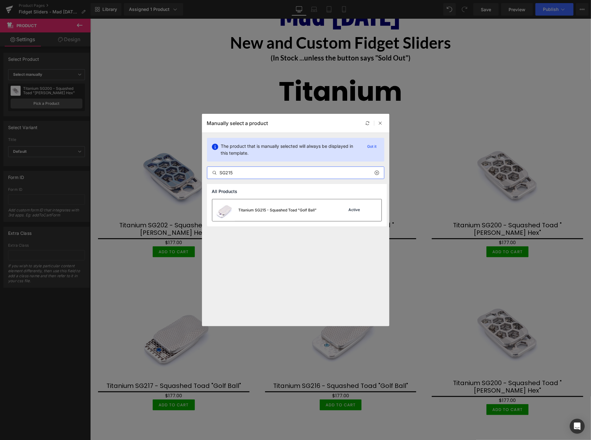
type input "SG215"
click at [258, 211] on div "Titanium SG215 - Squashed Toad "Golf Ball"" at bounding box center [278, 211] width 78 height 6
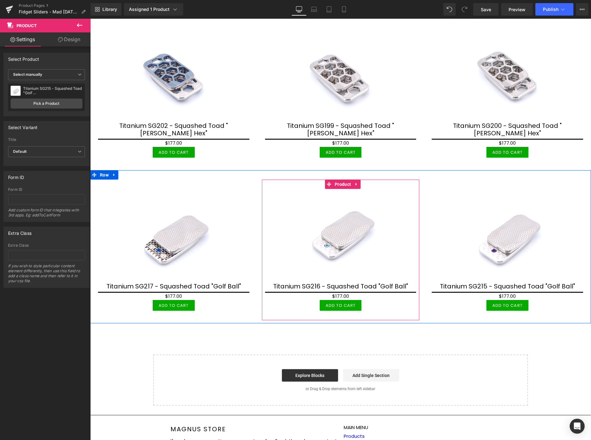
scroll to position [165, 0]
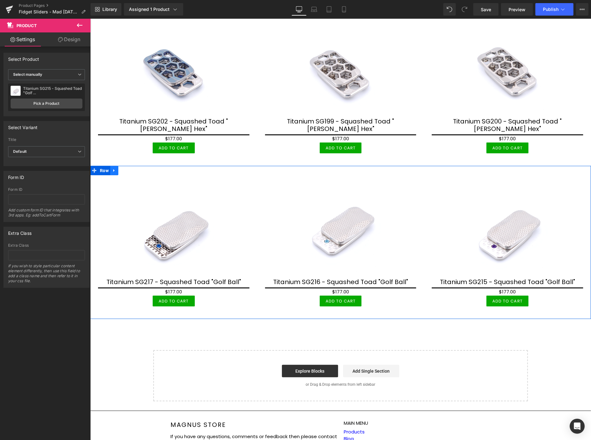
click at [114, 168] on icon at bounding box center [114, 170] width 4 height 5
click at [121, 168] on icon at bounding box center [122, 170] width 4 height 4
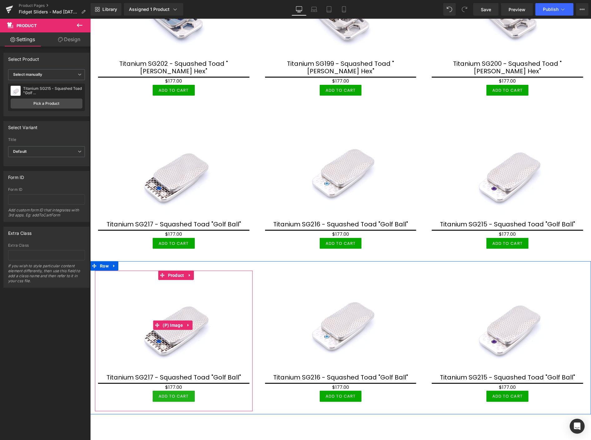
scroll to position [269, 0]
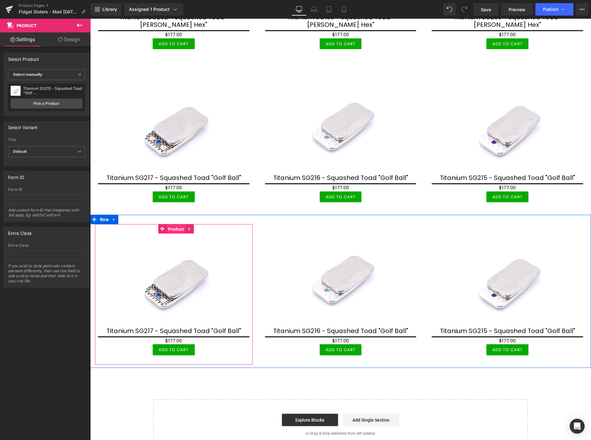
click at [172, 224] on span "Product" at bounding box center [175, 228] width 19 height 9
click at [176, 224] on span "Product" at bounding box center [175, 228] width 19 height 9
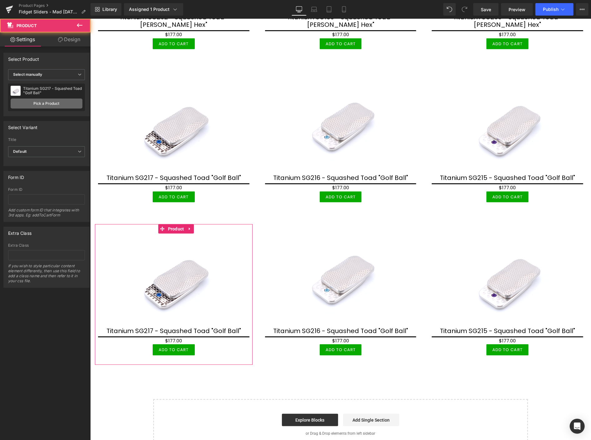
click at [54, 102] on link "Pick a Product" at bounding box center [47, 104] width 72 height 10
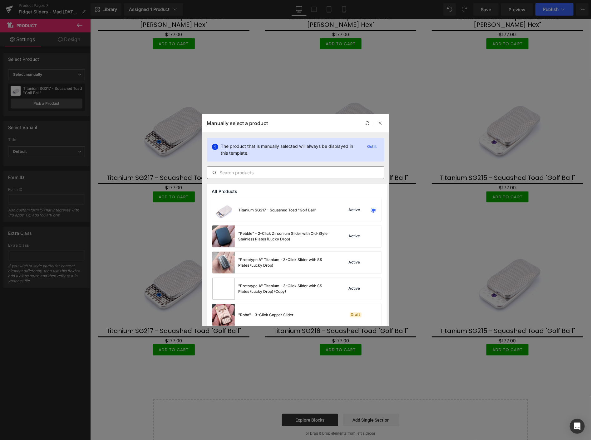
click at [243, 173] on input "text" at bounding box center [295, 172] width 177 height 7
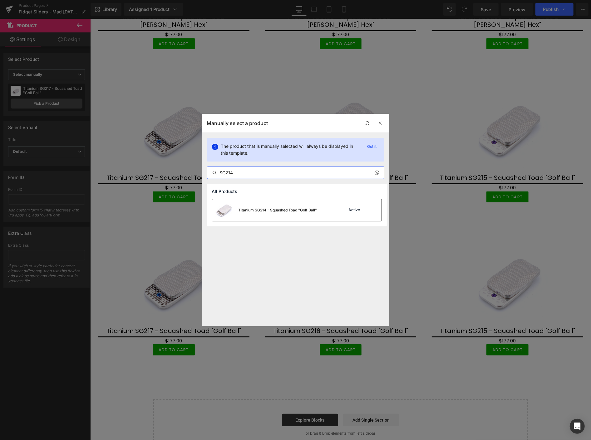
type input "SG214"
click at [265, 209] on div "Titanium SG214 - Squashed Toad "Golf Ball"" at bounding box center [278, 211] width 79 height 6
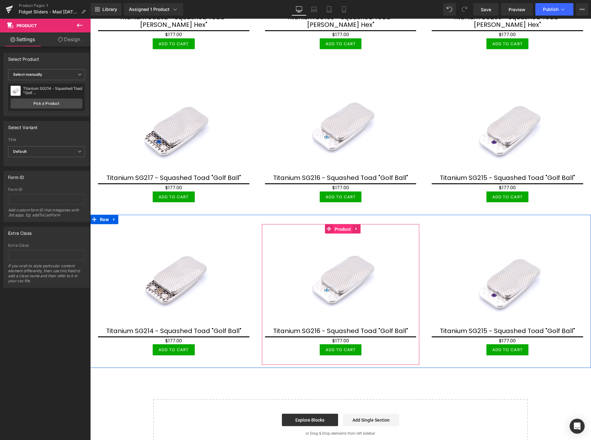
click at [342, 224] on span "Product" at bounding box center [342, 228] width 19 height 9
click at [339, 224] on span "Product" at bounding box center [342, 228] width 19 height 9
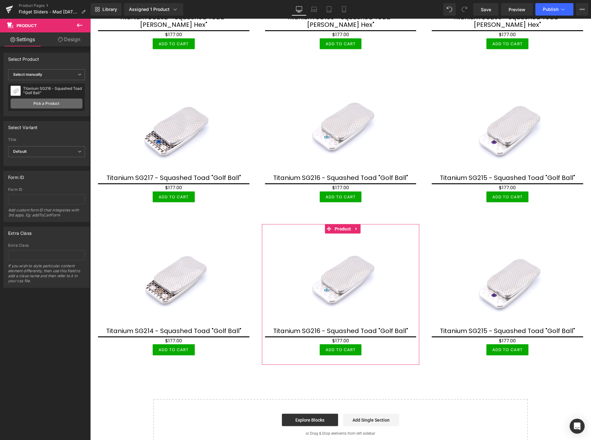
click at [56, 101] on link "Pick a Product" at bounding box center [47, 104] width 72 height 10
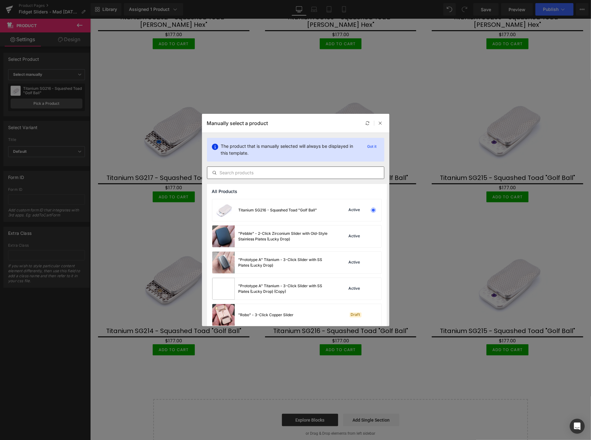
click at [258, 174] on input "text" at bounding box center [295, 172] width 177 height 7
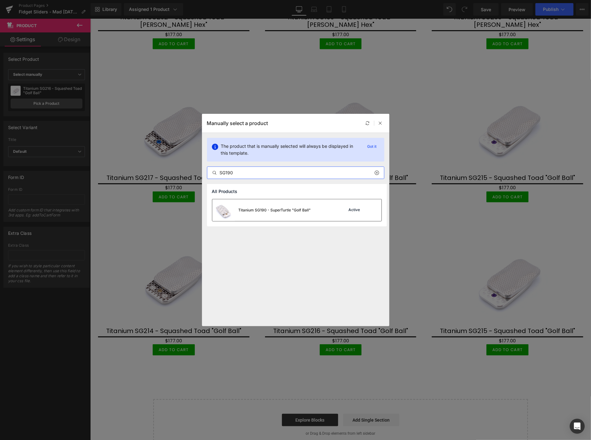
type input "SG190"
click at [274, 209] on div "Titanium SG190 - SuperTurtle "Golf Ball"" at bounding box center [275, 211] width 72 height 6
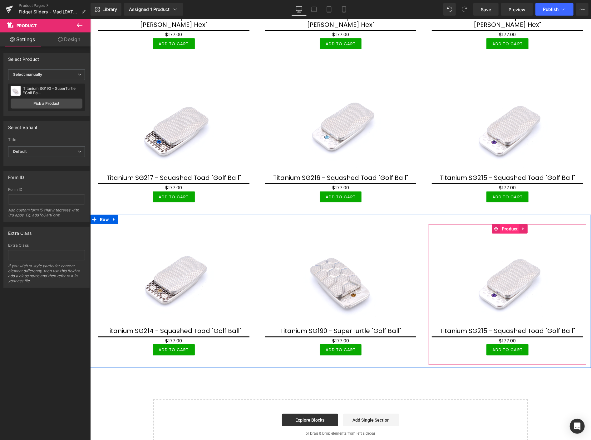
click at [502, 224] on span "Product" at bounding box center [509, 228] width 19 height 9
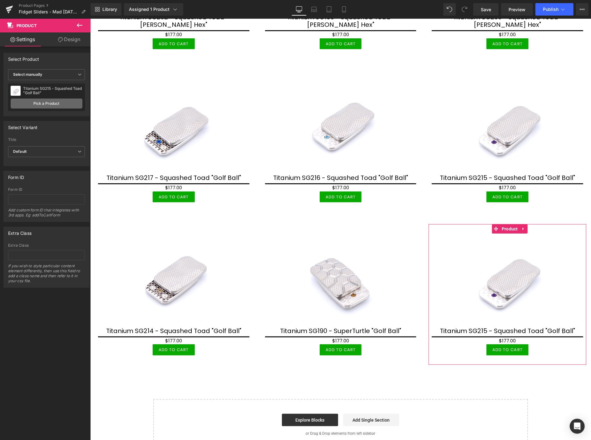
click at [59, 101] on link "Pick a Product" at bounding box center [47, 104] width 72 height 10
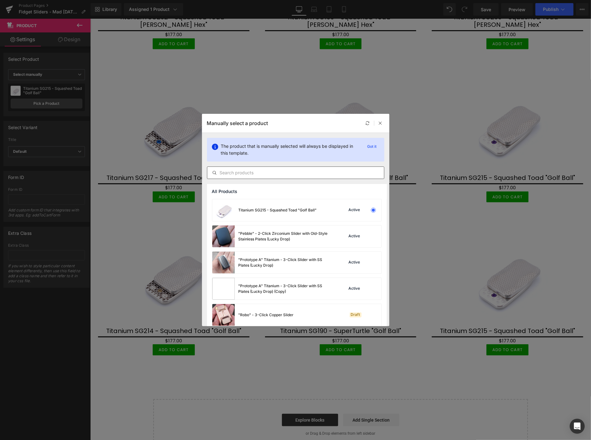
click at [247, 173] on input "text" at bounding box center [295, 172] width 177 height 7
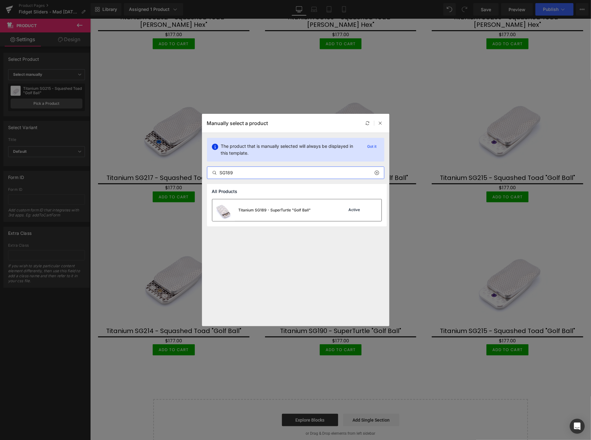
type input "SG189"
click at [293, 211] on div "Titanium SG189 - SuperTurtle "Golf Ball"" at bounding box center [275, 211] width 72 height 6
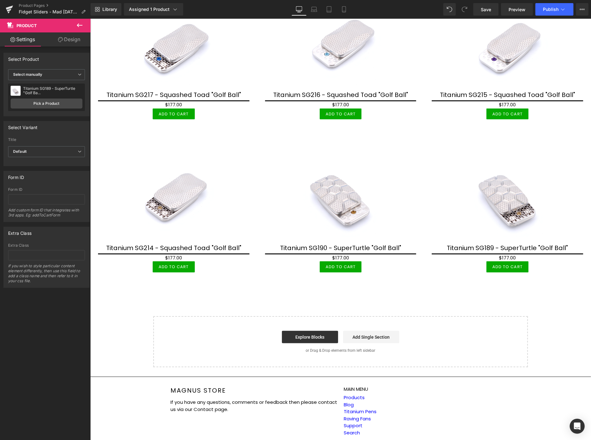
scroll to position [364, 0]
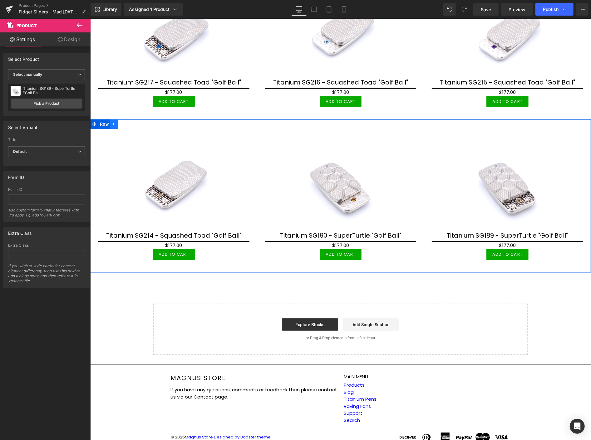
click at [115, 122] on icon at bounding box center [114, 124] width 4 height 5
click at [124, 122] on icon at bounding box center [122, 124] width 4 height 4
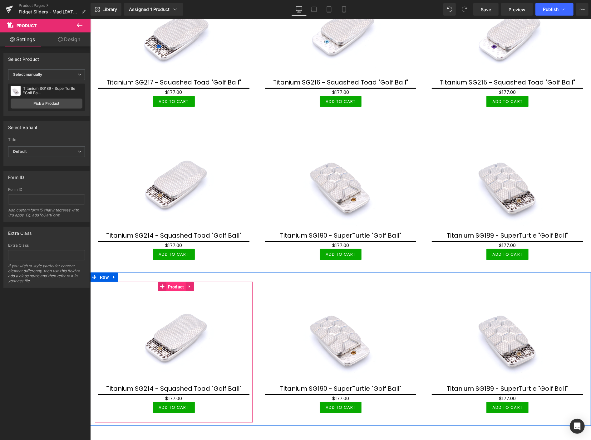
click at [173, 282] on span "Product" at bounding box center [175, 286] width 19 height 9
click at [174, 282] on span "Product" at bounding box center [175, 286] width 19 height 9
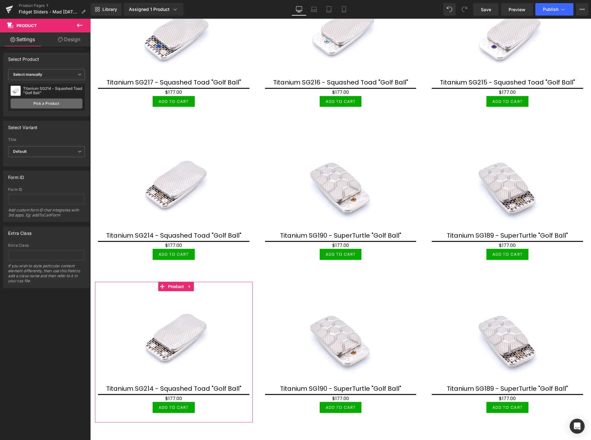
click at [58, 101] on link "Pick a Product" at bounding box center [47, 104] width 72 height 10
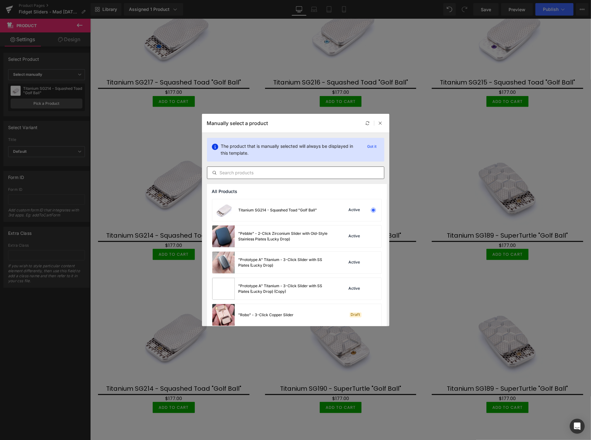
click at [242, 171] on input "text" at bounding box center [295, 172] width 177 height 7
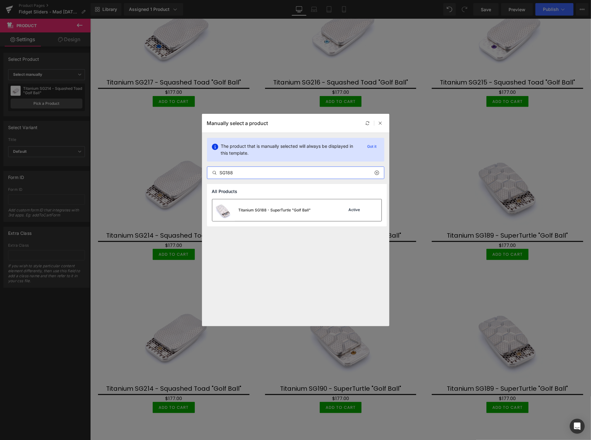
type input "SG188"
click at [269, 211] on div "Titanium SG188 - SuperTurtle "Golf Ball"" at bounding box center [275, 211] width 72 height 6
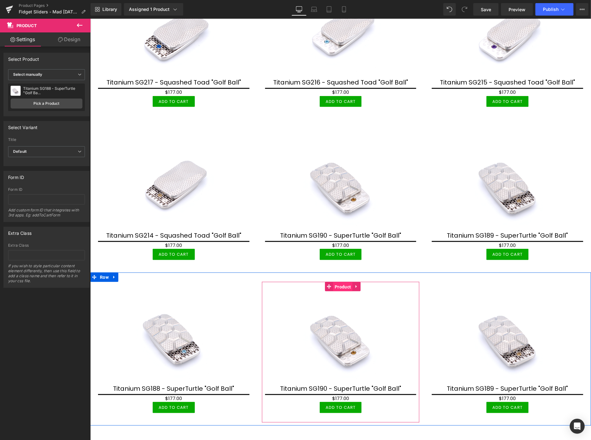
click at [337, 282] on span "Product" at bounding box center [342, 286] width 19 height 9
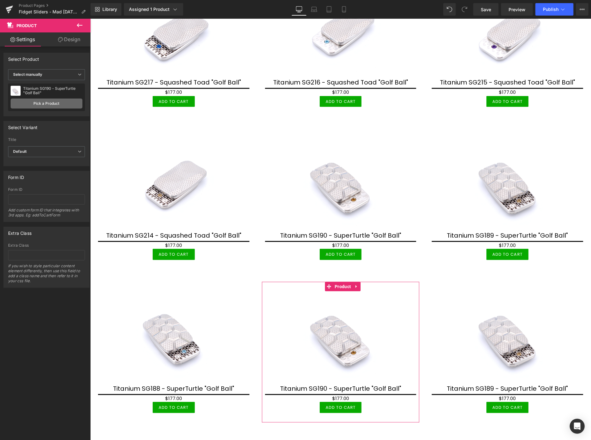
click at [48, 104] on link "Pick a Product" at bounding box center [47, 104] width 72 height 10
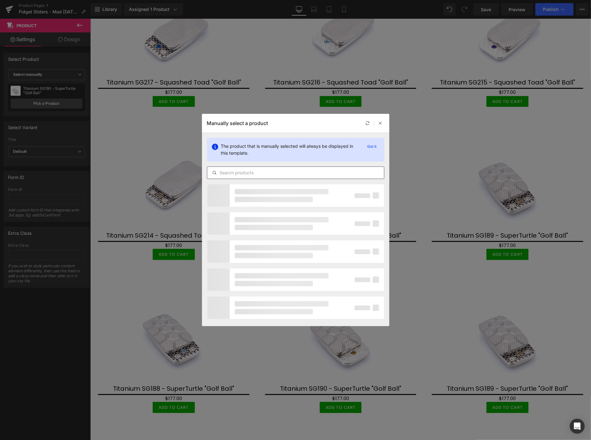
click at [246, 174] on input "text" at bounding box center [295, 172] width 177 height 7
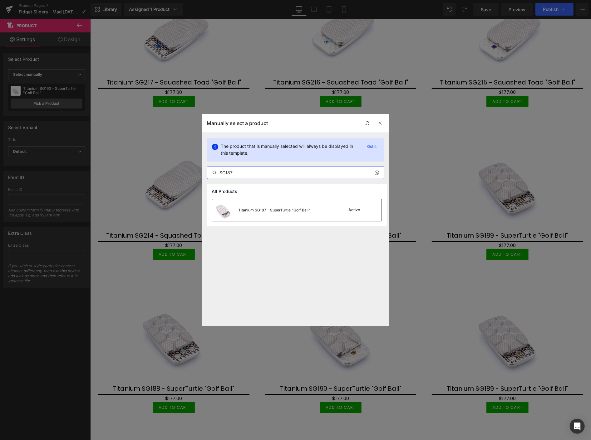
type input "SG187"
drag, startPoint x: 272, startPoint y: 207, endPoint x: 181, endPoint y: 188, distance: 92.8
click at [272, 207] on div "Titanium SG187 - SuperTurtle "Golf Ball"" at bounding box center [261, 210] width 98 height 22
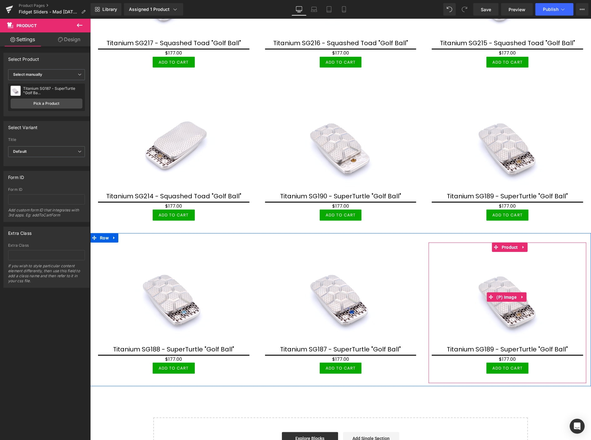
scroll to position [434, 0]
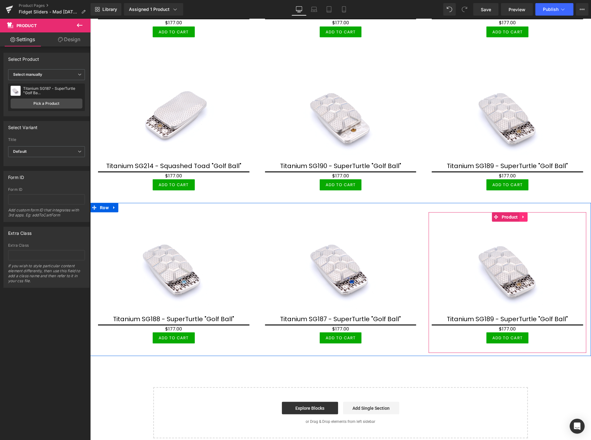
click at [522, 216] on icon at bounding box center [522, 217] width 1 height 3
click at [525, 214] on icon at bounding box center [527, 216] width 4 height 5
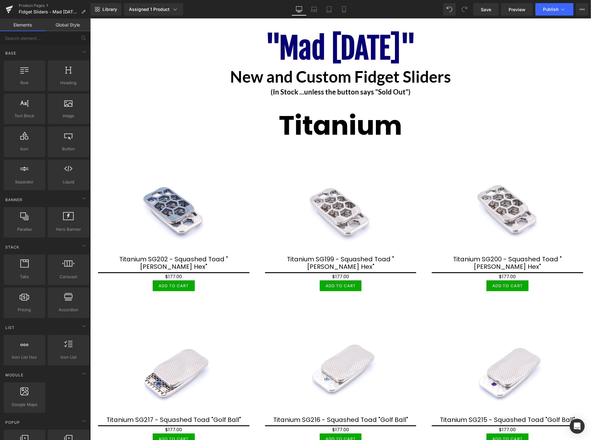
scroll to position [0, 0]
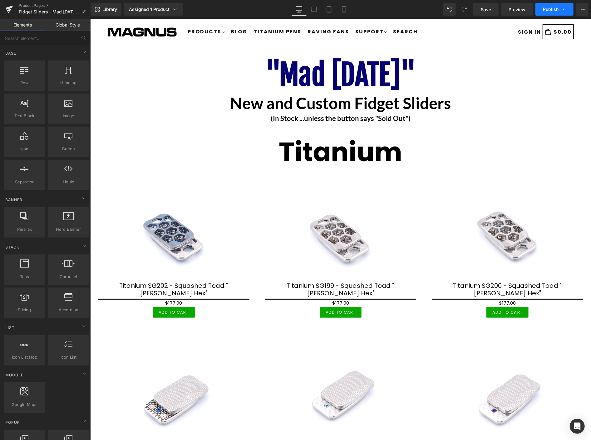
click at [552, 9] on span "Publish" at bounding box center [551, 9] width 16 height 5
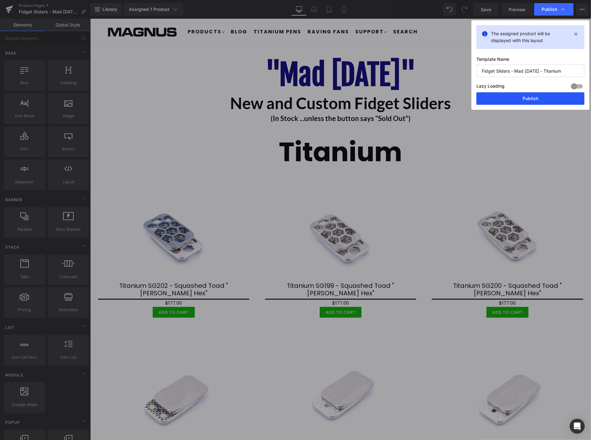
click at [528, 100] on button "Publish" at bounding box center [530, 98] width 108 height 12
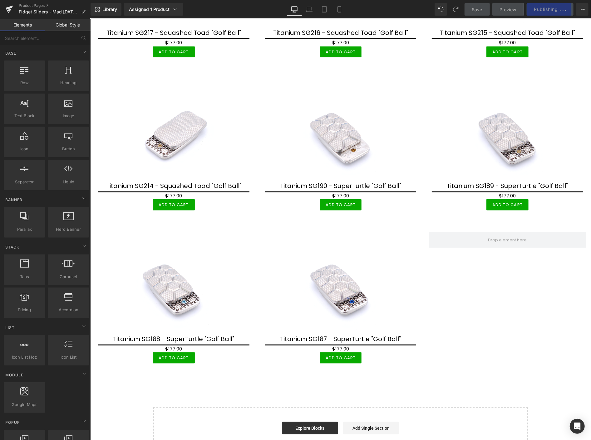
scroll to position [416, 0]
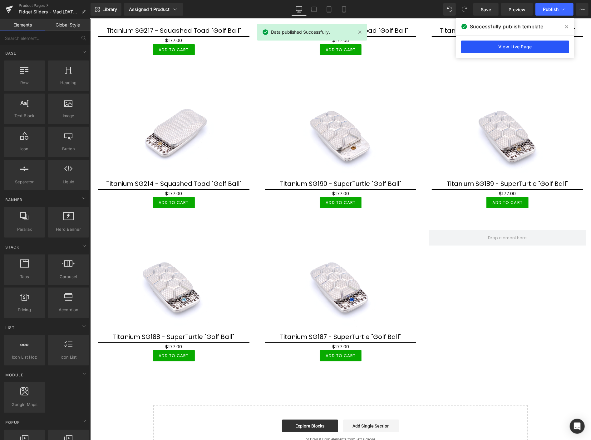
click at [514, 45] on link "View Live Page" at bounding box center [515, 47] width 108 height 12
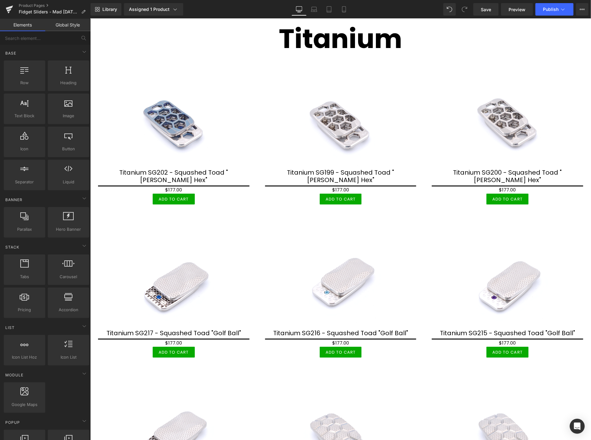
scroll to position [0, 0]
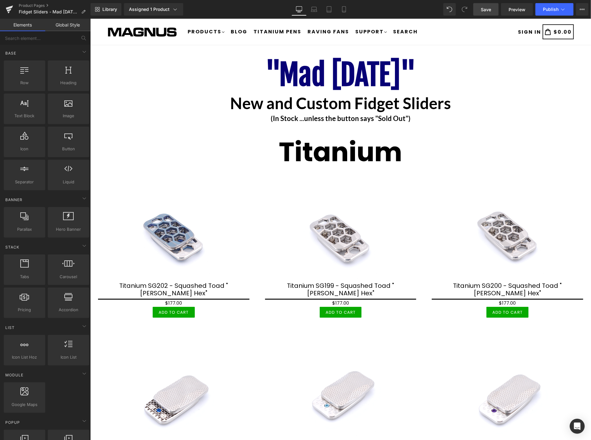
click at [488, 10] on span "Save" at bounding box center [486, 9] width 10 height 7
click at [550, 8] on span "Publish" at bounding box center [551, 9] width 16 height 5
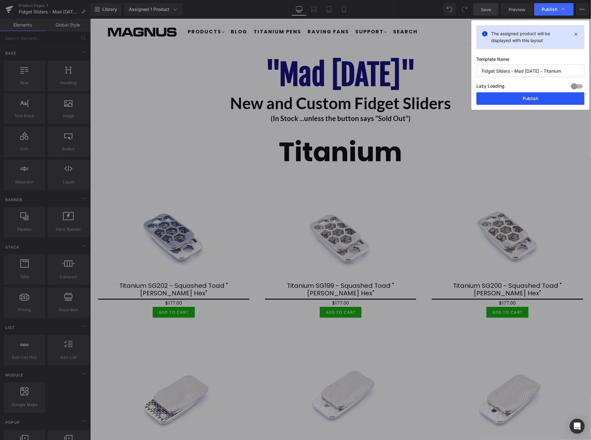
drag, startPoint x: 527, startPoint y: 97, endPoint x: 435, endPoint y: 79, distance: 94.2
click at [527, 97] on button "Publish" at bounding box center [530, 98] width 108 height 12
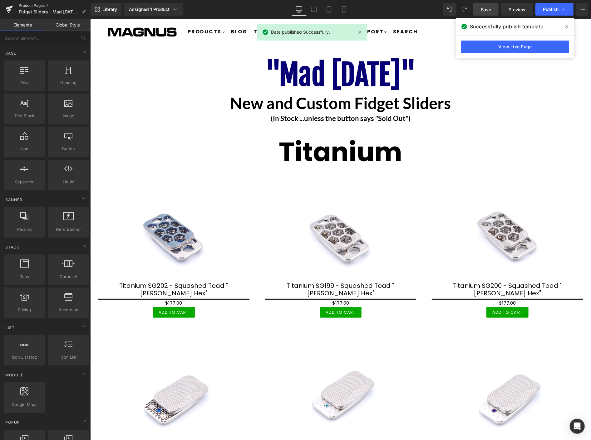
click at [32, 3] on link "Product Pages" at bounding box center [55, 5] width 72 height 5
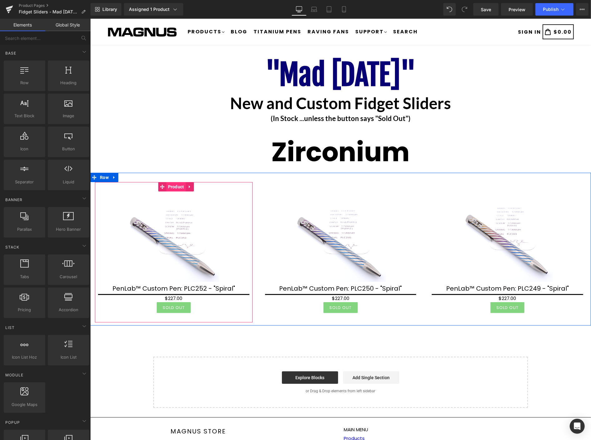
click at [174, 186] on span "Product" at bounding box center [175, 186] width 19 height 9
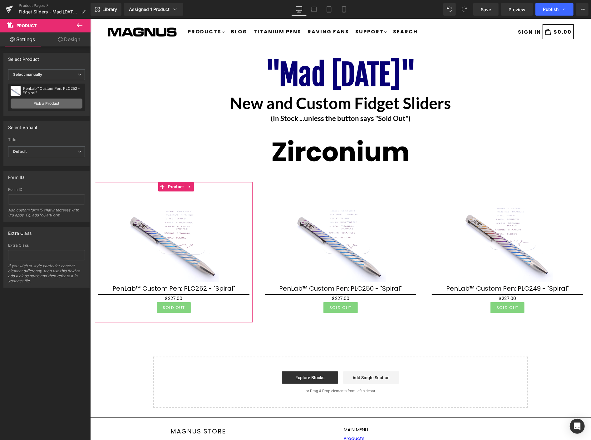
click at [51, 104] on link "Pick a Product" at bounding box center [47, 104] width 72 height 10
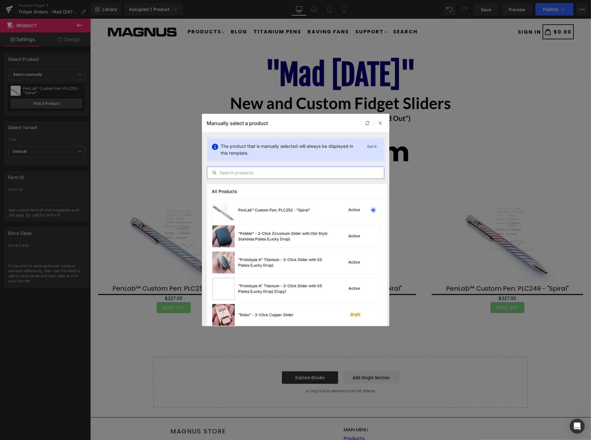
click at [237, 173] on input "text" at bounding box center [295, 172] width 177 height 7
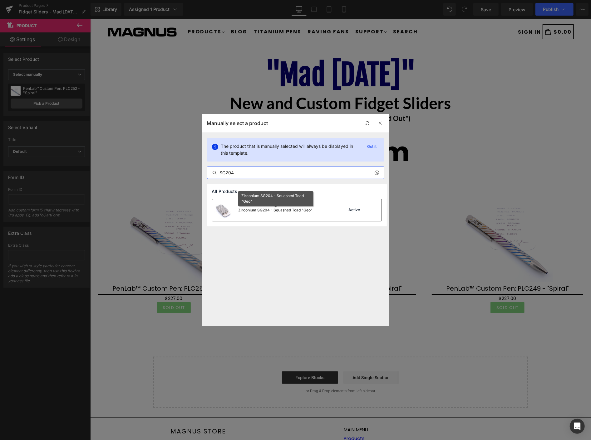
type input "SG204"
click at [268, 211] on div "Zirconium SG204 - Squashed Toad "Geo"" at bounding box center [276, 211] width 74 height 6
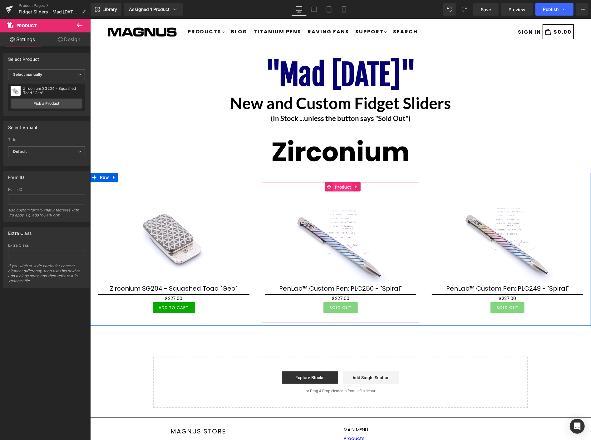
click at [342, 185] on span "Product" at bounding box center [342, 186] width 19 height 9
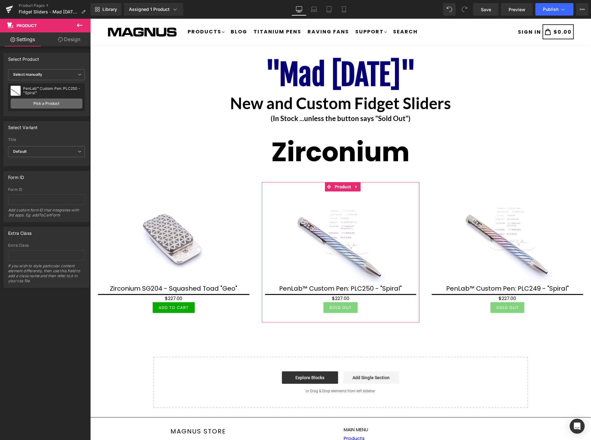
click at [52, 101] on link "Pick a Product" at bounding box center [47, 104] width 72 height 10
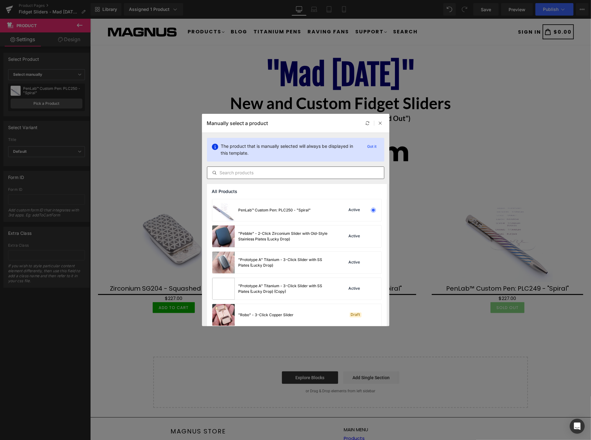
click at [250, 172] on input "text" at bounding box center [295, 172] width 177 height 7
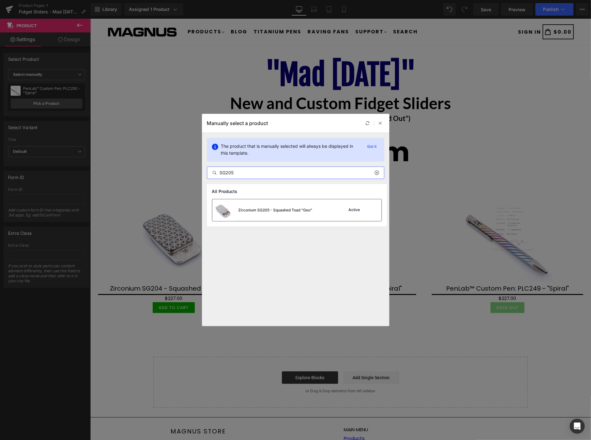
type input "SG205"
click at [273, 211] on div "Zirconium SG205 - Squashed Toad "Geo"" at bounding box center [276, 211] width 74 height 6
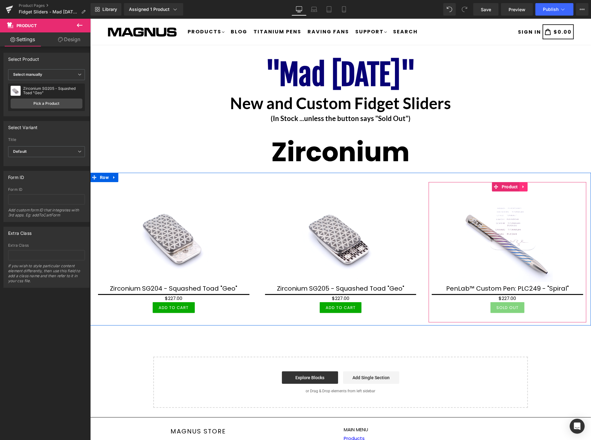
click at [522, 186] on icon at bounding box center [522, 186] width 1 height 3
click at [492, 185] on link "Product" at bounding box center [505, 186] width 27 height 9
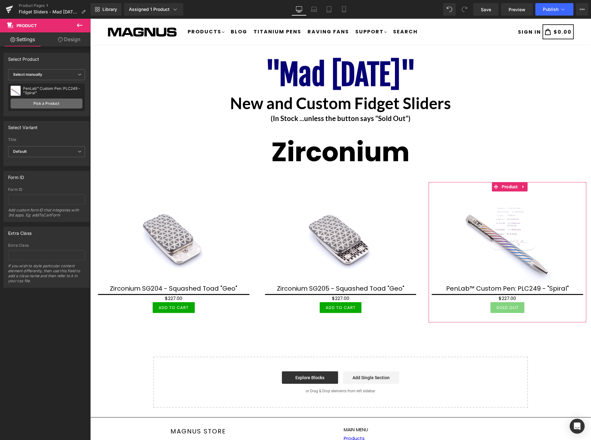
click at [43, 103] on link "Pick a Product" at bounding box center [47, 104] width 72 height 10
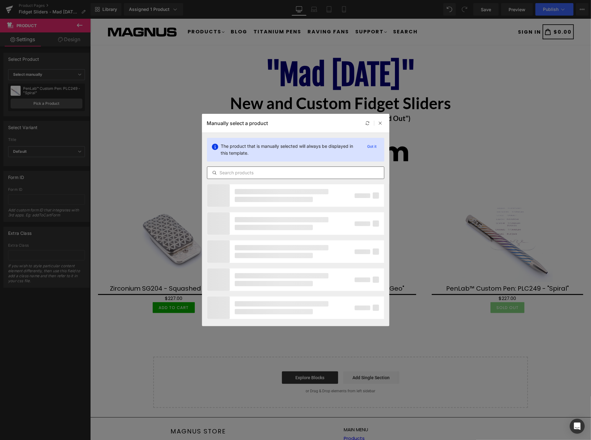
click at [255, 173] on input "text" at bounding box center [295, 172] width 177 height 7
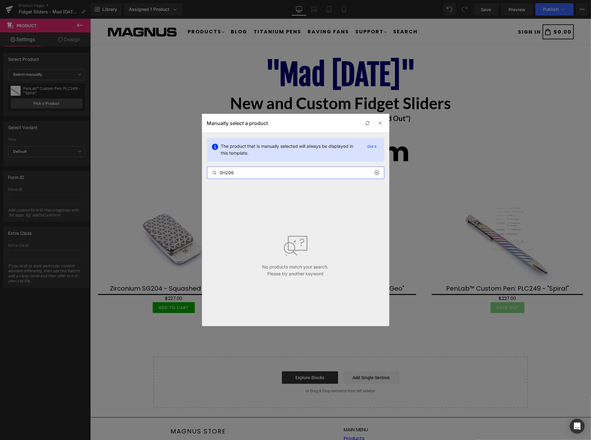
click at [226, 173] on input "SH206" at bounding box center [295, 172] width 177 height 7
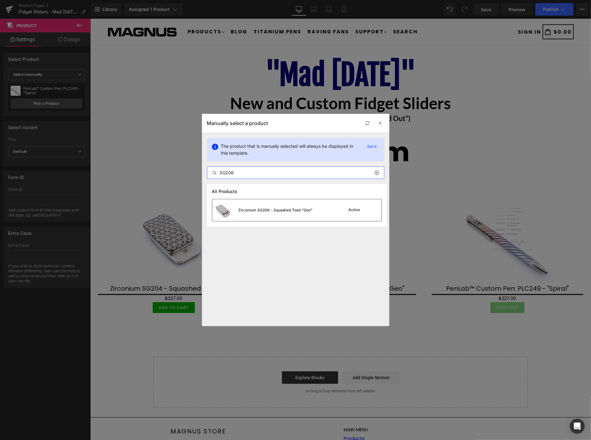
type input "SG206"
click at [279, 211] on div "Zirconium SG206 - Squashed Toad "Geo"" at bounding box center [276, 211] width 74 height 6
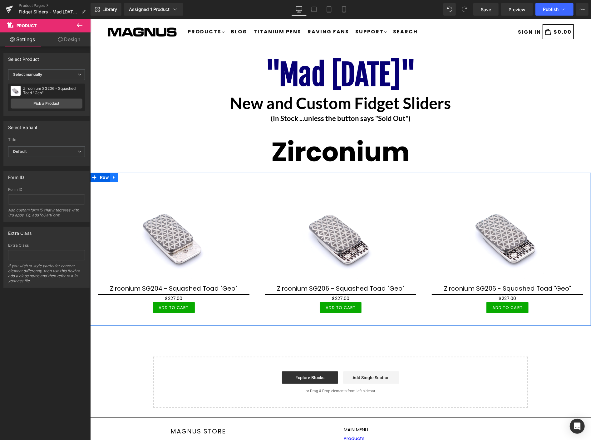
click at [112, 178] on icon at bounding box center [114, 177] width 4 height 5
click at [121, 178] on icon at bounding box center [122, 177] width 4 height 5
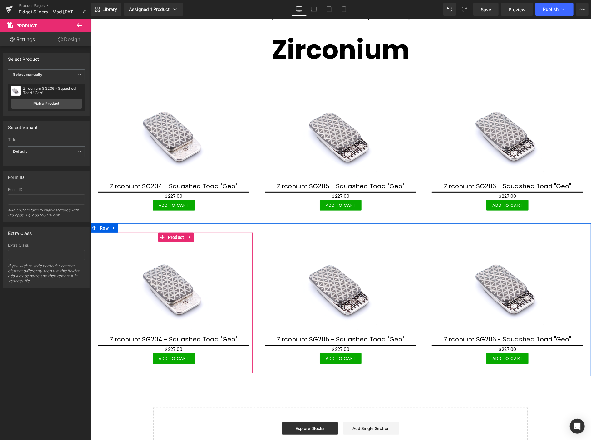
scroll to position [104, 0]
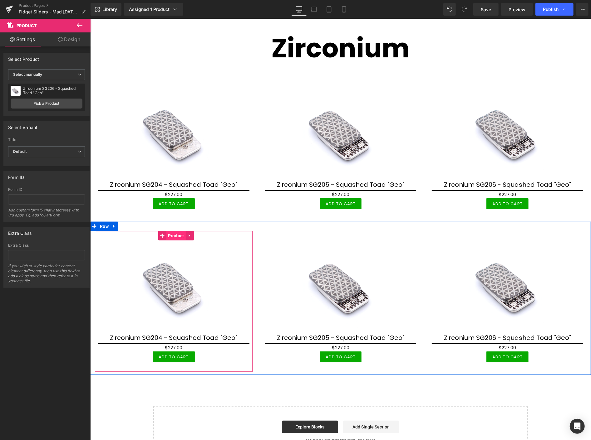
click at [175, 233] on span "Product" at bounding box center [175, 235] width 19 height 9
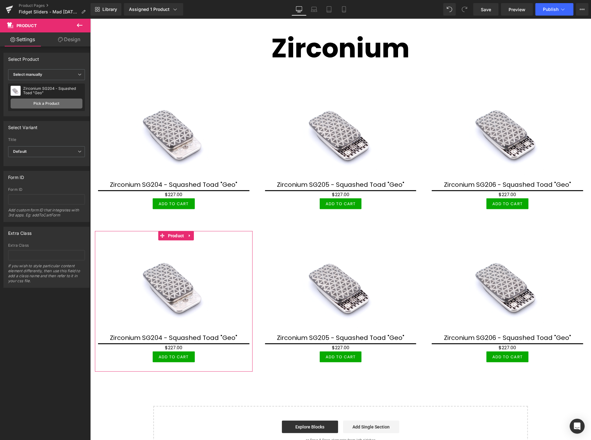
click at [33, 105] on link "Pick a Product" at bounding box center [47, 104] width 72 height 10
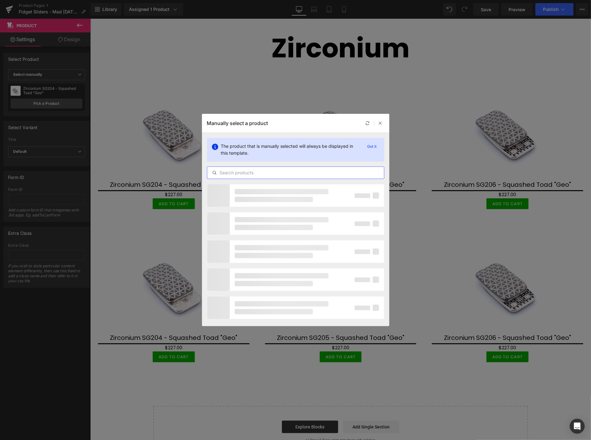
click at [264, 171] on input "text" at bounding box center [295, 172] width 177 height 7
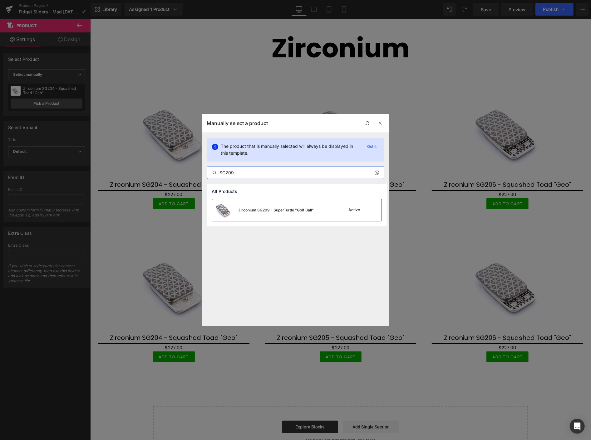
type input "SG209"
click at [252, 211] on div "Zirconium SG209 - SuperTurtle "Golf Ball"" at bounding box center [277, 211] width 76 height 6
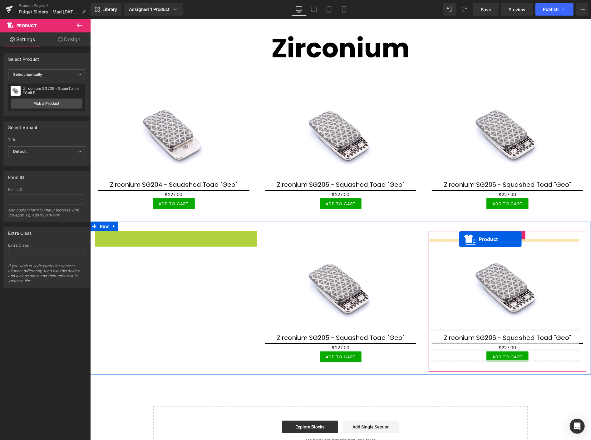
drag, startPoint x: 173, startPoint y: 235, endPoint x: 459, endPoint y: 239, distance: 285.7
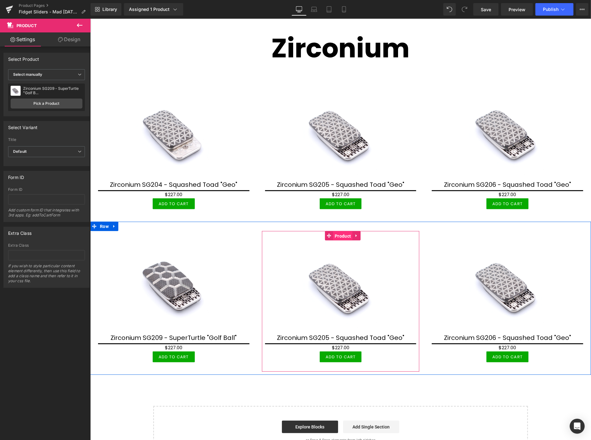
click at [336, 235] on span "Product" at bounding box center [342, 235] width 19 height 9
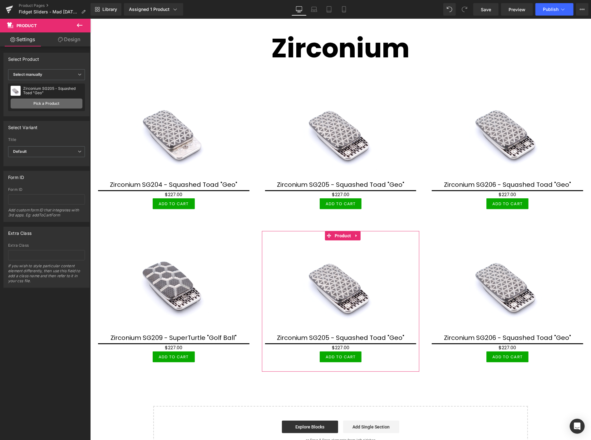
click at [58, 102] on link "Pick a Product" at bounding box center [47, 104] width 72 height 10
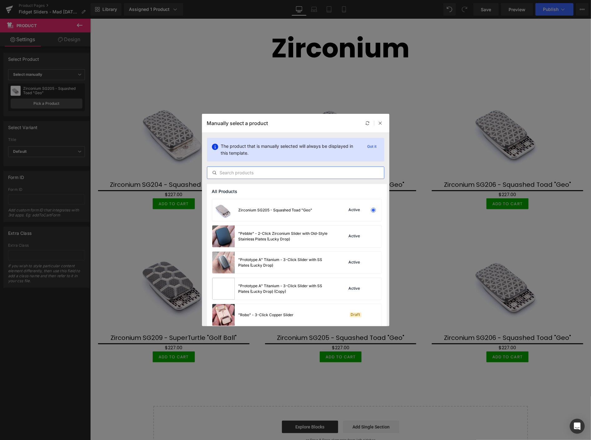
click at [251, 172] on input "text" at bounding box center [295, 172] width 177 height 7
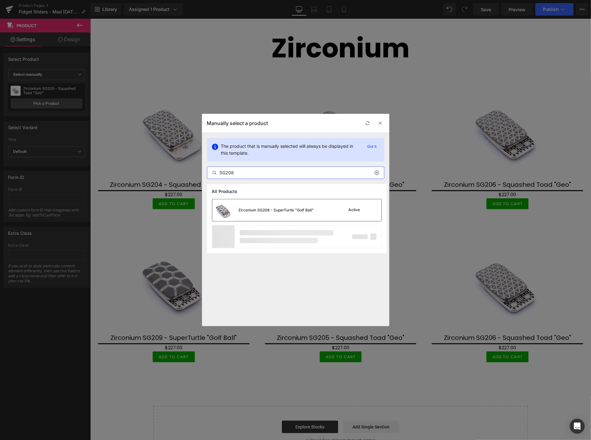
type input "SG208"
click at [271, 208] on div "Zirconium SG208 - SuperTurtle "Golf Ball"" at bounding box center [277, 211] width 76 height 6
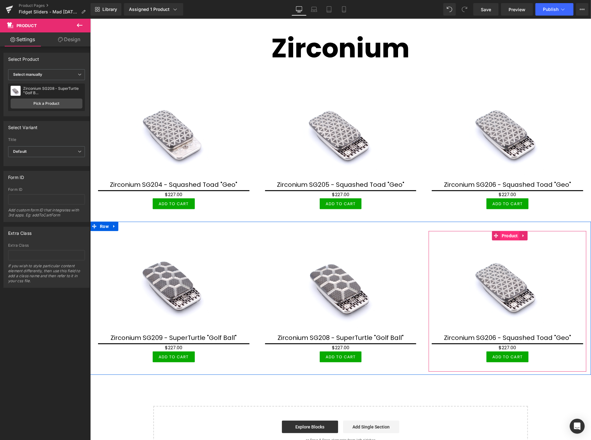
click at [506, 236] on span "Product" at bounding box center [509, 235] width 19 height 9
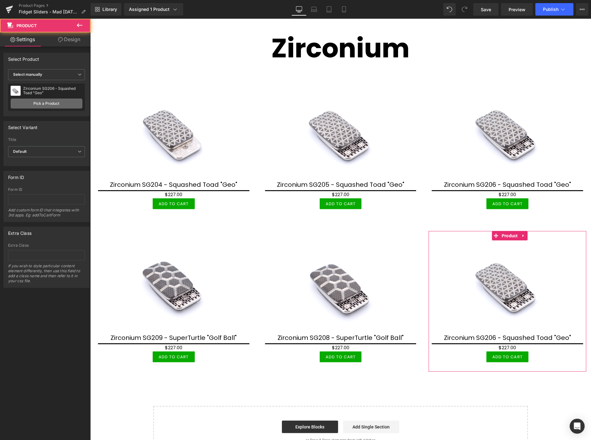
click at [52, 103] on link "Pick a Product" at bounding box center [47, 104] width 72 height 10
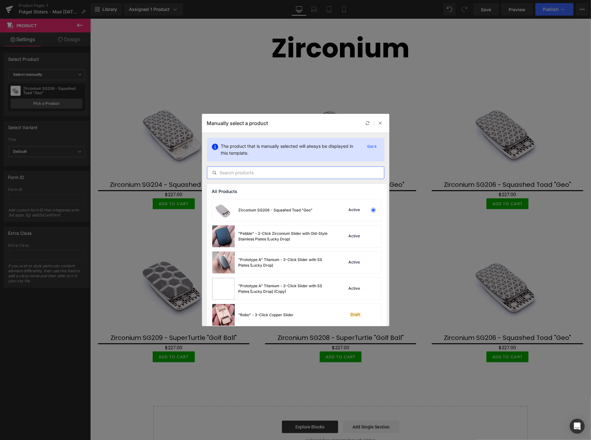
click at [264, 173] on input "text" at bounding box center [295, 172] width 177 height 7
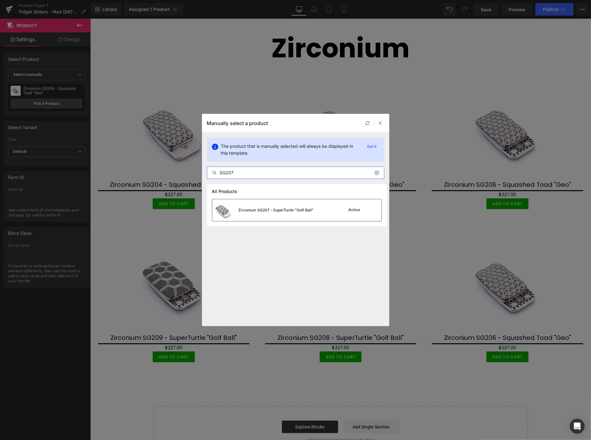
type input "SG207"
click at [289, 208] on div "Zirconium SG207 - SuperTurtle "Golf Ball"" at bounding box center [276, 211] width 75 height 6
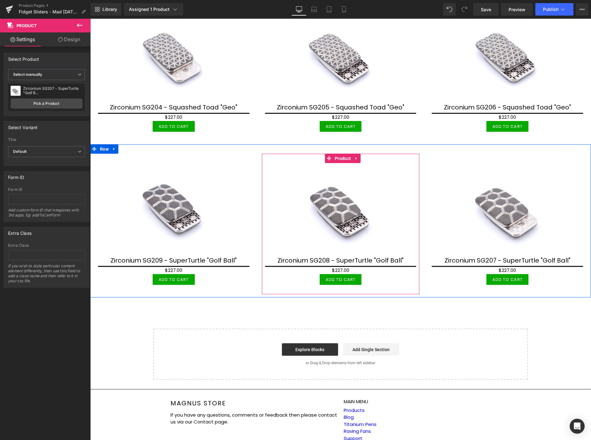
scroll to position [213, 0]
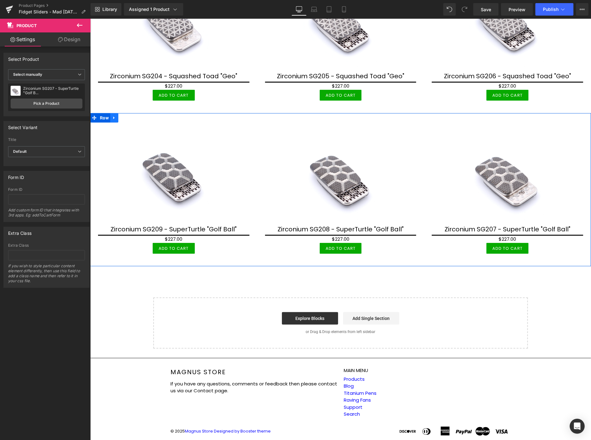
click at [114, 119] on link at bounding box center [114, 117] width 8 height 9
click at [121, 116] on icon at bounding box center [122, 118] width 4 height 4
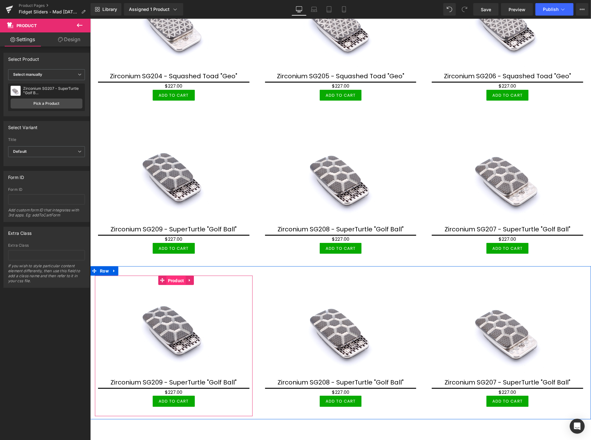
click at [174, 279] on span "Product" at bounding box center [175, 280] width 19 height 9
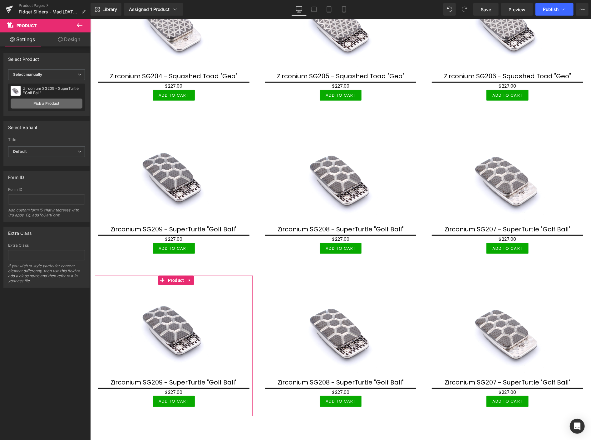
click at [43, 103] on link "Pick a Product" at bounding box center [47, 104] width 72 height 10
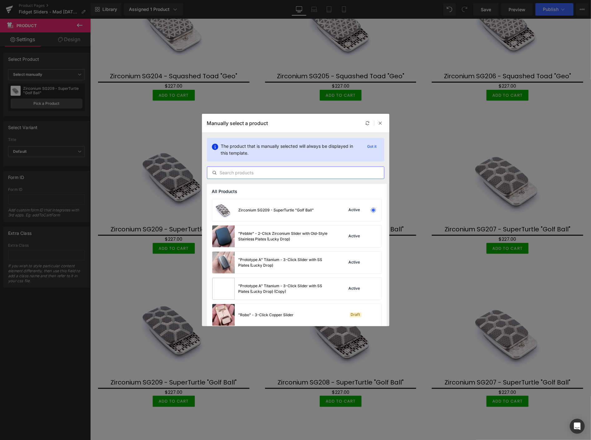
click at [234, 173] on input "text" at bounding box center [295, 172] width 177 height 7
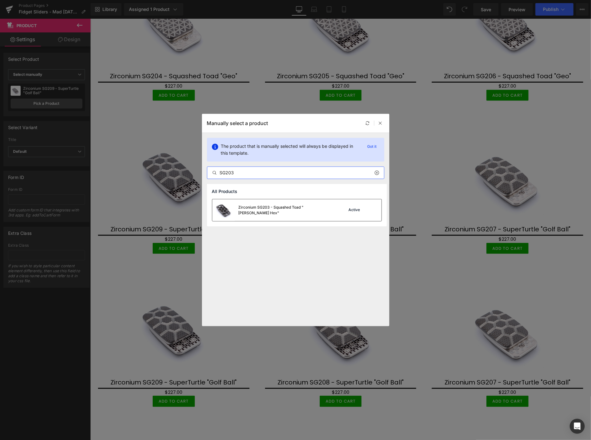
type input "SG203"
drag, startPoint x: 251, startPoint y: 206, endPoint x: 160, endPoint y: 187, distance: 92.8
click at [251, 206] on div "Zirconium SG203 - Squashed Toad "Skelly Hex"" at bounding box center [272, 210] width 120 height 22
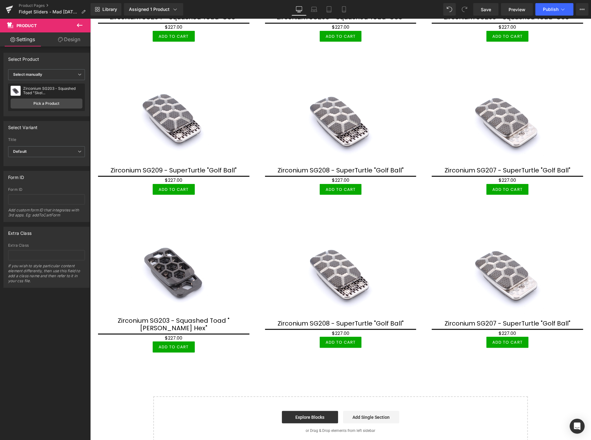
scroll to position [312, 0]
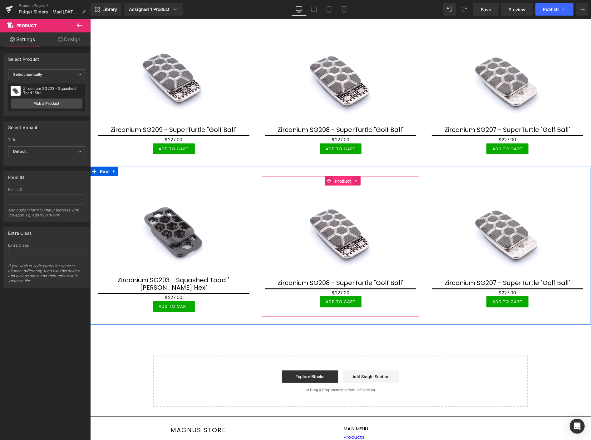
click at [339, 176] on span "Product" at bounding box center [342, 180] width 19 height 9
click at [340, 178] on span "Product" at bounding box center [342, 180] width 19 height 9
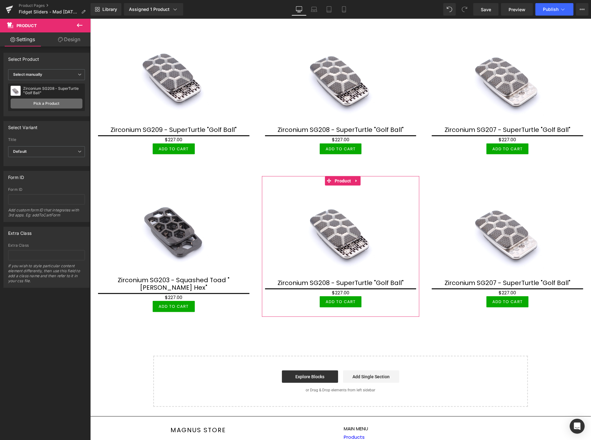
click at [42, 104] on link "Pick a Product" at bounding box center [47, 104] width 72 height 10
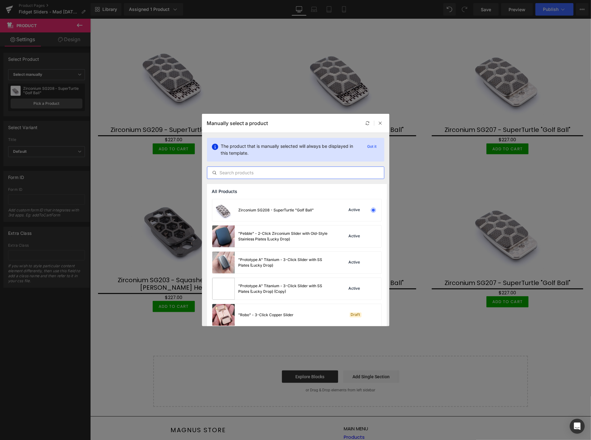
click at [226, 170] on input "text" at bounding box center [295, 172] width 177 height 7
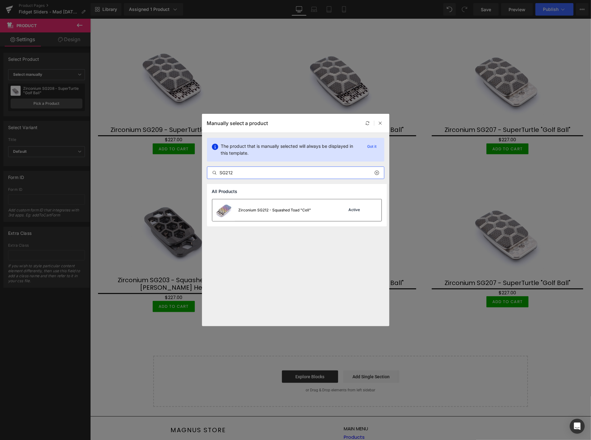
type input "SG212"
drag, startPoint x: 185, startPoint y: 194, endPoint x: 274, endPoint y: 213, distance: 90.9
click at [274, 213] on div "Zirconium SG212 - Squashed Toad "Cell"" at bounding box center [261, 210] width 99 height 22
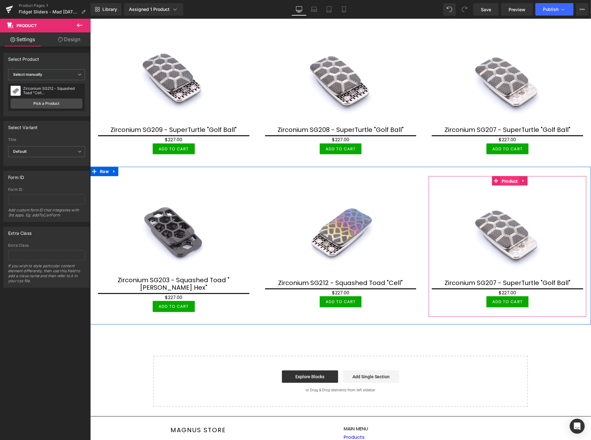
click at [504, 178] on span "Product" at bounding box center [509, 180] width 19 height 9
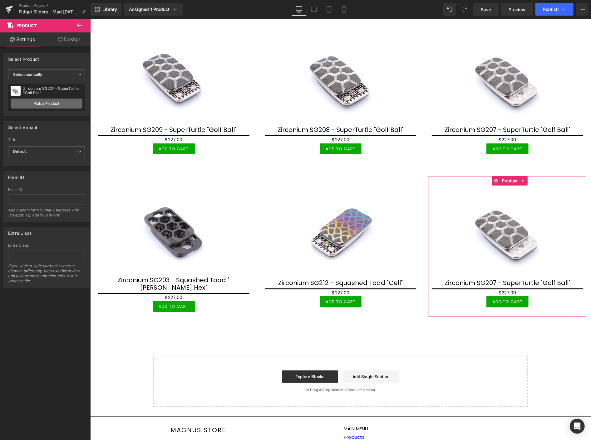
click at [42, 104] on link "Pick a Product" at bounding box center [47, 104] width 72 height 10
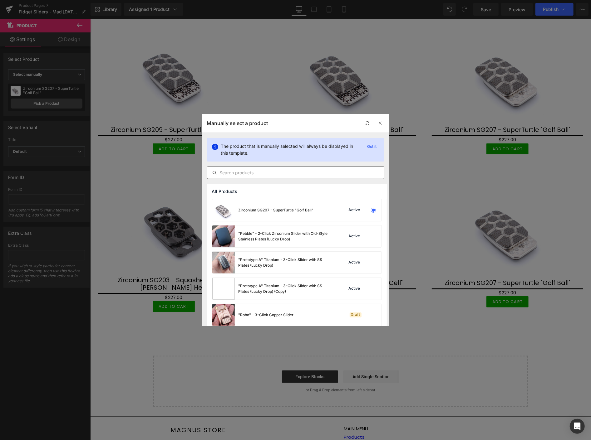
click at [244, 172] on input "text" at bounding box center [295, 172] width 177 height 7
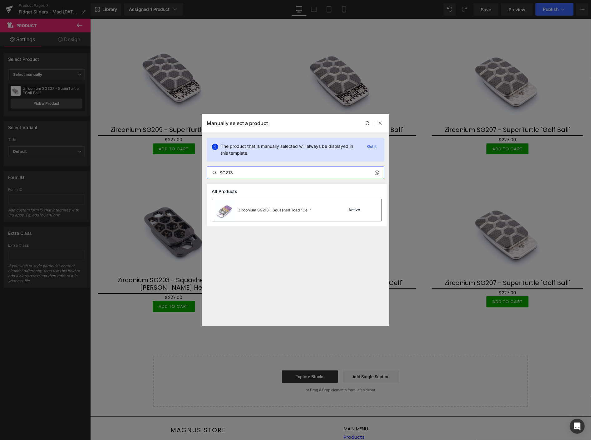
type input "SG213"
drag, startPoint x: 252, startPoint y: 206, endPoint x: 162, endPoint y: 188, distance: 92.1
click at [252, 206] on div "Zirconium SG213 - Squashed Toad "Cell"" at bounding box center [261, 210] width 99 height 22
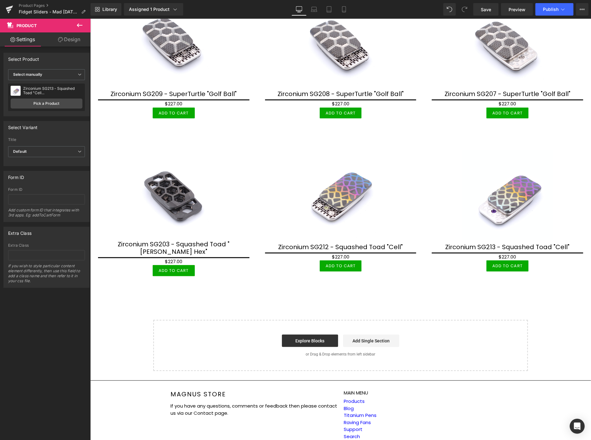
scroll to position [364, 0]
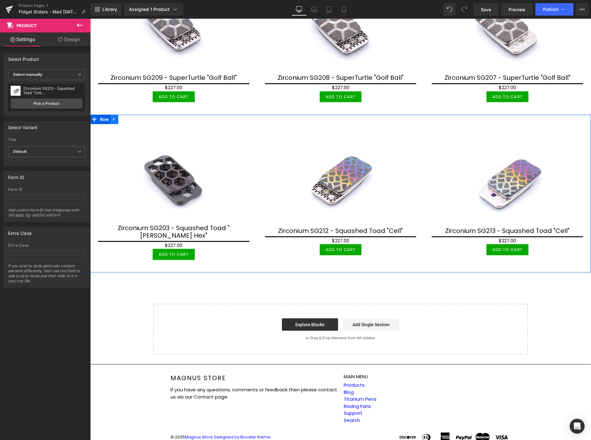
click at [114, 117] on icon at bounding box center [114, 119] width 4 height 5
click at [123, 117] on icon at bounding box center [122, 119] width 4 height 5
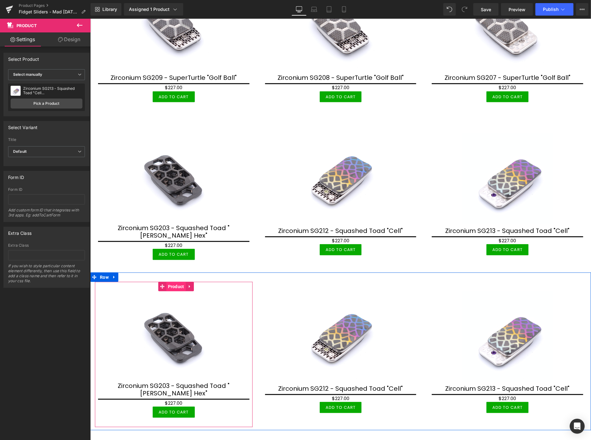
click at [173, 282] on span "Product" at bounding box center [175, 286] width 19 height 9
click at [176, 282] on span "Product" at bounding box center [175, 286] width 19 height 9
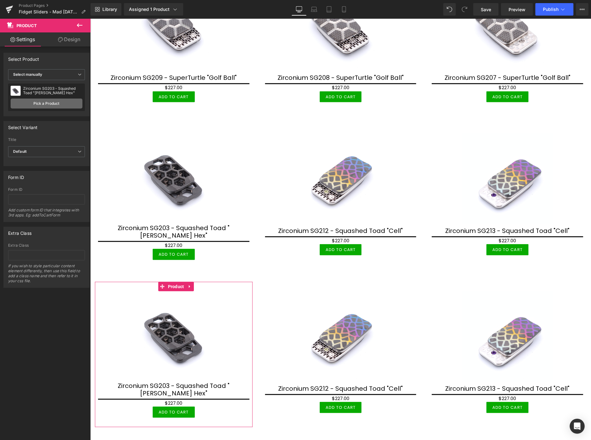
click at [54, 101] on link "Pick a Product" at bounding box center [47, 104] width 72 height 10
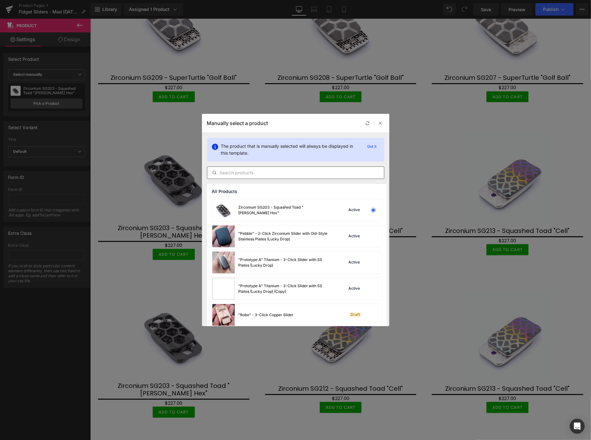
click at [242, 174] on input "text" at bounding box center [295, 172] width 177 height 7
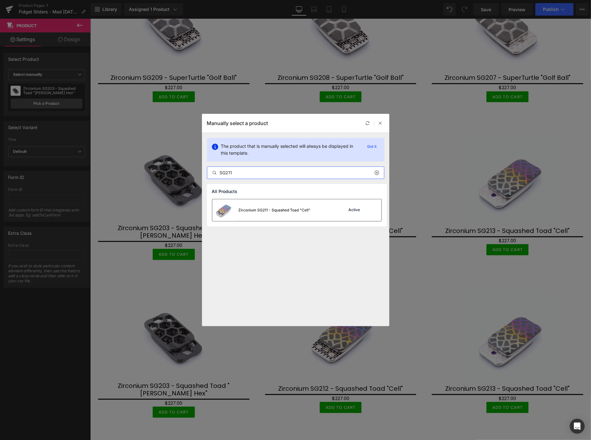
type input "SG211"
click at [272, 214] on div "Zirconium SG211 - Squashed Toad "Cell"" at bounding box center [261, 210] width 98 height 22
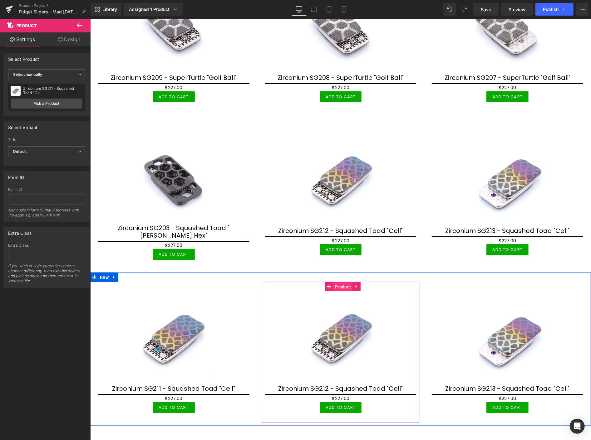
click at [340, 282] on span "Product" at bounding box center [342, 286] width 19 height 9
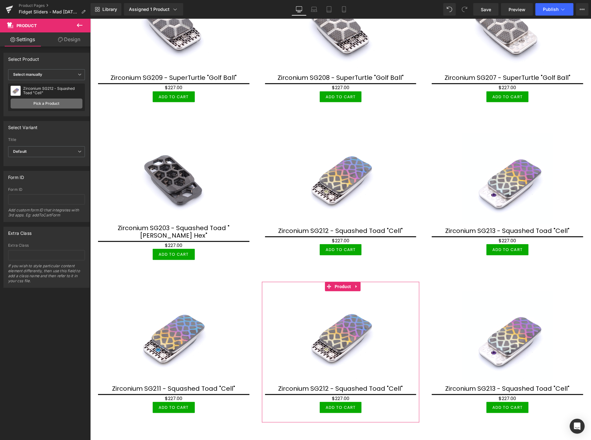
click at [49, 100] on link "Pick a Product" at bounding box center [47, 104] width 72 height 10
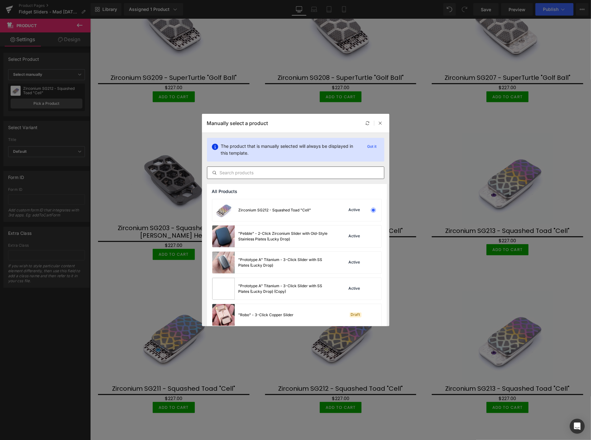
click at [241, 173] on input "text" at bounding box center [295, 172] width 177 height 7
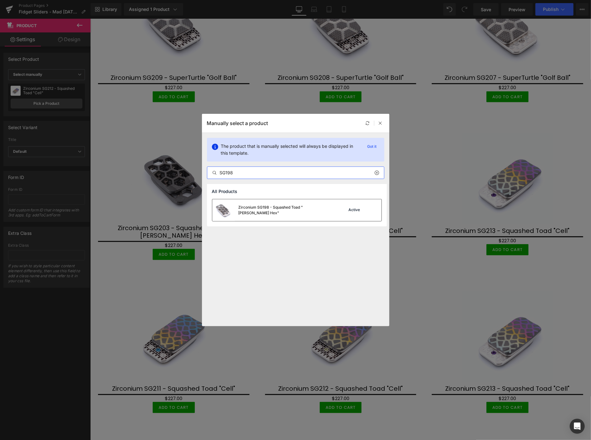
type input "SG198"
click at [259, 210] on div "Zirconium SG198 - Squashed Toad "Skelly Hex"" at bounding box center [286, 210] width 94 height 11
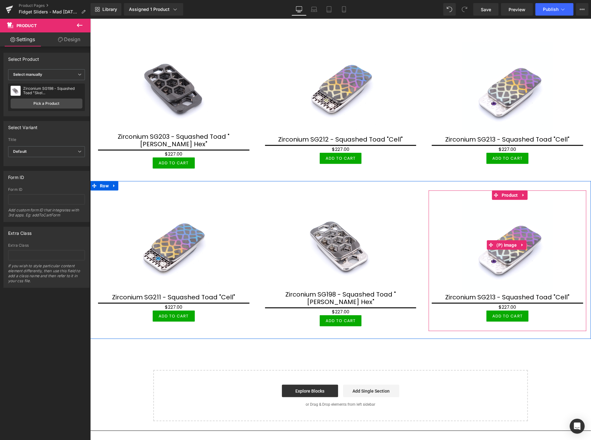
scroll to position [469, 0]
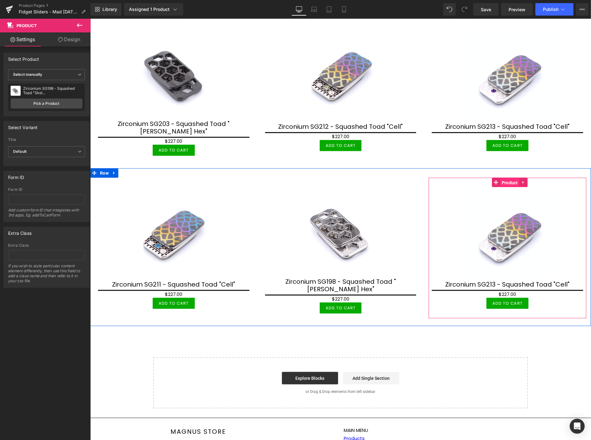
click at [507, 178] on span "Product" at bounding box center [509, 182] width 19 height 9
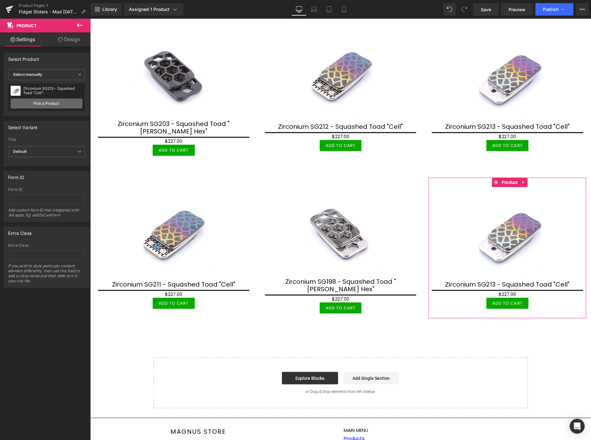
click at [55, 103] on link "Pick a Product" at bounding box center [47, 104] width 72 height 10
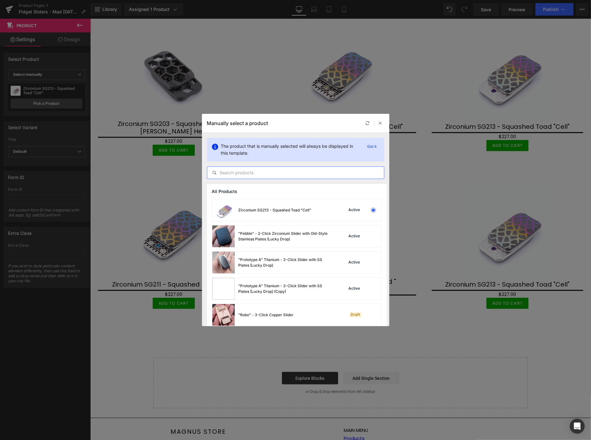
click at [254, 173] on input "text" at bounding box center [295, 172] width 177 height 7
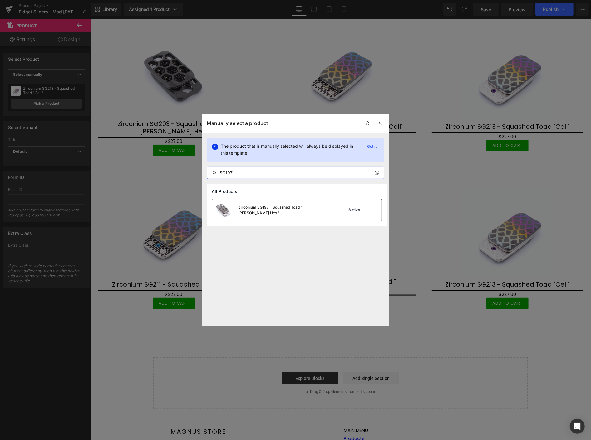
type input "SG197"
click at [271, 209] on div "Zirconium SG197 - Squashed Toad "Skelly Hex"" at bounding box center [286, 210] width 94 height 11
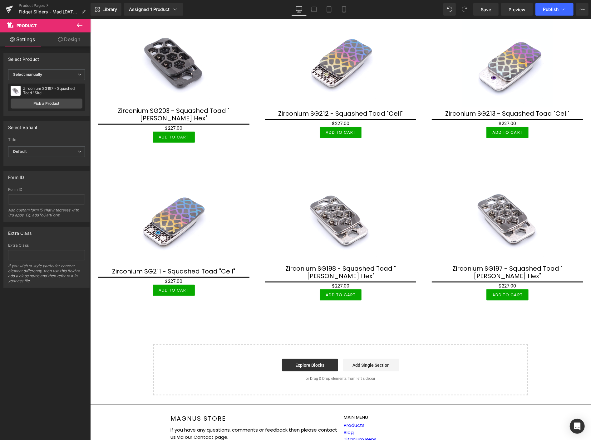
scroll to position [503, 0]
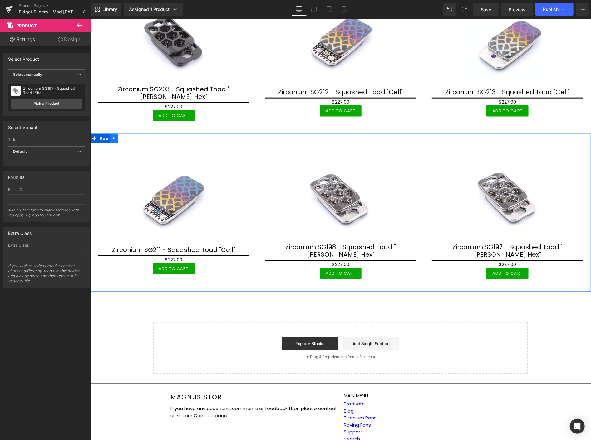
click at [115, 136] on icon at bounding box center [114, 138] width 4 height 5
click at [123, 136] on icon at bounding box center [122, 138] width 4 height 4
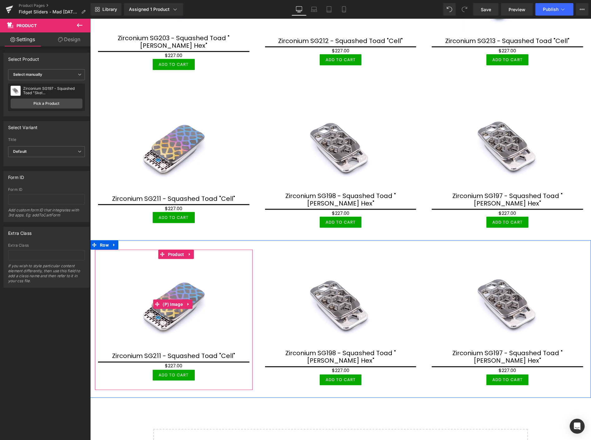
scroll to position [573, 0]
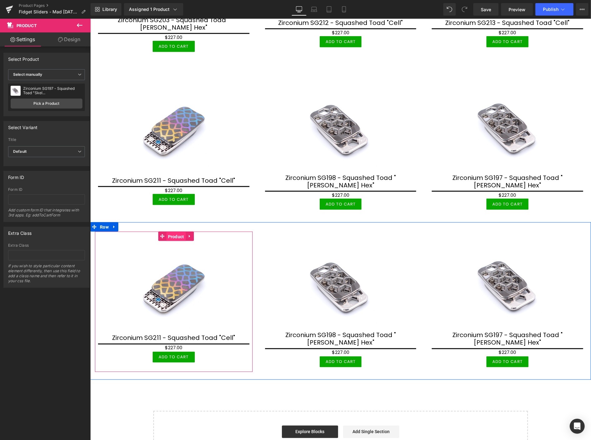
click at [171, 232] on span "Product" at bounding box center [175, 236] width 19 height 9
click at [180, 232] on span "Product" at bounding box center [175, 236] width 19 height 9
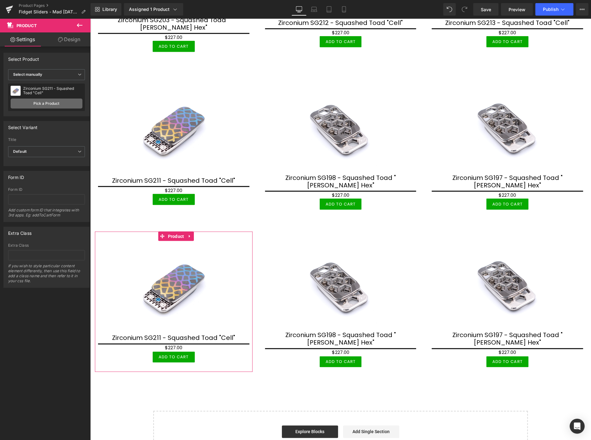
click at [50, 104] on link "Pick a Product" at bounding box center [47, 104] width 72 height 10
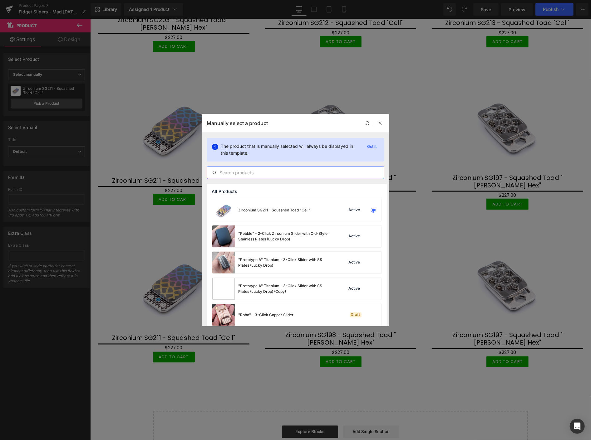
click at [232, 170] on input "text" at bounding box center [295, 172] width 177 height 7
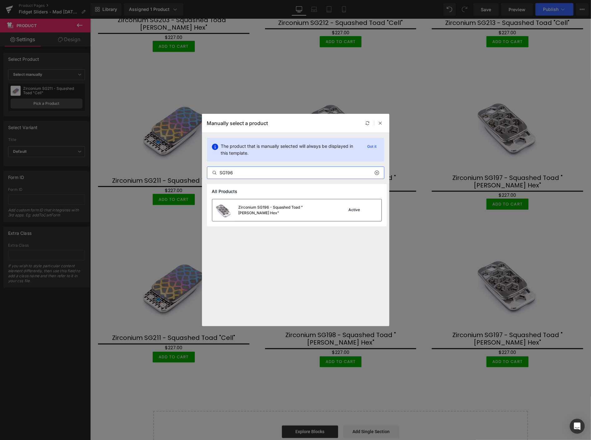
type input "SG196"
click at [269, 208] on div "Zirconium SG196 - Squashed Toad "Skelly Hex"" at bounding box center [286, 210] width 94 height 11
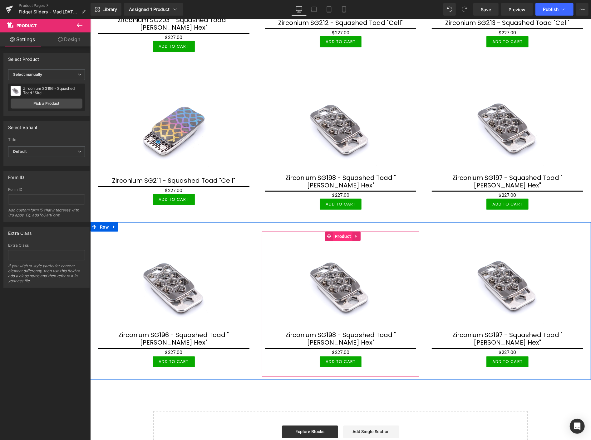
click at [339, 232] on span "Product" at bounding box center [342, 236] width 19 height 9
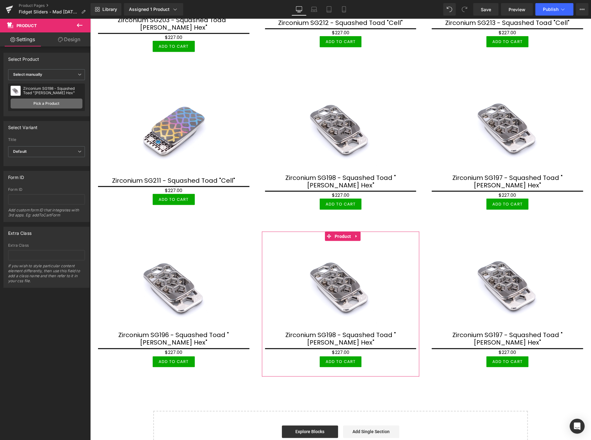
click at [52, 99] on link "Pick a Product" at bounding box center [47, 104] width 72 height 10
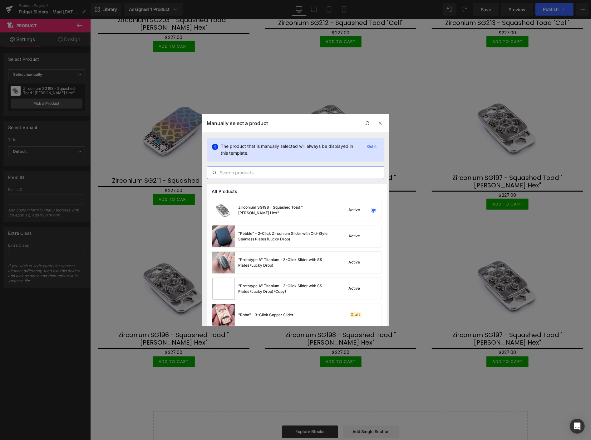
click at [257, 170] on input "text" at bounding box center [295, 172] width 177 height 7
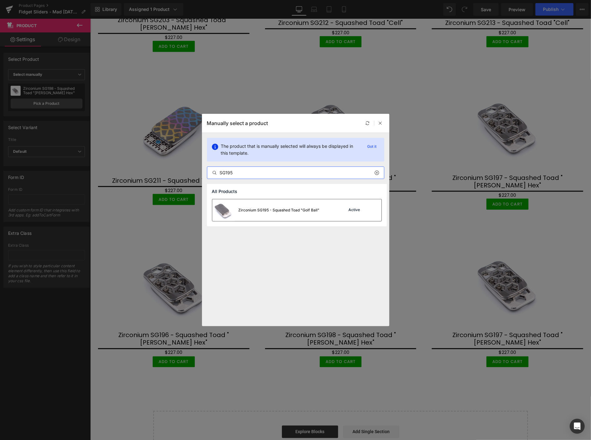
type input "SG195"
click at [266, 208] on div "Zirconium SG195 - Squashed Toad "Golf Ball"" at bounding box center [279, 211] width 81 height 6
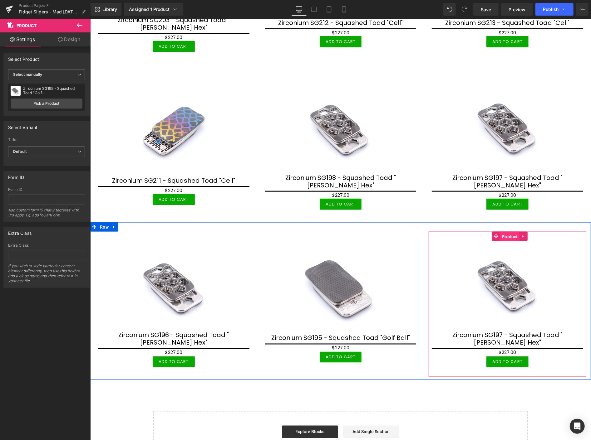
click at [505, 232] on span "Product" at bounding box center [509, 236] width 19 height 9
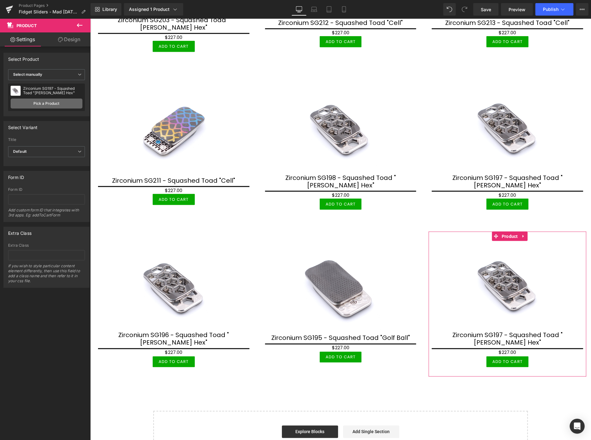
click at [44, 102] on link "Pick a Product" at bounding box center [47, 104] width 72 height 10
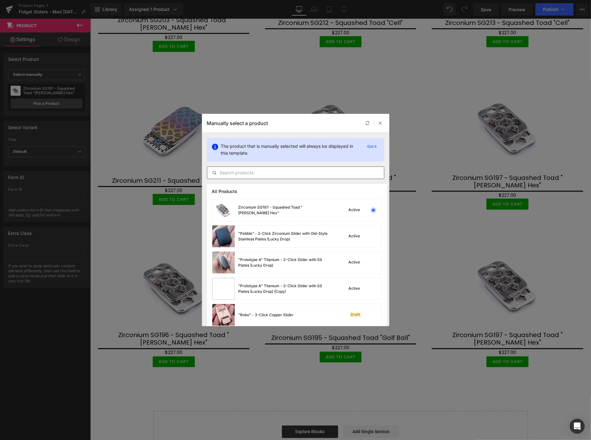
click at [235, 172] on input "text" at bounding box center [295, 172] width 177 height 7
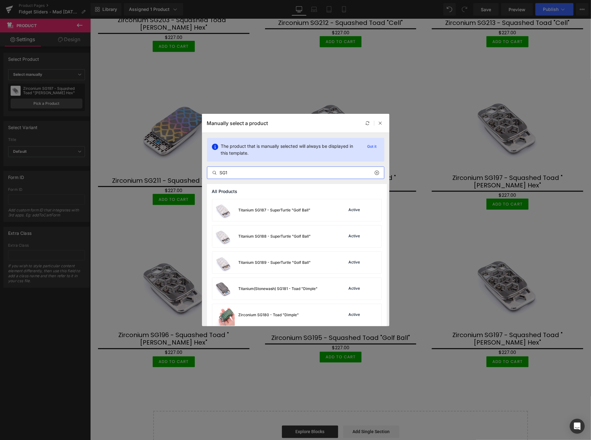
type input "SG1"
drag, startPoint x: 342, startPoint y: 126, endPoint x: 348, endPoint y: 116, distance: 12.5
click at [339, 117] on div "Manually select a product" at bounding box center [295, 123] width 187 height 19
click at [382, 120] on div at bounding box center [380, 123] width 7 height 7
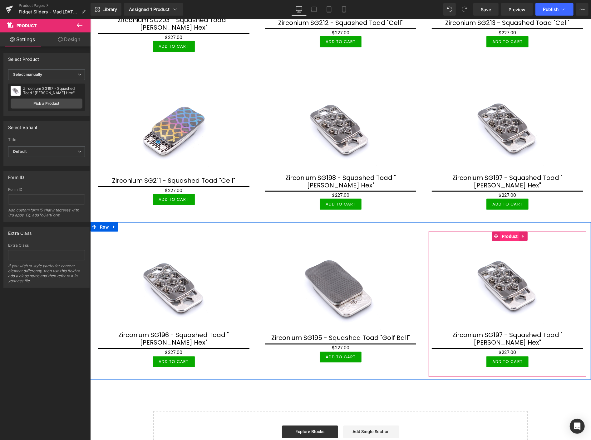
click at [504, 232] on span "Product" at bounding box center [509, 236] width 19 height 9
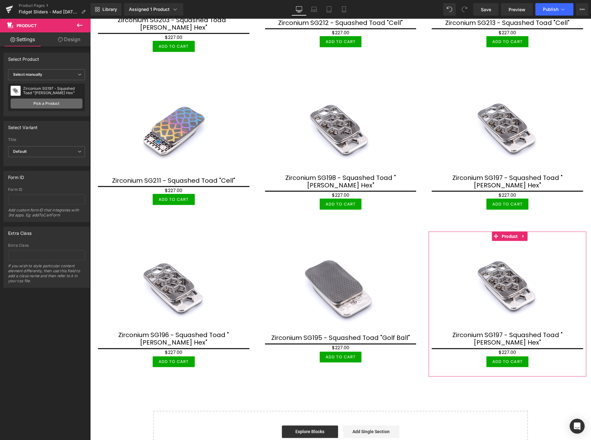
click at [63, 102] on link "Pick a Product" at bounding box center [47, 104] width 72 height 10
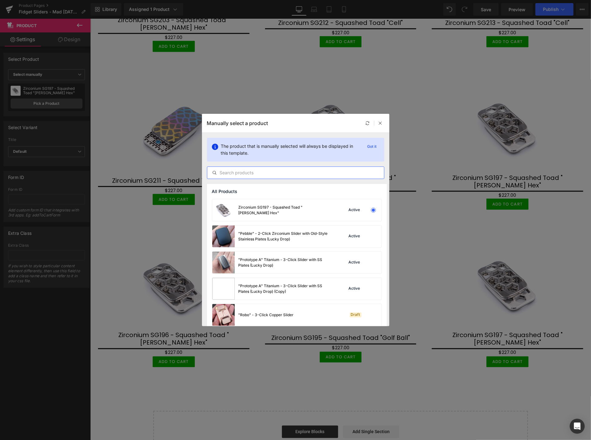
click at [232, 170] on input "text" at bounding box center [295, 172] width 177 height 7
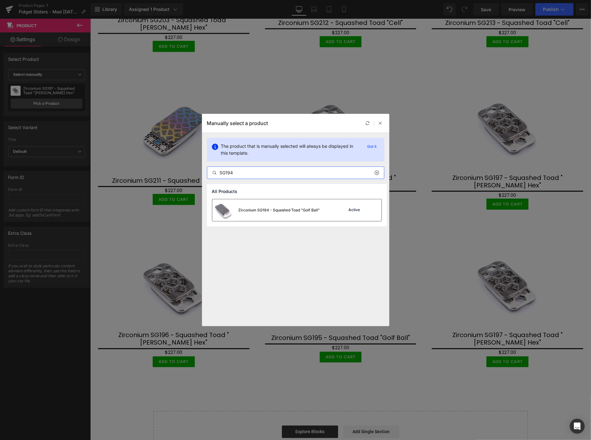
type input "SG194"
click at [293, 212] on div "Zirconium SG194 - Squashed Toad "Golf Ball"" at bounding box center [279, 211] width 81 height 6
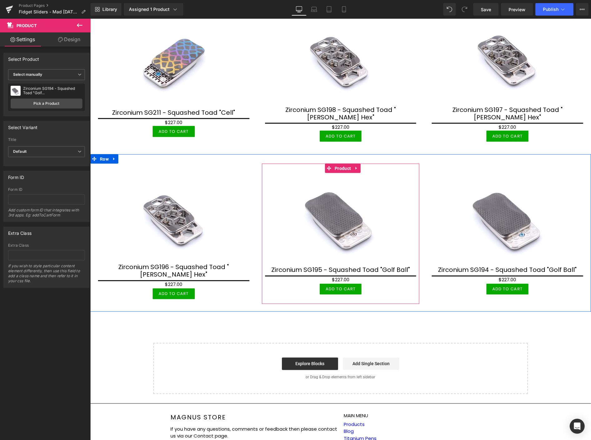
scroll to position [642, 0]
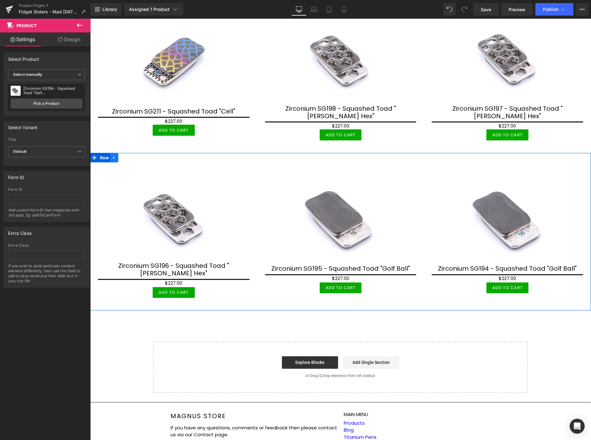
click at [114, 156] on icon at bounding box center [113, 157] width 1 height 3
click at [123, 153] on link at bounding box center [122, 157] width 8 height 9
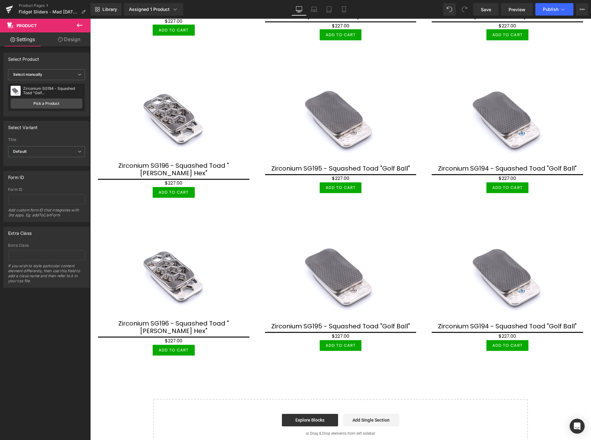
scroll to position [746, 0]
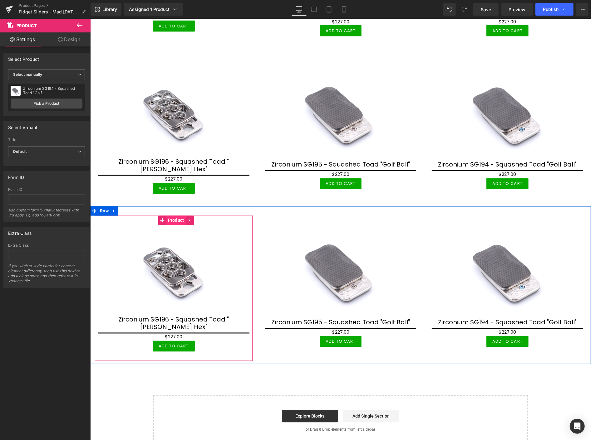
click at [179, 216] on span "Product" at bounding box center [175, 220] width 19 height 9
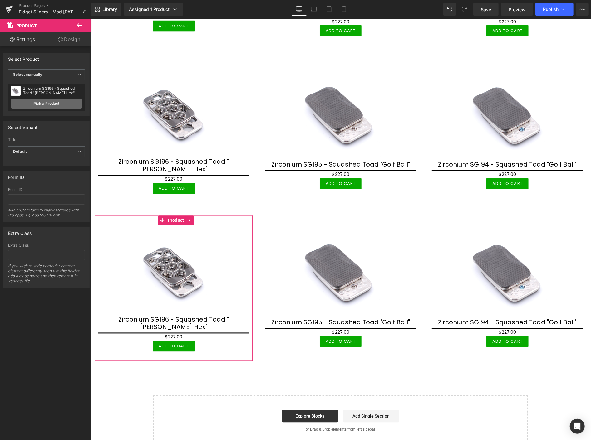
click at [74, 100] on link "Pick a Product" at bounding box center [47, 104] width 72 height 10
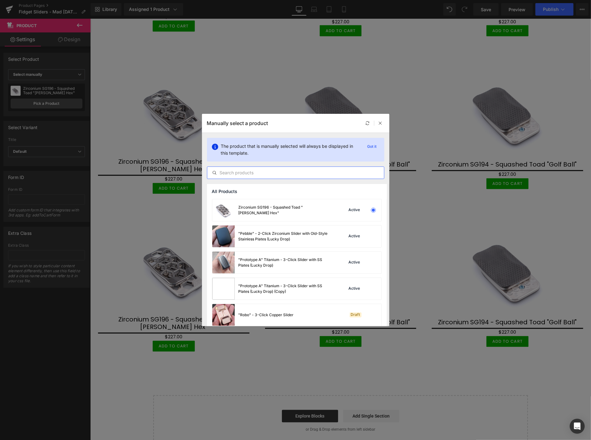
click at [250, 170] on input "text" at bounding box center [295, 172] width 177 height 7
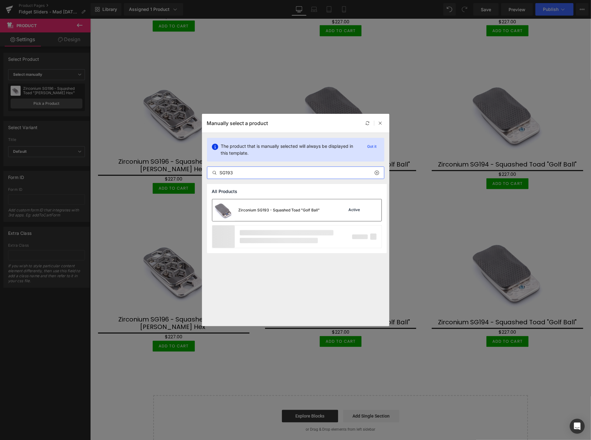
type input "SG193"
drag, startPoint x: 250, startPoint y: 208, endPoint x: 205, endPoint y: 232, distance: 50.6
click at [250, 208] on div "Zirconium SG193 - Squashed Toad "Golf Ball"" at bounding box center [279, 211] width 81 height 6
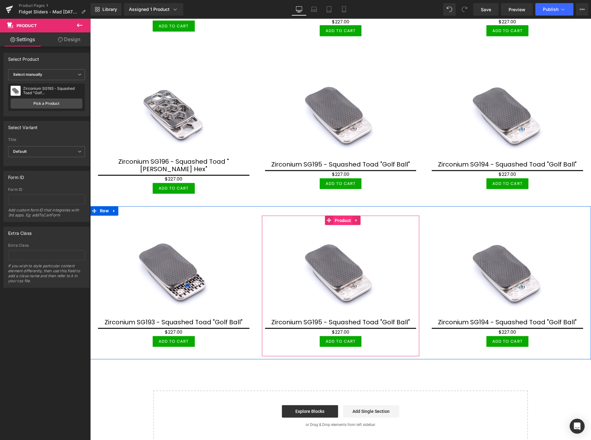
click at [340, 216] on span "Product" at bounding box center [342, 220] width 19 height 9
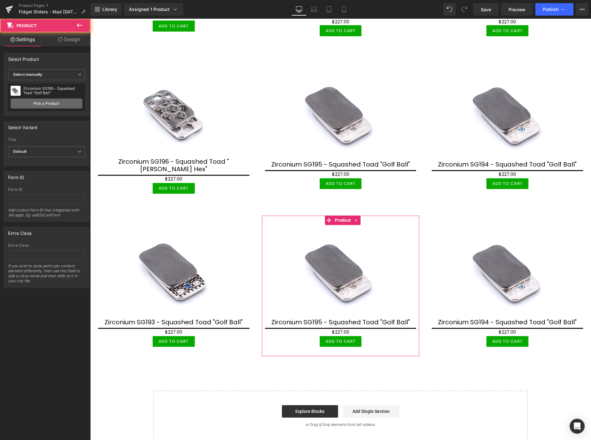
click at [67, 99] on link "Pick a Product" at bounding box center [47, 104] width 72 height 10
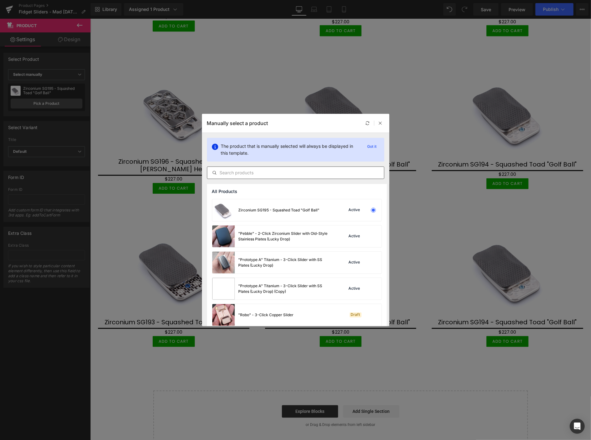
click at [247, 172] on input "text" at bounding box center [295, 172] width 177 height 7
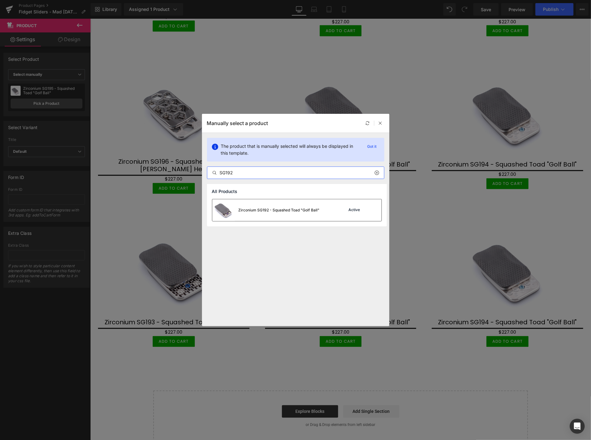
type input "SG192"
drag, startPoint x: 268, startPoint y: 209, endPoint x: 178, endPoint y: 191, distance: 92.1
click at [268, 209] on div "Zirconium SG192 - Squashed Toad "Golf Ball"" at bounding box center [279, 211] width 81 height 6
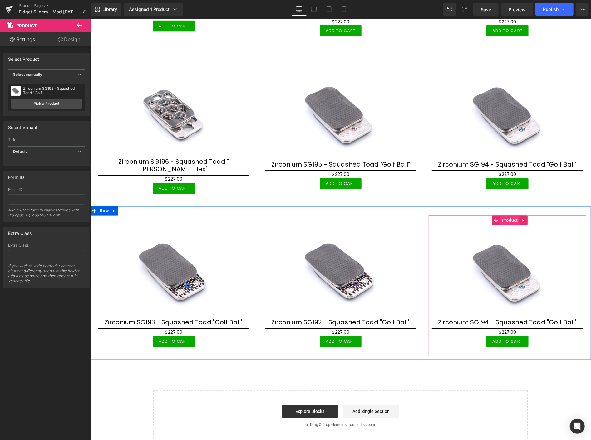
click at [504, 216] on span "Product" at bounding box center [509, 220] width 19 height 9
click at [507, 216] on span "Product" at bounding box center [509, 220] width 19 height 9
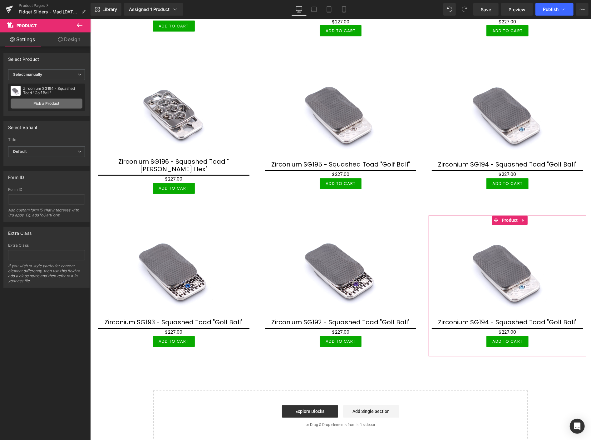
click at [57, 102] on link "Pick a Product" at bounding box center [47, 104] width 72 height 10
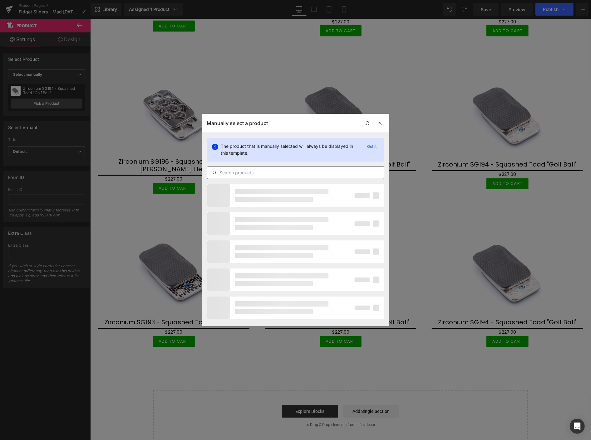
click at [228, 170] on input "text" at bounding box center [295, 172] width 177 height 7
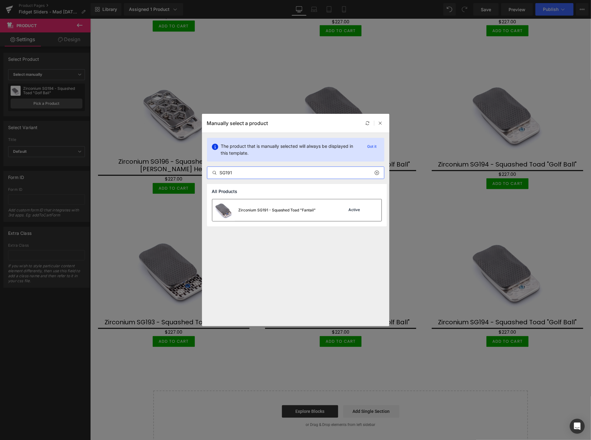
type input "SG191"
click at [269, 211] on div "Zirconium SG191 - Squashed Toad "Fantail"" at bounding box center [277, 211] width 77 height 6
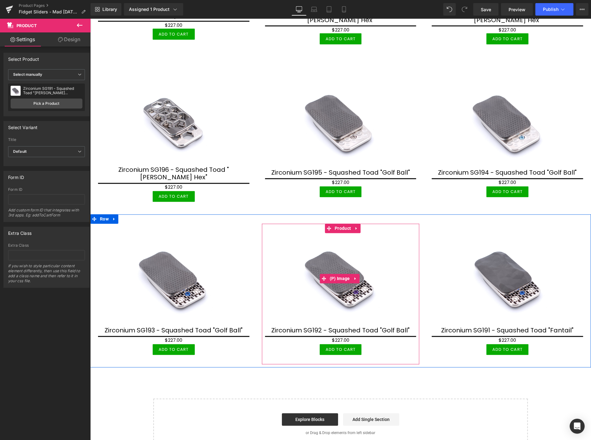
scroll to position [781, 0]
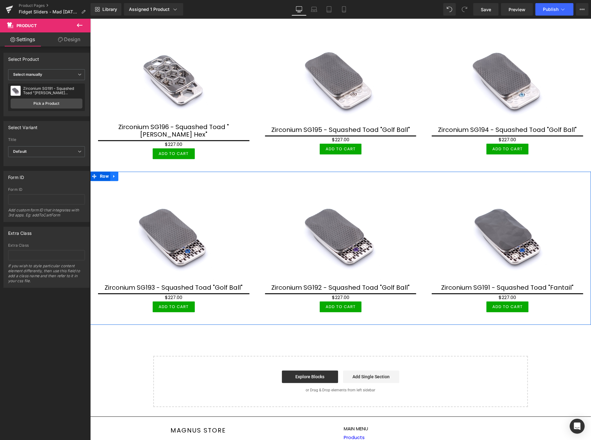
click at [113, 175] on icon at bounding box center [113, 176] width 1 height 3
click at [121, 174] on icon at bounding box center [122, 176] width 4 height 4
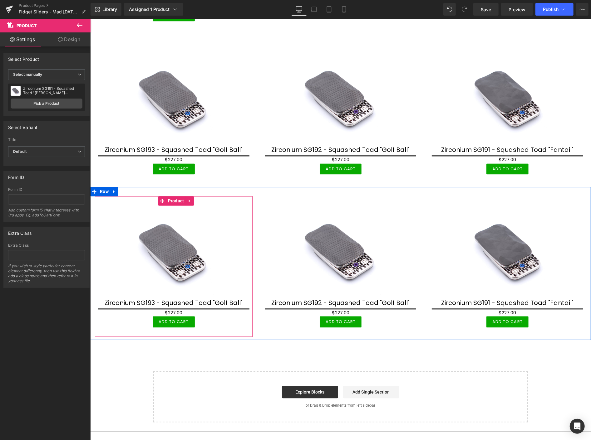
scroll to position [919, 0]
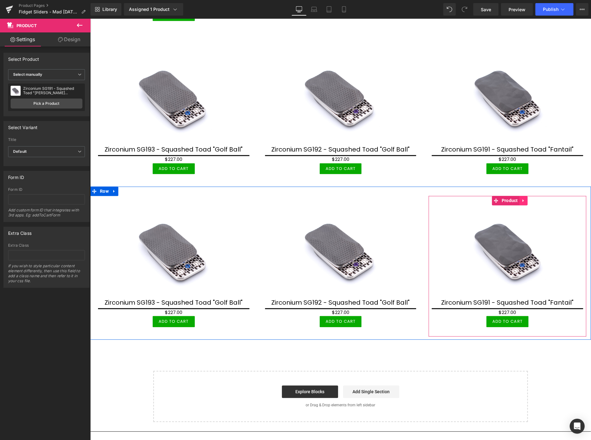
click at [521, 198] on icon at bounding box center [523, 200] width 4 height 5
click at [525, 198] on icon at bounding box center [527, 200] width 4 height 5
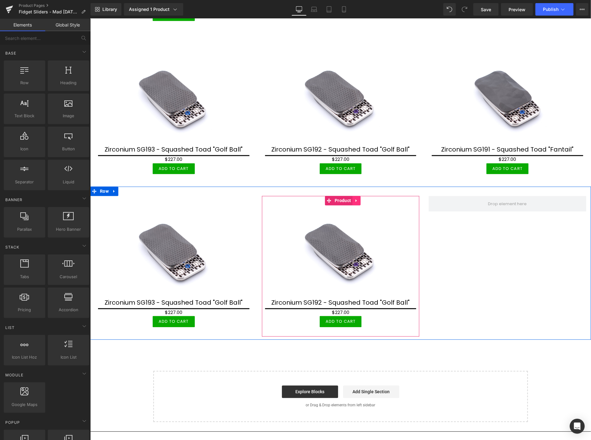
click at [355, 198] on icon at bounding box center [356, 200] width 4 height 5
click at [360, 198] on icon at bounding box center [360, 200] width 4 height 5
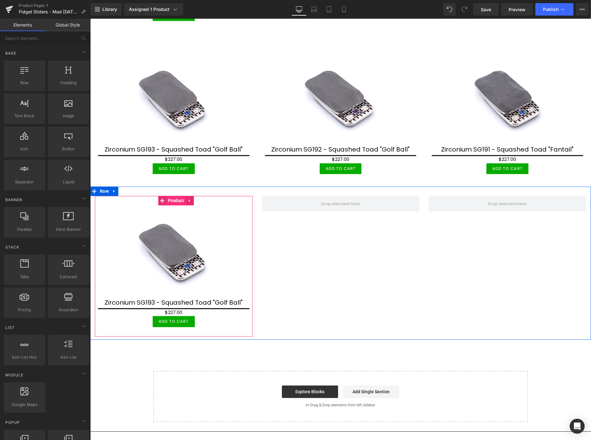
click at [172, 196] on span "Product" at bounding box center [175, 200] width 19 height 9
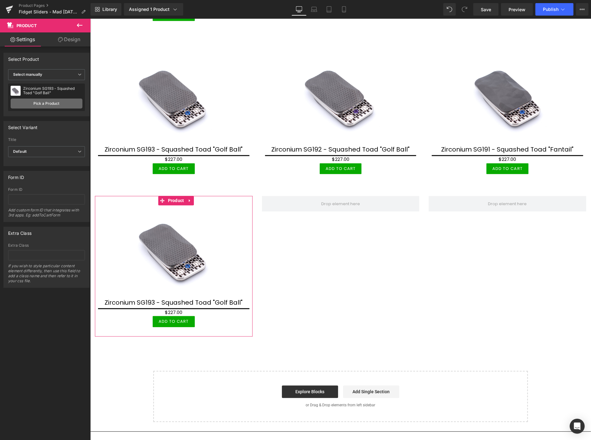
click at [52, 103] on link "Pick a Product" at bounding box center [47, 104] width 72 height 10
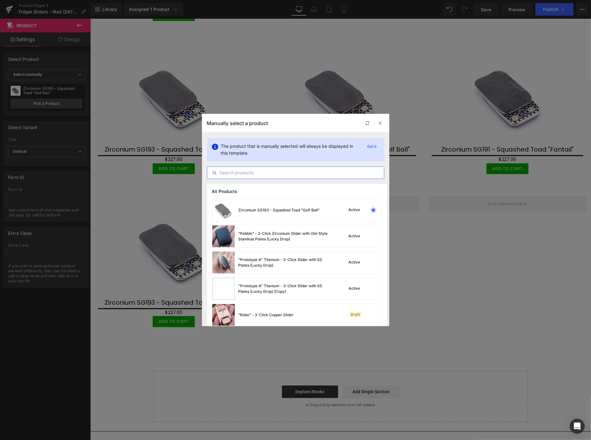
click at [234, 171] on input "text" at bounding box center [295, 172] width 177 height 7
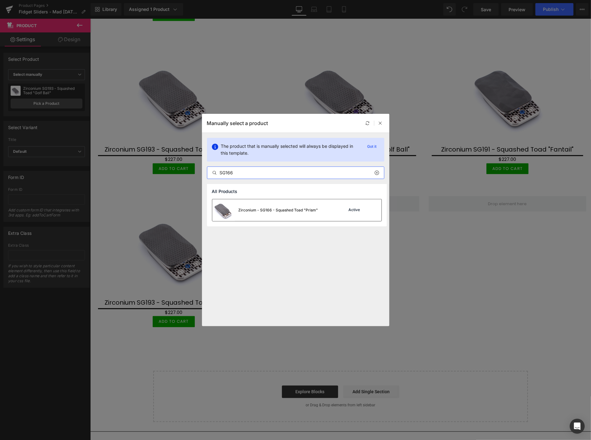
type input "SG166"
click at [266, 209] on div "Zirconium - SG166 - Squashed Toad "Prism"" at bounding box center [279, 211] width 80 height 6
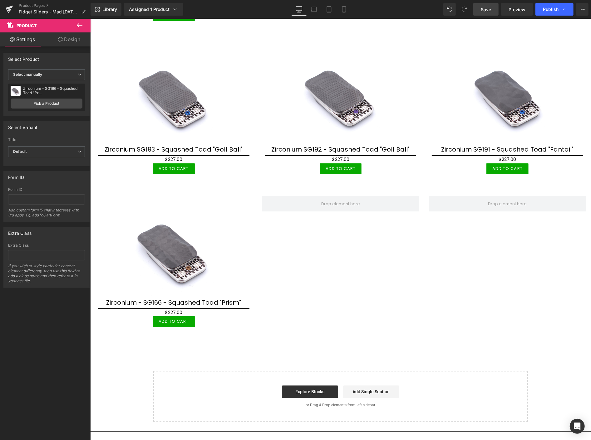
drag, startPoint x: 488, startPoint y: 9, endPoint x: 437, endPoint y: 13, distance: 50.5
click at [488, 9] on span "Save" at bounding box center [486, 9] width 10 height 7
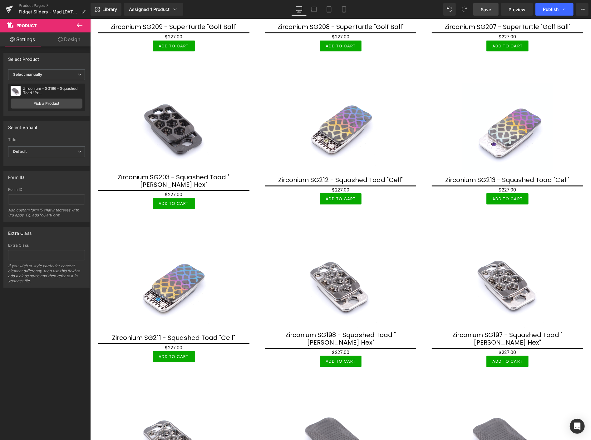
scroll to position [330, 0]
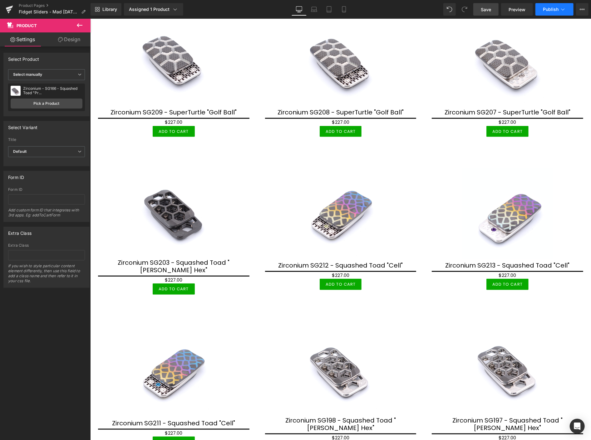
click at [549, 10] on span "Publish" at bounding box center [551, 9] width 16 height 5
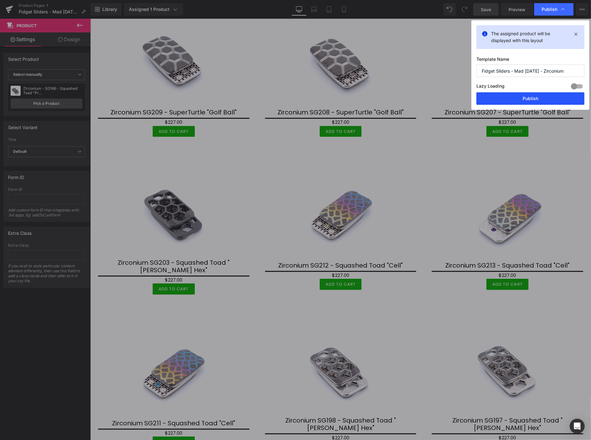
drag, startPoint x: 523, startPoint y: 97, endPoint x: 432, endPoint y: 78, distance: 92.1
click at [523, 97] on button "Publish" at bounding box center [530, 98] width 108 height 12
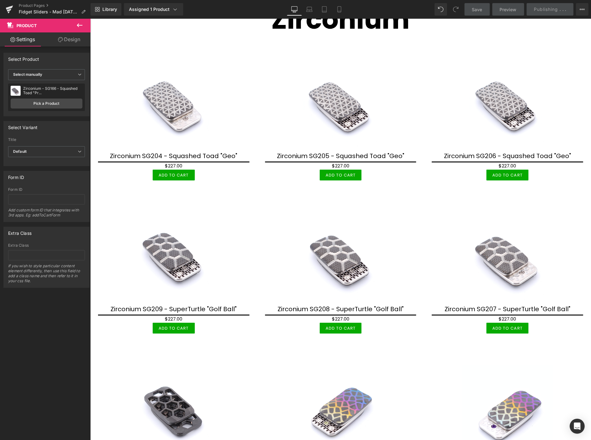
scroll to position [0, 0]
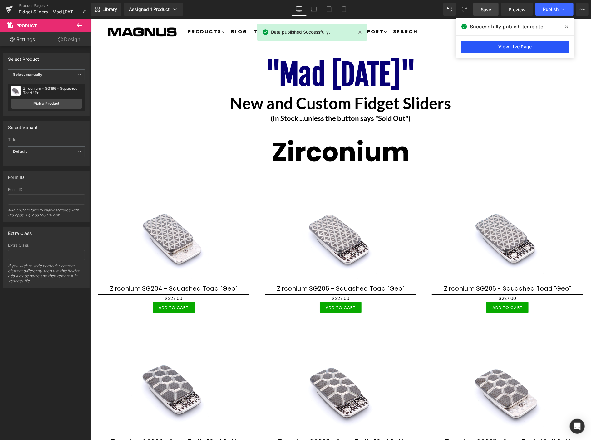
click at [517, 44] on link "View Live Page" at bounding box center [515, 47] width 108 height 12
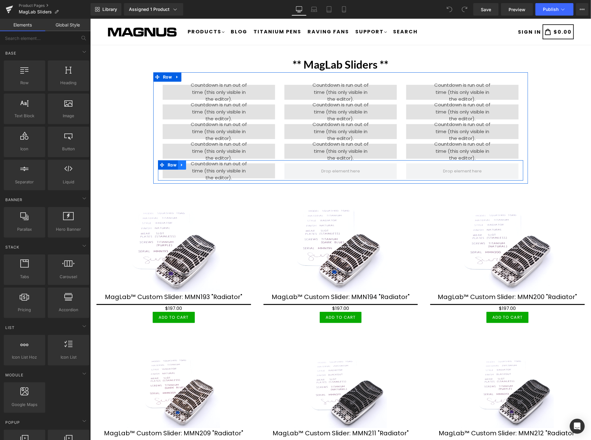
click at [180, 163] on icon at bounding box center [182, 165] width 4 height 5
click at [196, 163] on icon at bounding box center [198, 165] width 4 height 5
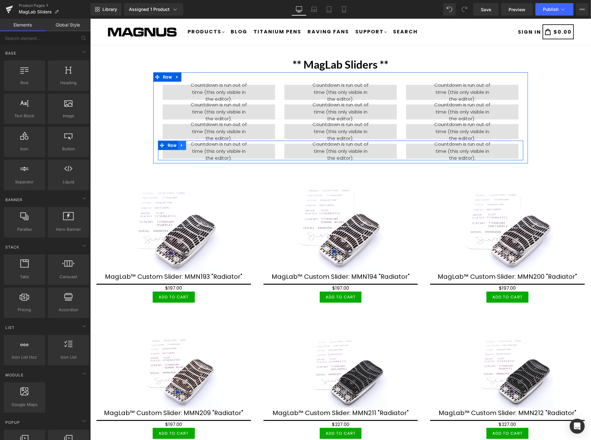
click at [180, 144] on icon at bounding box center [182, 145] width 4 height 5
click at [194, 142] on link at bounding box center [198, 144] width 8 height 9
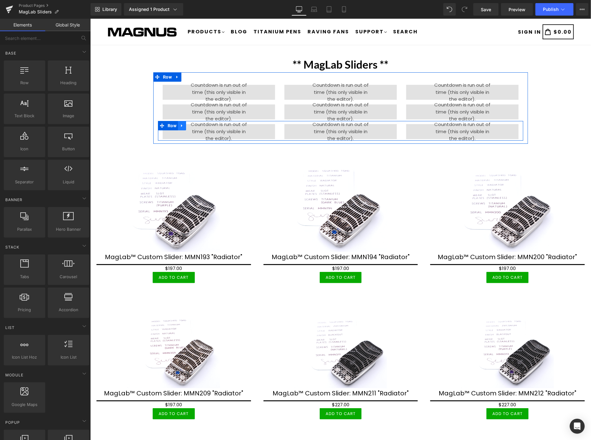
click at [181, 124] on icon at bounding box center [181, 125] width 1 height 3
click at [194, 123] on link at bounding box center [198, 125] width 8 height 9
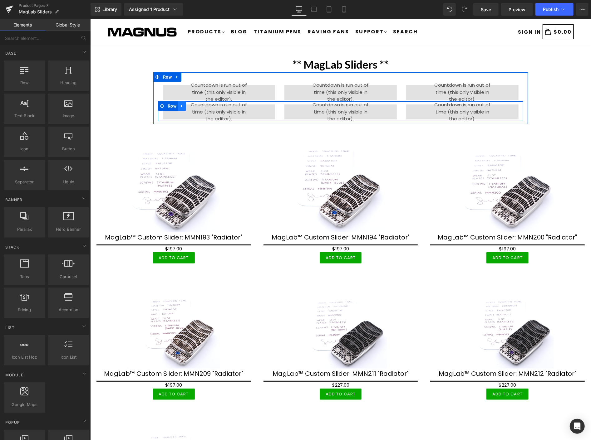
click at [180, 105] on icon at bounding box center [182, 106] width 4 height 5
click at [196, 105] on icon at bounding box center [198, 106] width 4 height 4
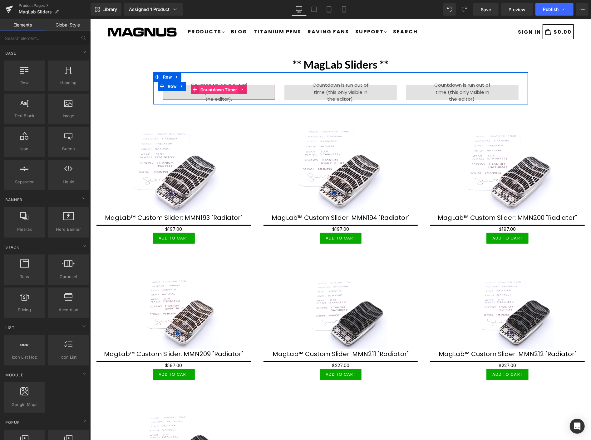
click at [207, 88] on span "Countdown Timer" at bounding box center [219, 89] width 40 height 9
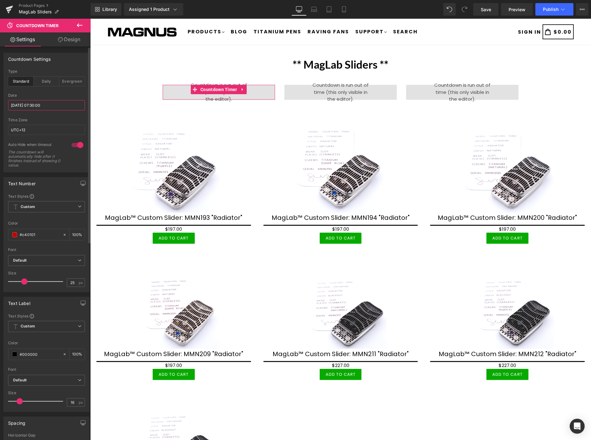
click at [57, 103] on input "2025/08/29 07:30:00" at bounding box center [46, 105] width 77 height 10
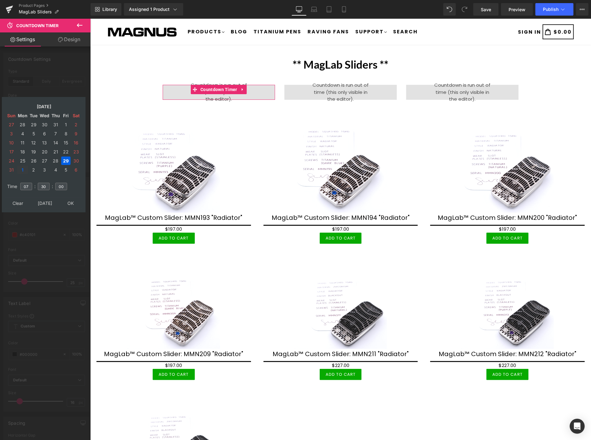
click at [24, 166] on td "1" at bounding box center [22, 170] width 11 height 8
click at [27, 183] on input "07" at bounding box center [26, 186] width 12 height 7
type input "0"
type input "20"
click at [46, 183] on input "30" at bounding box center [44, 186] width 12 height 7
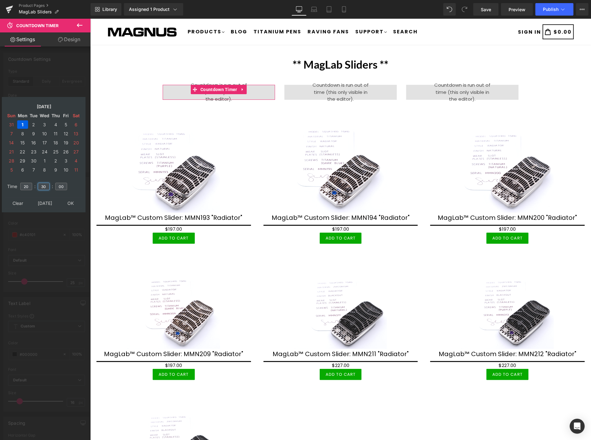
type input "3"
type input "00"
type input "2025/09/01 20:00:00"
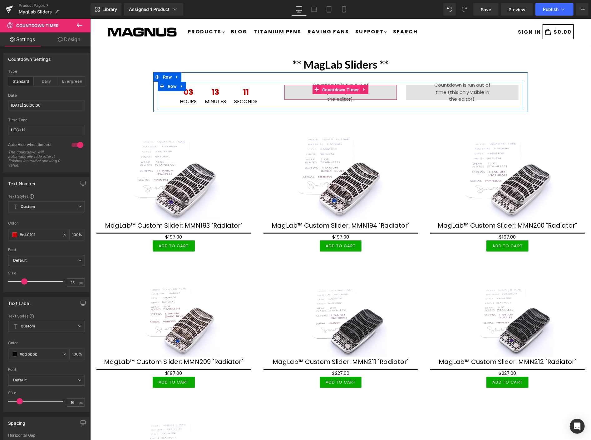
click at [334, 86] on span "Countdown Timer" at bounding box center [340, 89] width 40 height 9
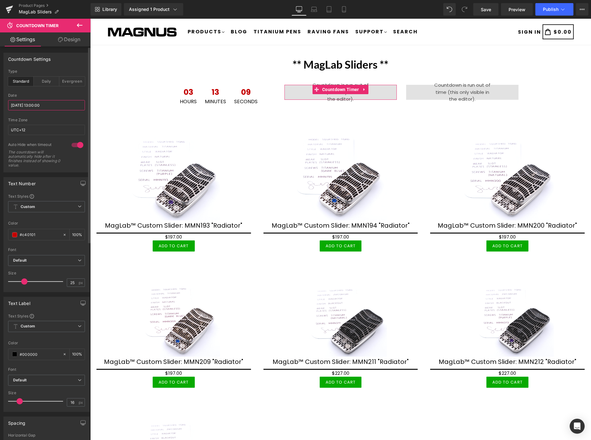
click at [61, 104] on input "2025/08/29 13:00:00" at bounding box center [46, 105] width 77 height 10
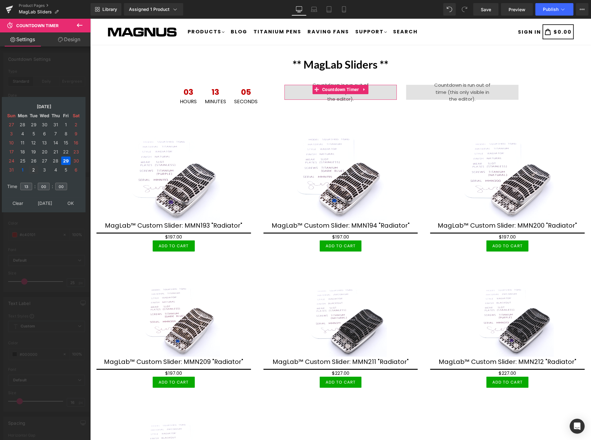
click at [33, 166] on td "2" at bounding box center [34, 170] width 10 height 8
click at [27, 184] on input "13" at bounding box center [26, 186] width 12 height 7
type input "1"
type input "02"
type input "2025/09/02 02:00:00"
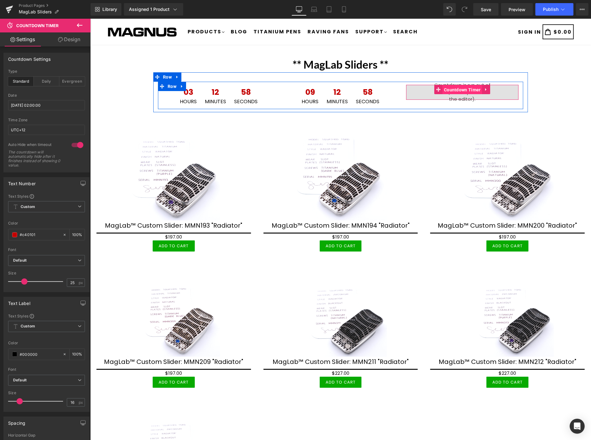
click at [451, 86] on span "Countdown Timer" at bounding box center [462, 89] width 40 height 9
drag, startPoint x: 453, startPoint y: 86, endPoint x: 370, endPoint y: 100, distance: 83.5
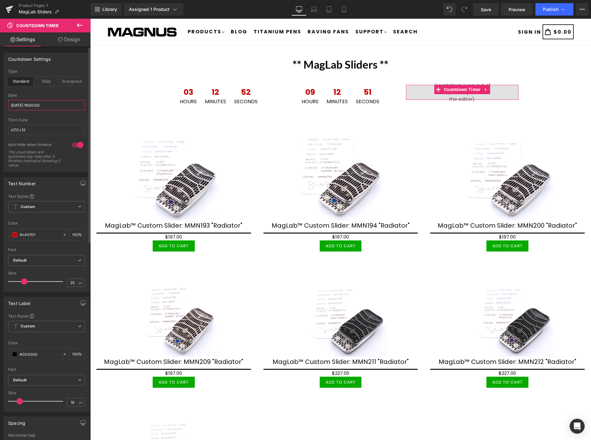
click at [60, 104] on input "2025/08/29 19:00:00" at bounding box center [46, 105] width 77 height 10
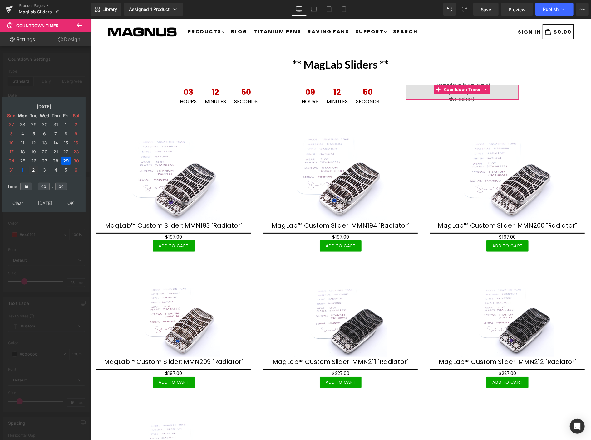
click at [32, 166] on td "2" at bounding box center [34, 170] width 10 height 8
click at [28, 183] on input "19" at bounding box center [26, 186] width 12 height 7
type input "1"
type input "08"
type input "2025/09/02 08:00:00"
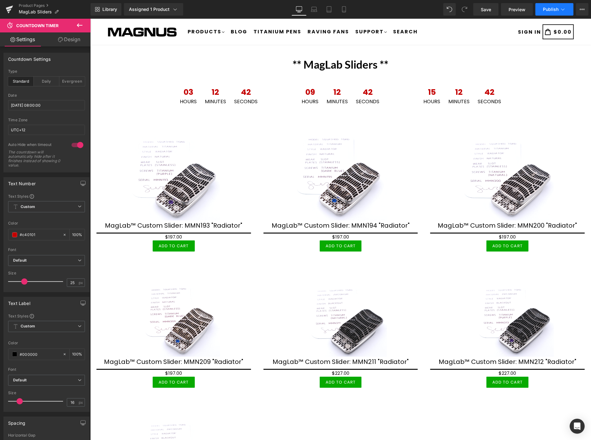
click at [547, 8] on span "Publish" at bounding box center [551, 9] width 16 height 5
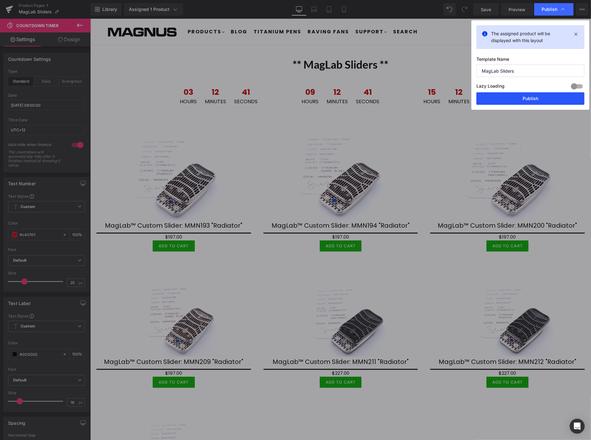
drag, startPoint x: 538, startPoint y: 98, endPoint x: 451, endPoint y: 81, distance: 88.7
click at [538, 98] on button "Publish" at bounding box center [530, 98] width 108 height 12
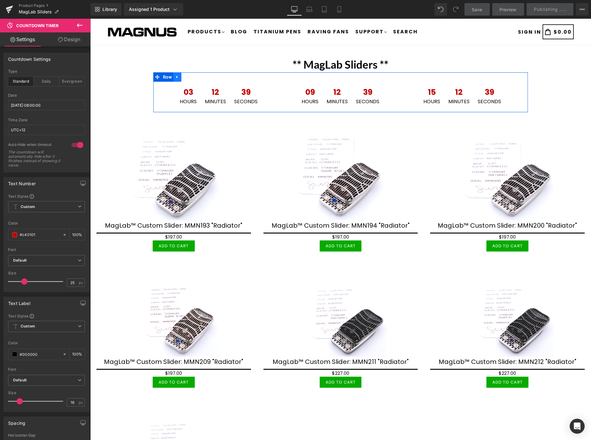
click at [175, 75] on icon at bounding box center [177, 77] width 4 height 5
click at [175, 76] on icon at bounding box center [177, 77] width 4 height 4
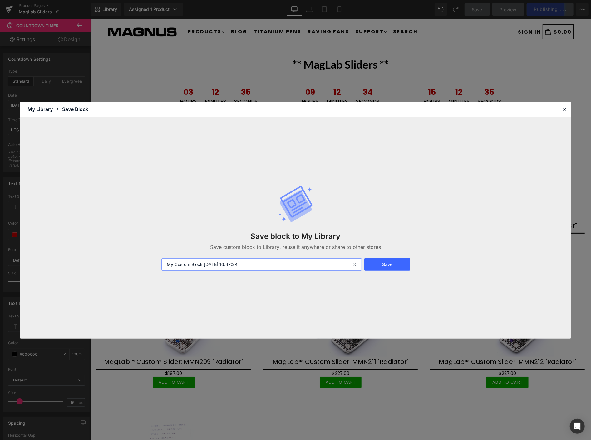
click at [242, 267] on input "My Custom Block 2025-09-01 16:47:24" at bounding box center [261, 264] width 200 height 12
click at [241, 267] on input "My Custom Block 2025-09-01 16:47:24" at bounding box center [261, 264] width 200 height 12
click at [241, 265] on input "My Custom Block 2025-09-01 16:47:24" at bounding box center [261, 264] width 200 height 12
click at [243, 265] on input "My Custom Block 2025-09-01 16:47:24" at bounding box center [261, 264] width 200 height 12
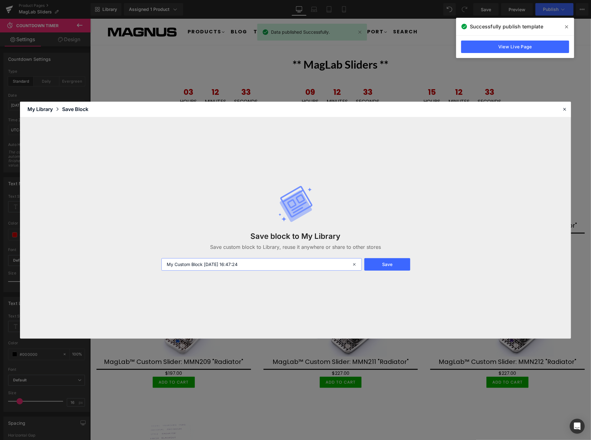
click at [243, 265] on input "My Custom Block 2025-09-01 16:47:24" at bounding box center [261, 264] width 200 height 12
click at [242, 265] on input "My Custom Block 2025-09-01 16:47:24" at bounding box center [261, 264] width 200 height 12
click at [198, 265] on input "M24y Custom Block 2025-09-01 16:47:" at bounding box center [261, 264] width 200 height 12
click at [197, 265] on input "M24y Custom Block 2025-09-01 16:47:" at bounding box center [261, 264] width 200 height 12
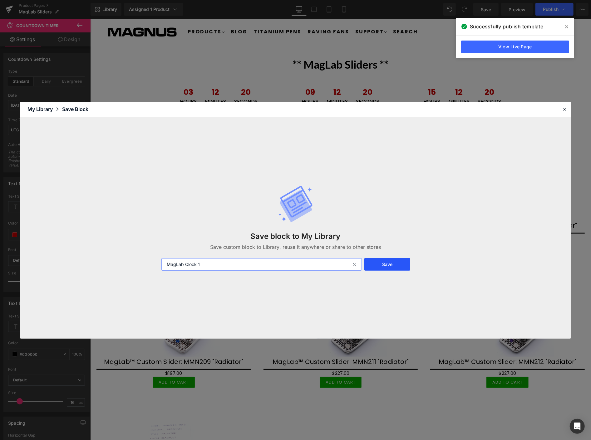
type input "MagLab Clock 1"
click at [388, 263] on button "Save" at bounding box center [387, 264] width 46 height 12
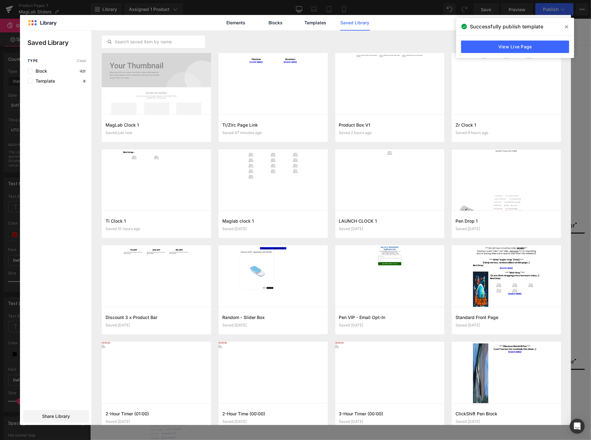
click at [564, 25] on span at bounding box center [567, 27] width 10 height 10
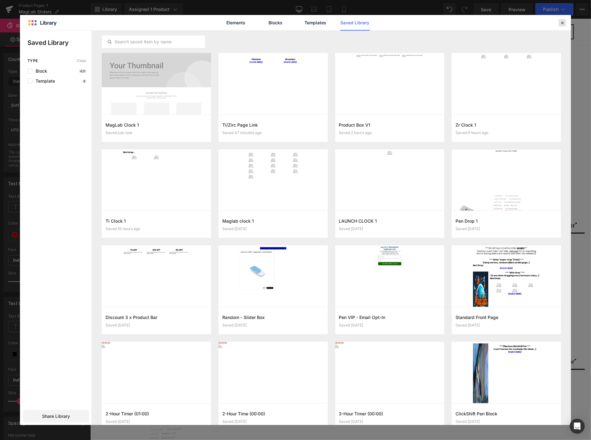
click at [561, 21] on icon at bounding box center [562, 23] width 6 height 6
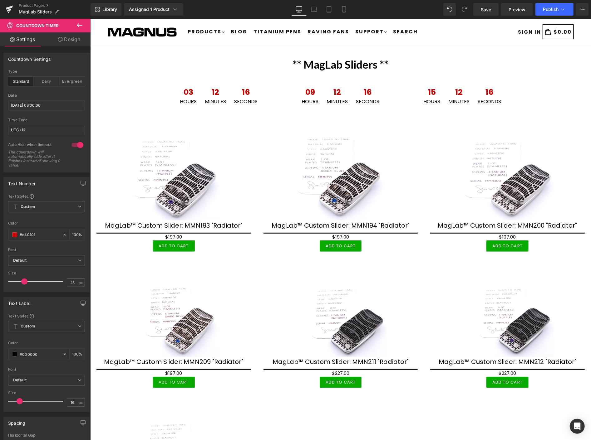
click at [33, 1] on div "Product Pages MagLab Sliders" at bounding box center [45, 9] width 91 height 19
click at [34, 3] on link "Product Pages" at bounding box center [55, 5] width 72 height 5
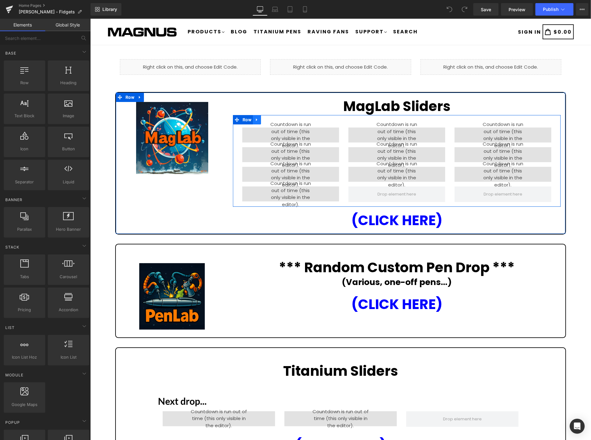
click at [256, 119] on icon at bounding box center [256, 119] width 4 height 5
click at [273, 118] on icon at bounding box center [273, 119] width 4 height 5
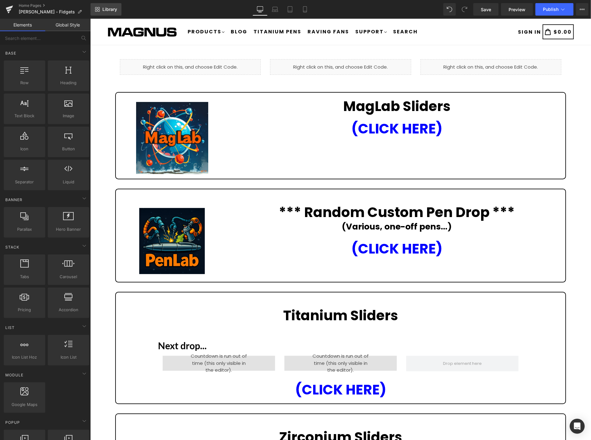
click at [111, 8] on span "Library" at bounding box center [109, 10] width 15 height 6
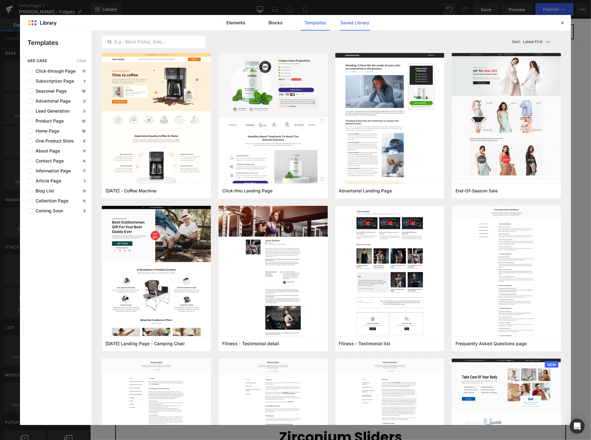
click at [355, 22] on link "Saved Library" at bounding box center [355, 23] width 30 height 16
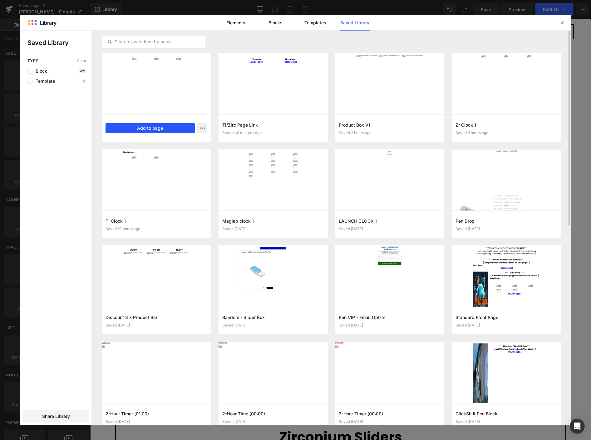
click at [149, 126] on button "Add to page" at bounding box center [150, 128] width 89 height 10
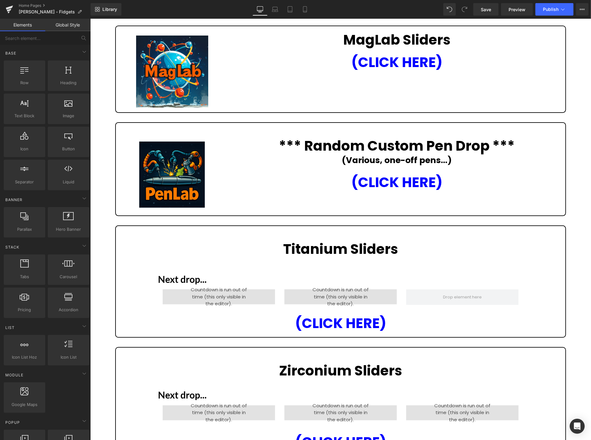
scroll to position [60, 0]
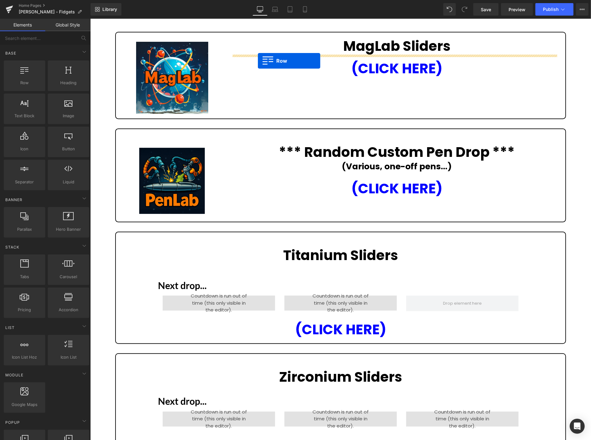
drag, startPoint x: 154, startPoint y: 236, endPoint x: 258, endPoint y: 61, distance: 203.3
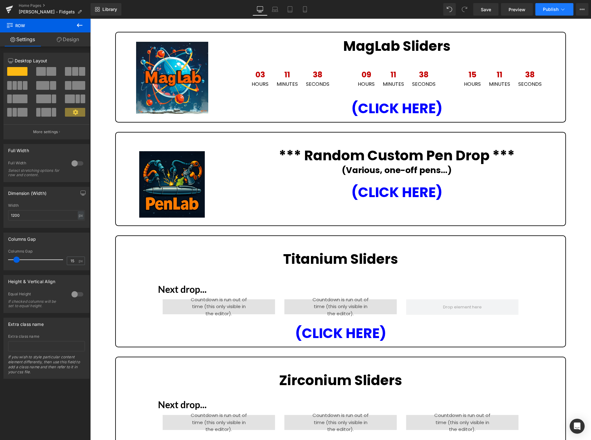
click at [549, 7] on span "Publish" at bounding box center [551, 9] width 16 height 5
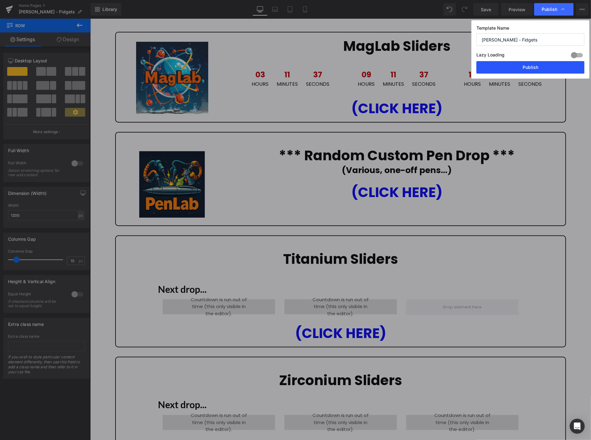
click at [537, 64] on button "Publish" at bounding box center [530, 67] width 108 height 12
